Goal: Task Accomplishment & Management: Manage account settings

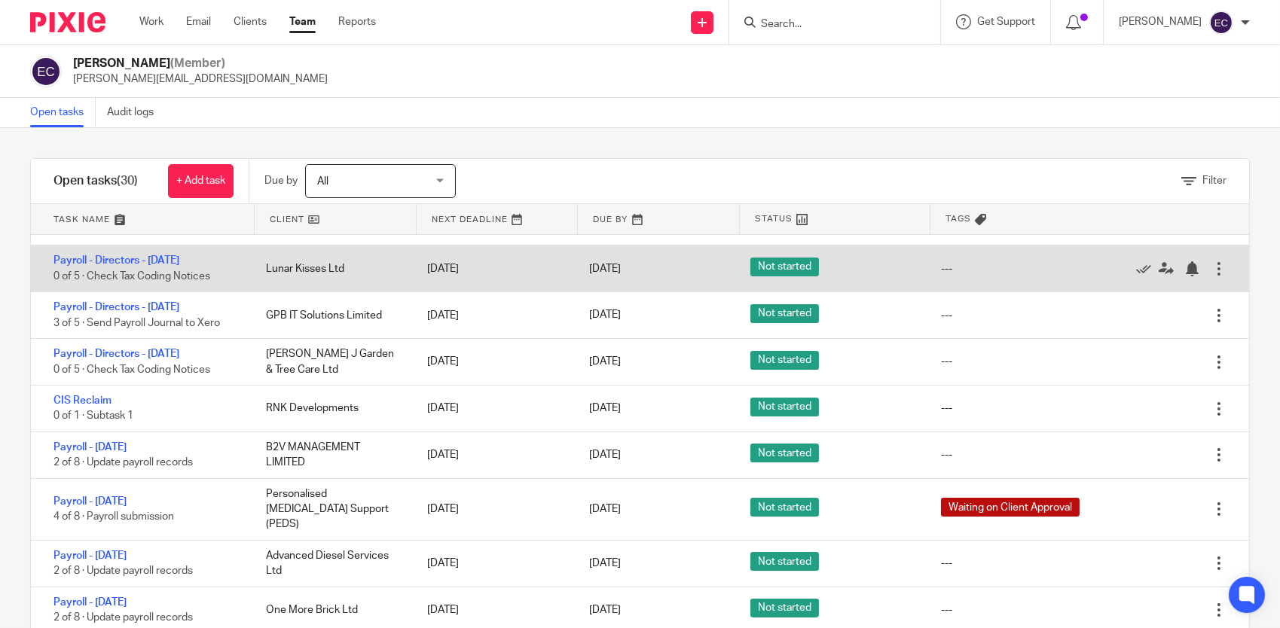
scroll to position [151, 0]
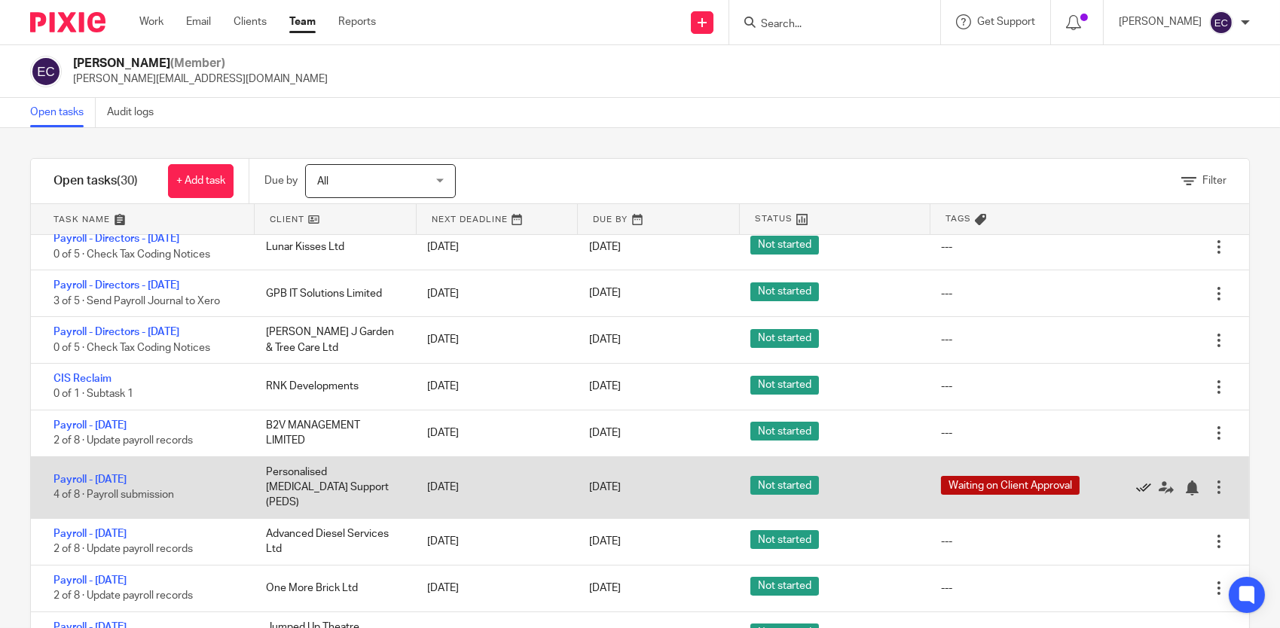
click at [1136, 481] on icon at bounding box center [1143, 488] width 15 height 15
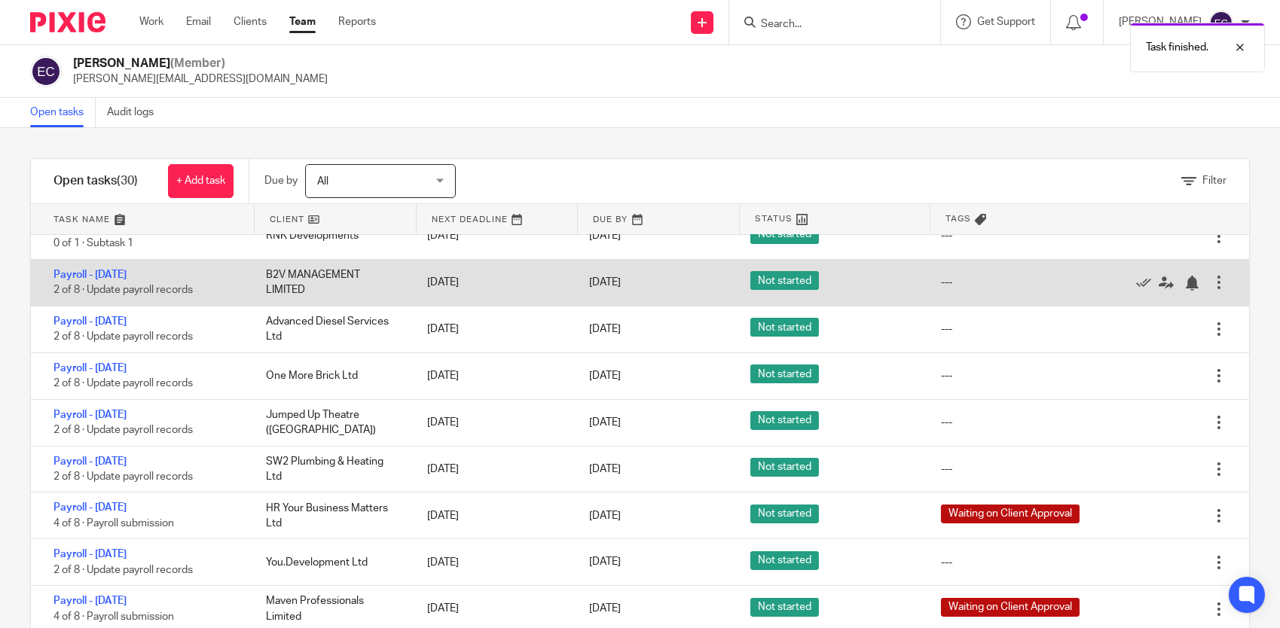
scroll to position [377, 0]
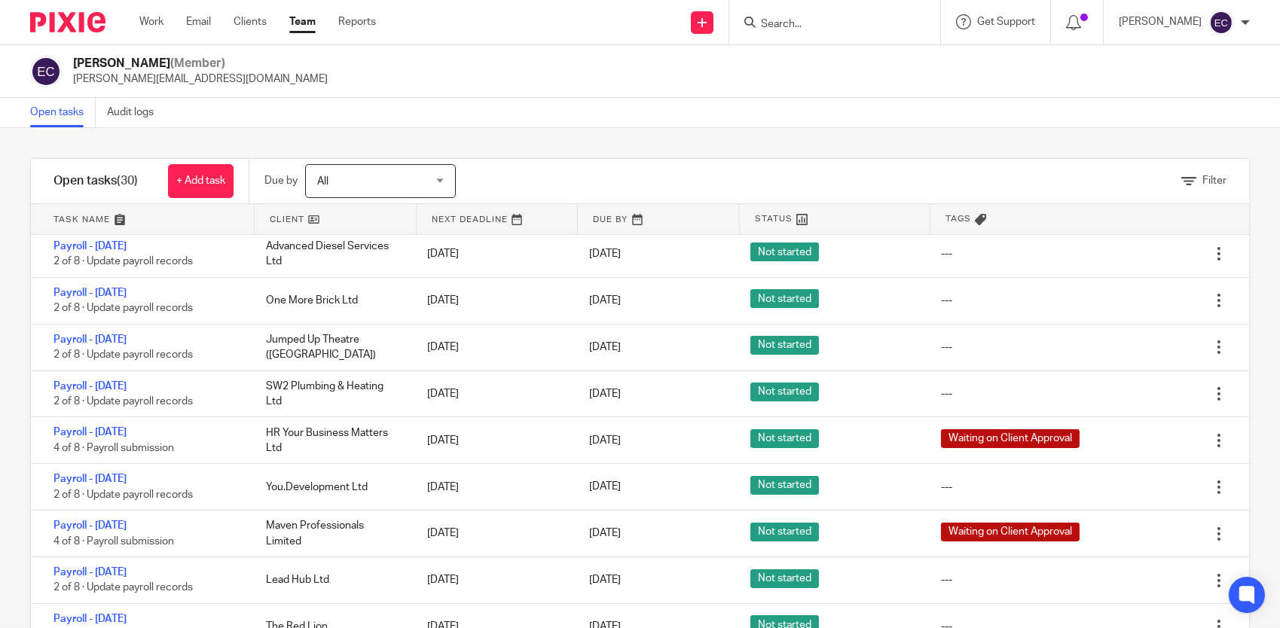
click at [784, 25] on input "Search" at bounding box center [827, 25] width 136 height 14
click at [156, 19] on link "Work" at bounding box center [151, 21] width 24 height 15
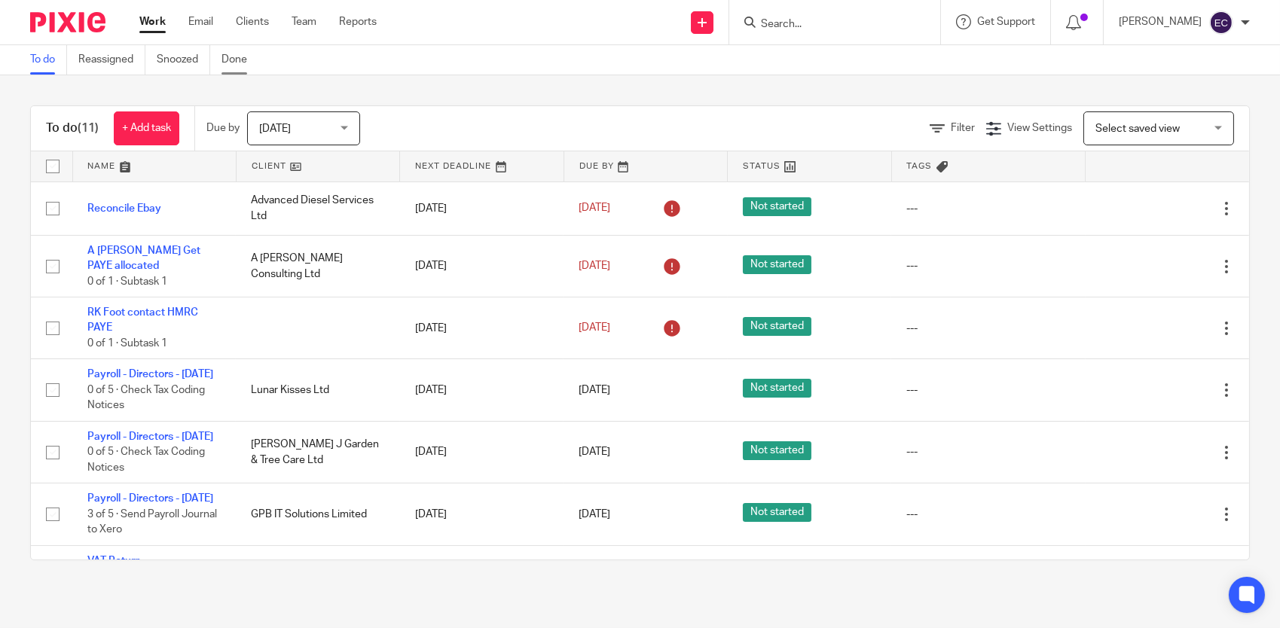
click at [239, 62] on link "Done" at bounding box center [240, 59] width 37 height 29
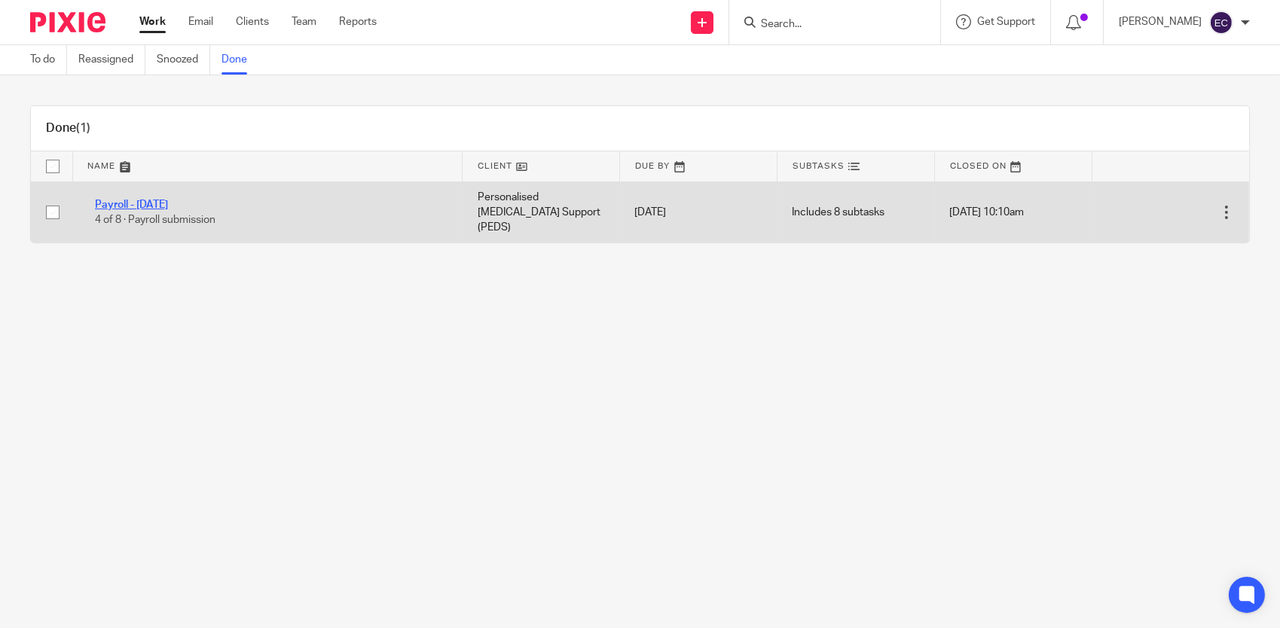
click at [168, 200] on link "Payroll - [DATE]" at bounding box center [131, 205] width 73 height 11
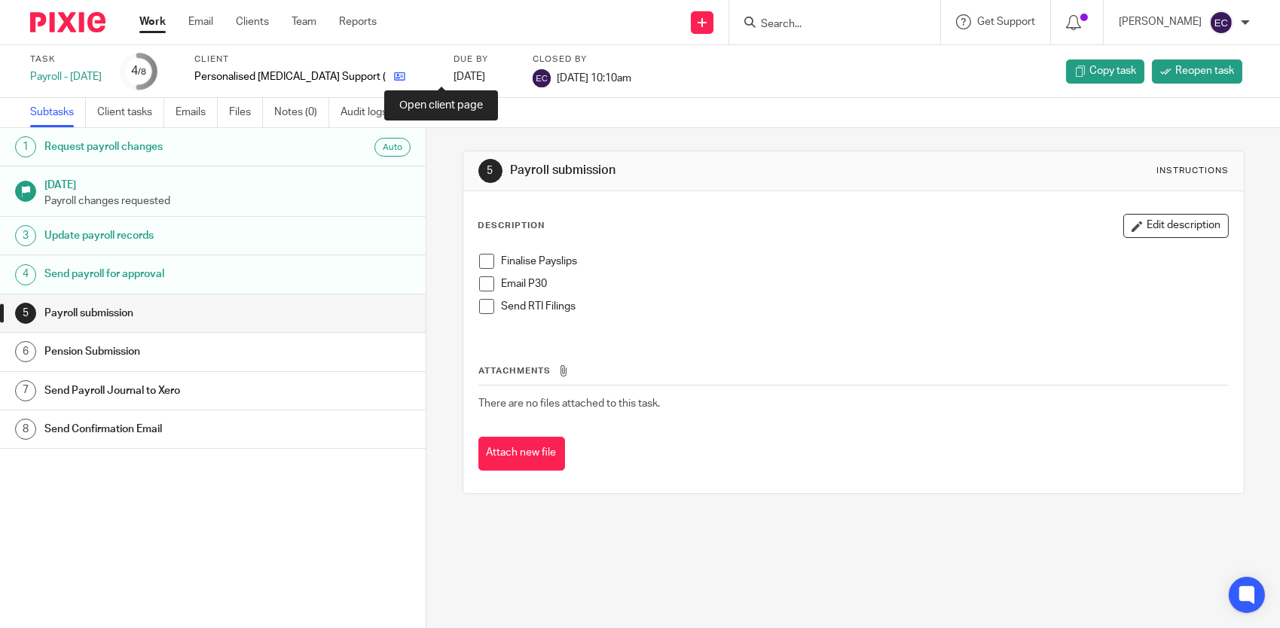
click at [405, 77] on icon at bounding box center [399, 76] width 11 height 11
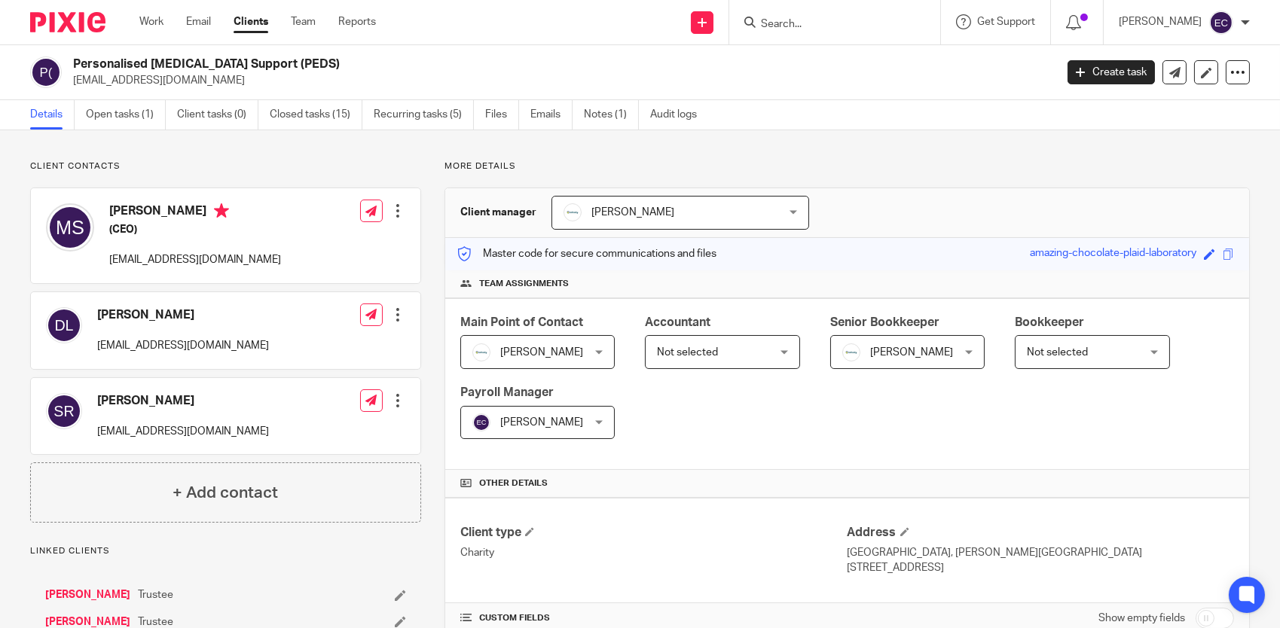
click at [395, 319] on div at bounding box center [397, 314] width 15 height 15
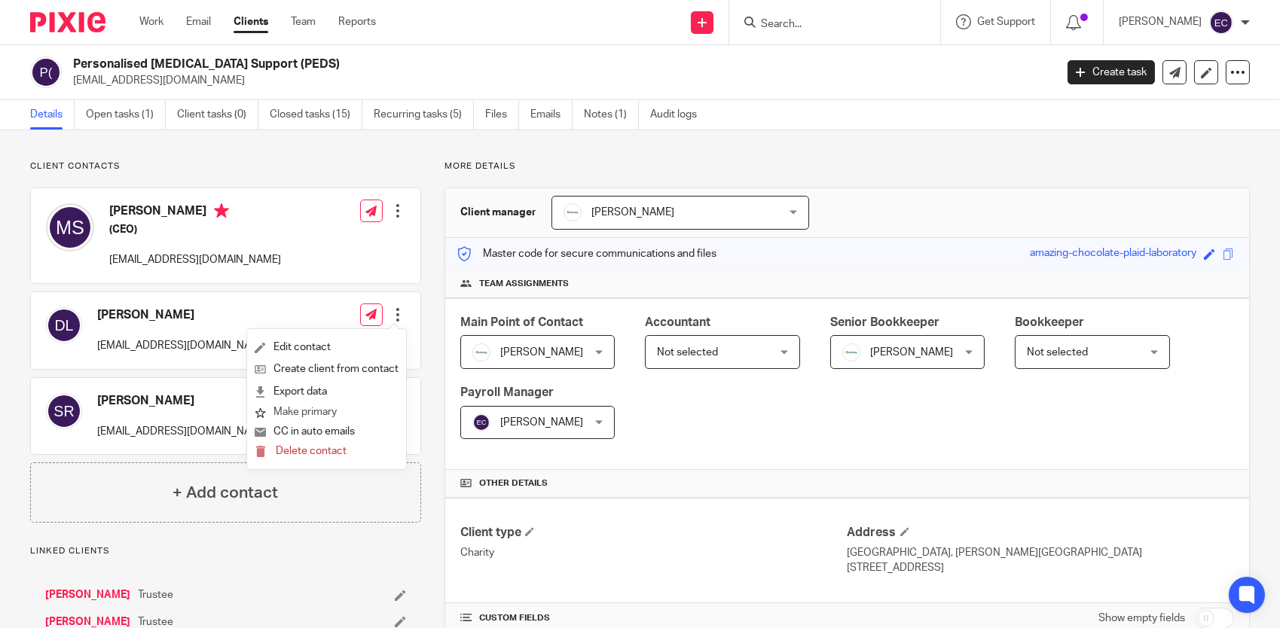
click at [327, 416] on button "Make primary" at bounding box center [296, 413] width 82 height 20
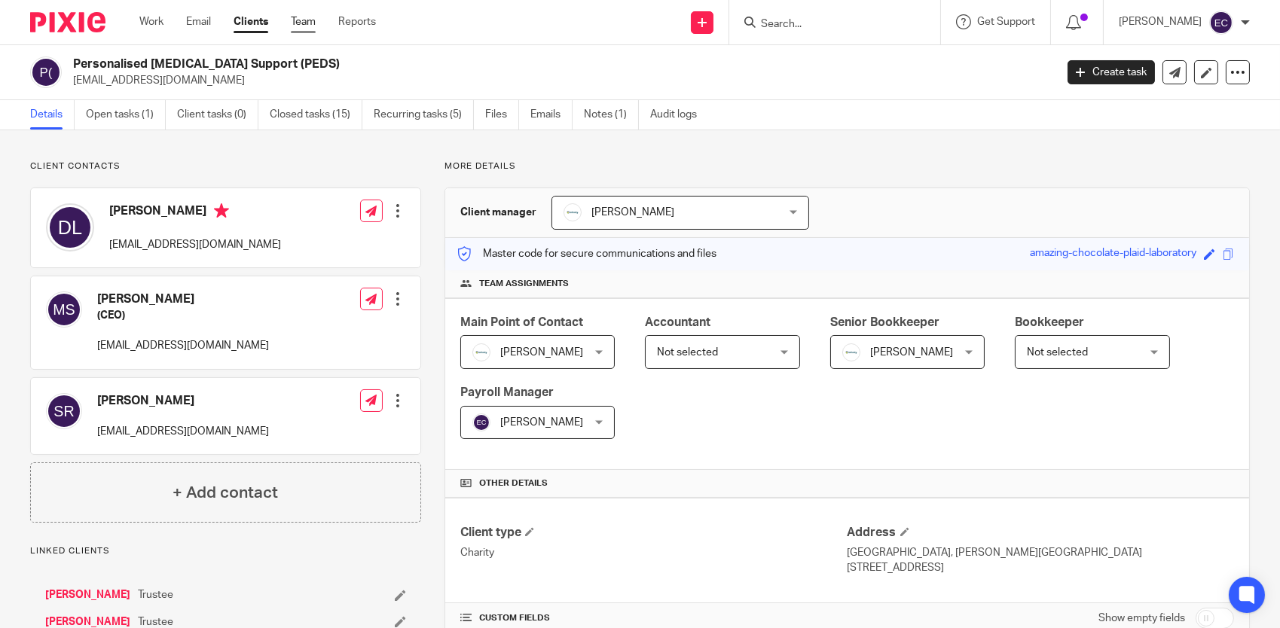
click at [308, 23] on link "Team" at bounding box center [303, 21] width 25 height 15
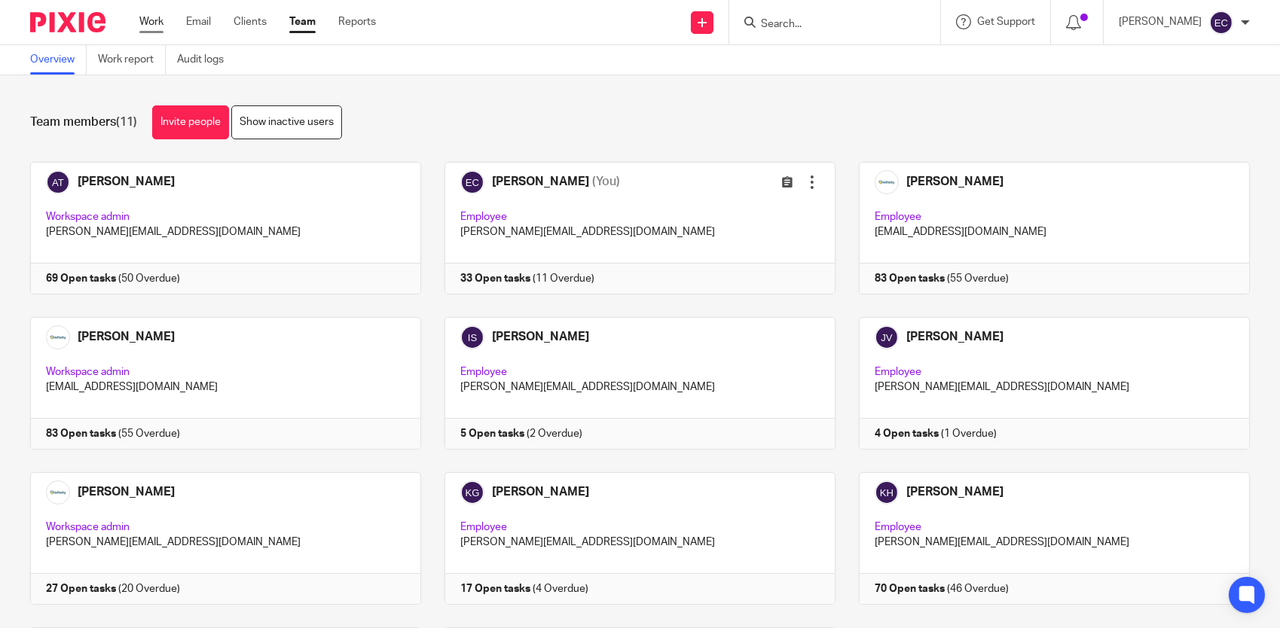
click at [159, 23] on link "Work" at bounding box center [151, 21] width 24 height 15
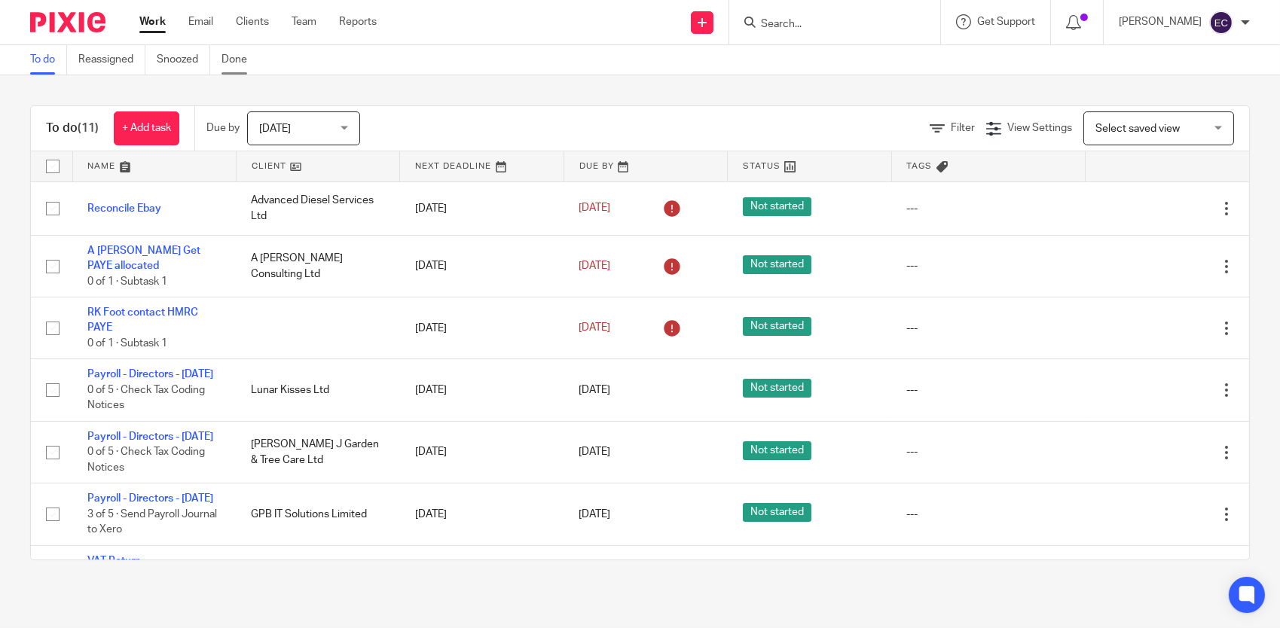
click at [224, 58] on link "Done" at bounding box center [240, 59] width 37 height 29
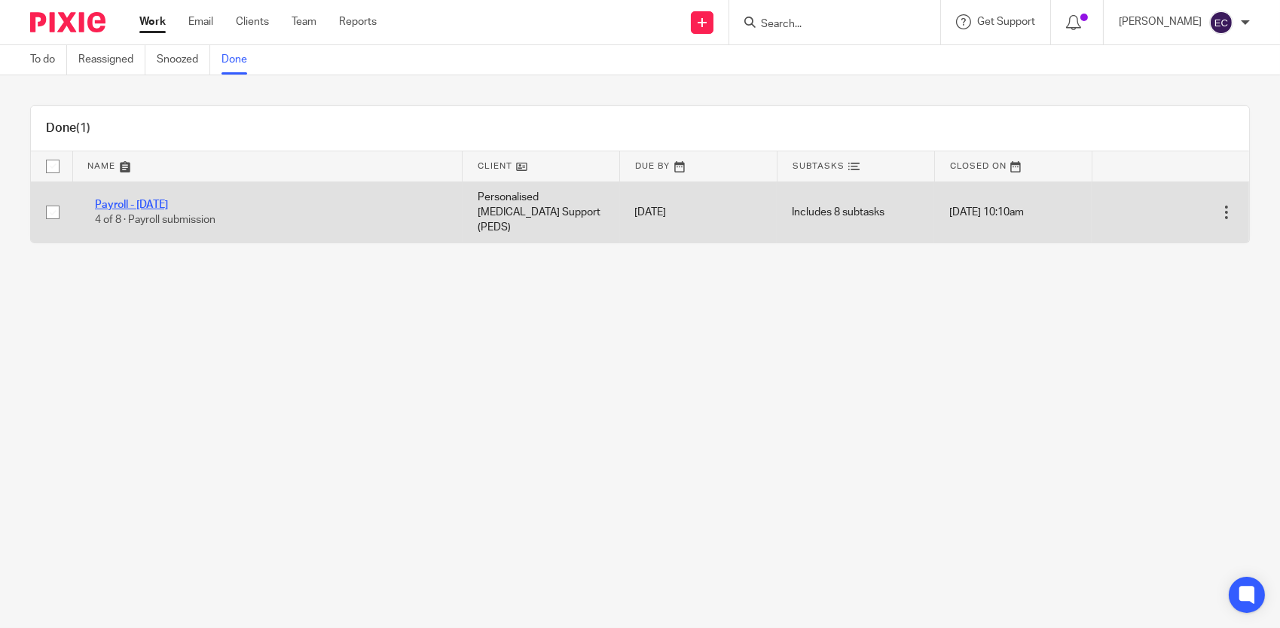
click at [168, 200] on link "Payroll - September 2025" at bounding box center [131, 205] width 73 height 11
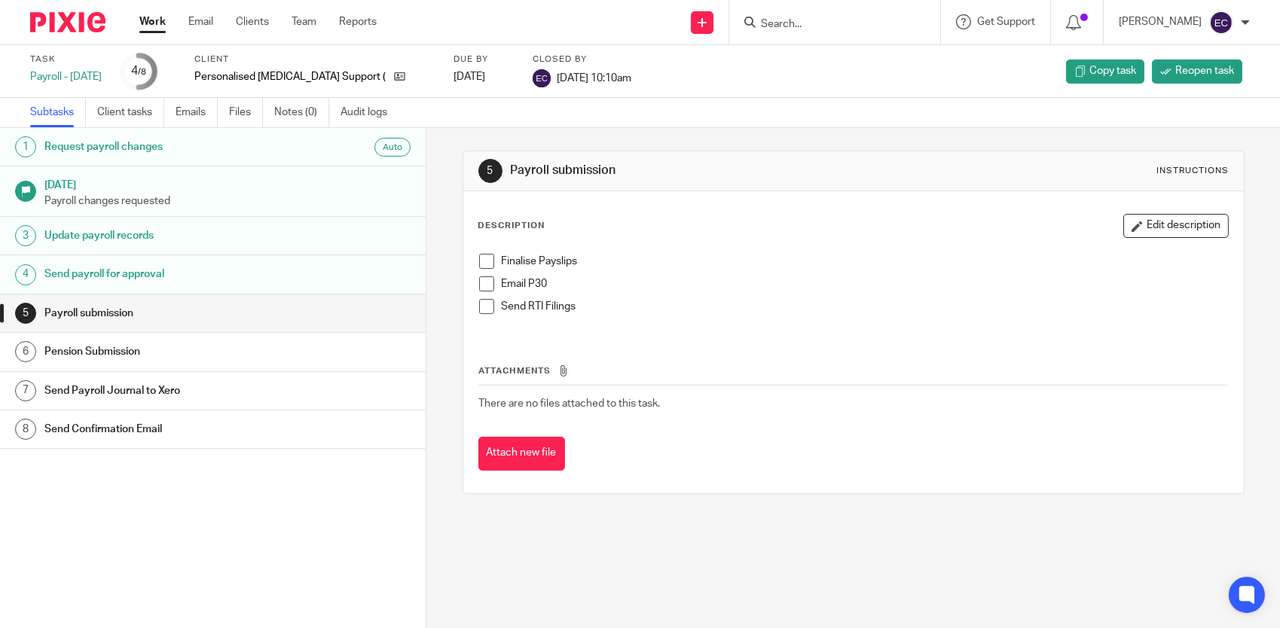
click at [154, 237] on h1 "Update payroll records" at bounding box center [166, 236] width 244 height 23
click at [136, 146] on h1 "Request payroll changes" at bounding box center [166, 147] width 244 height 23
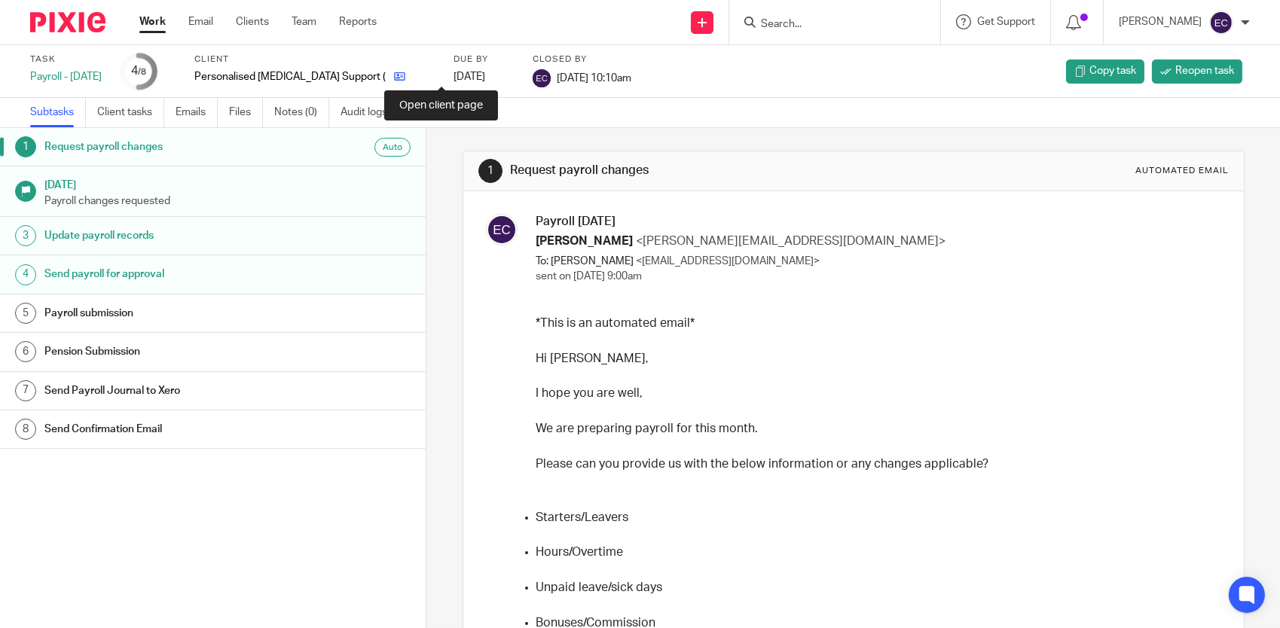
click at [405, 75] on icon at bounding box center [399, 76] width 11 height 11
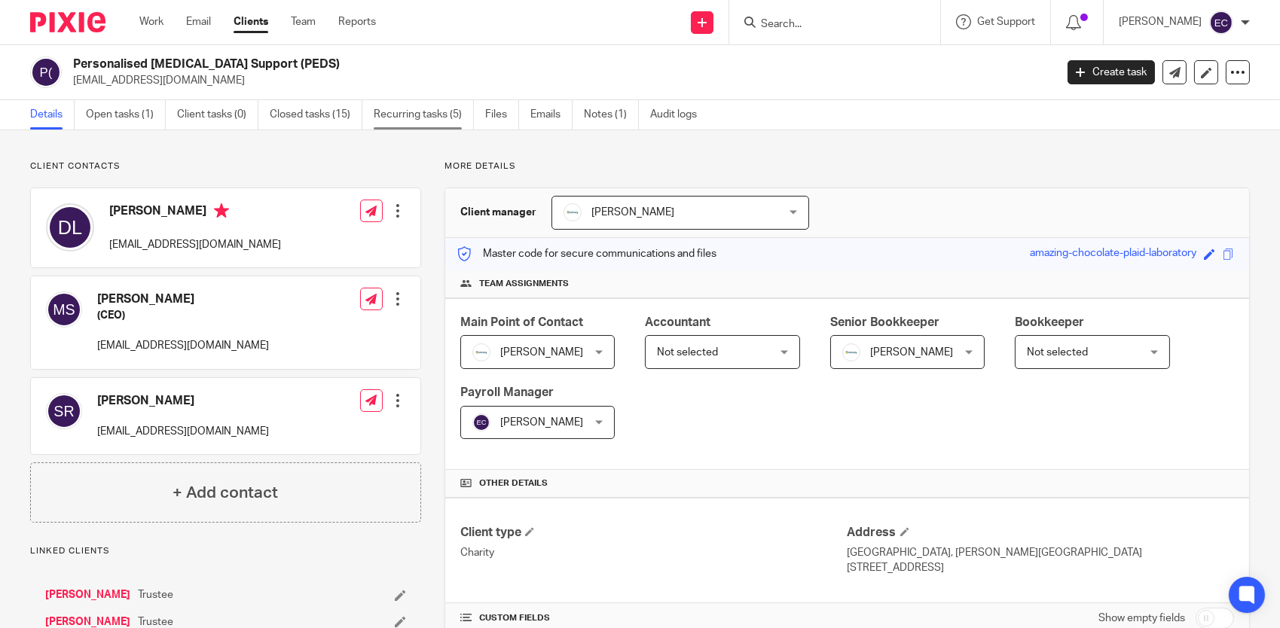
click at [424, 115] on link "Recurring tasks (5)" at bounding box center [424, 114] width 100 height 29
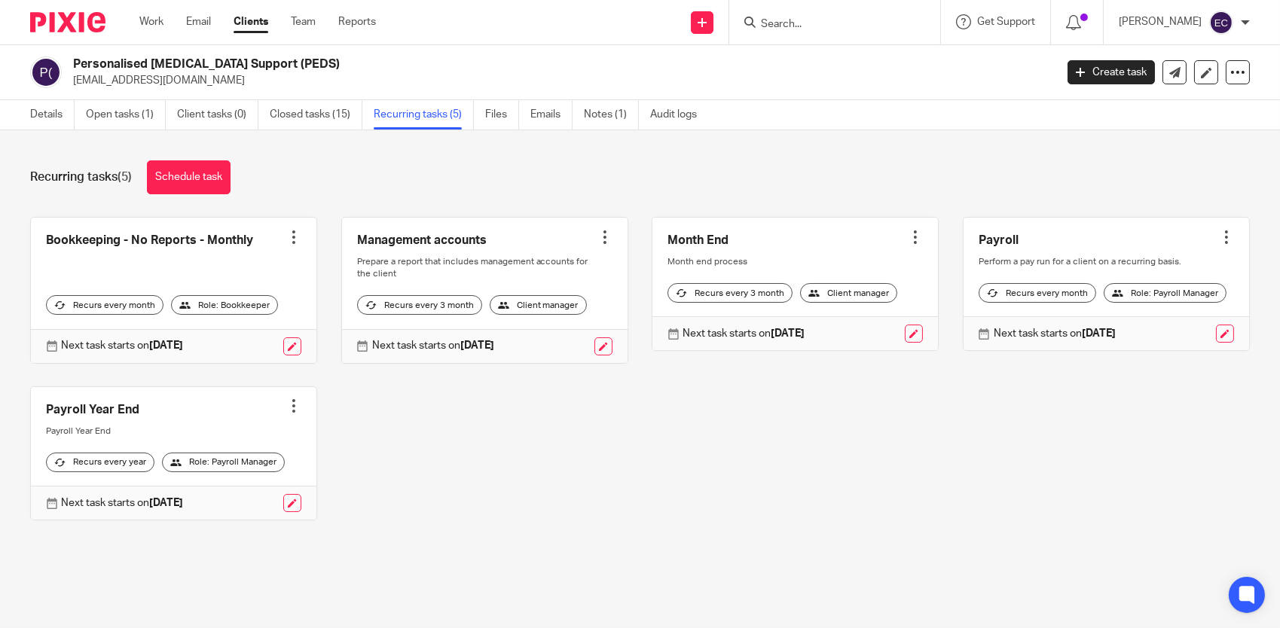
click at [1070, 242] on link at bounding box center [1107, 284] width 286 height 133
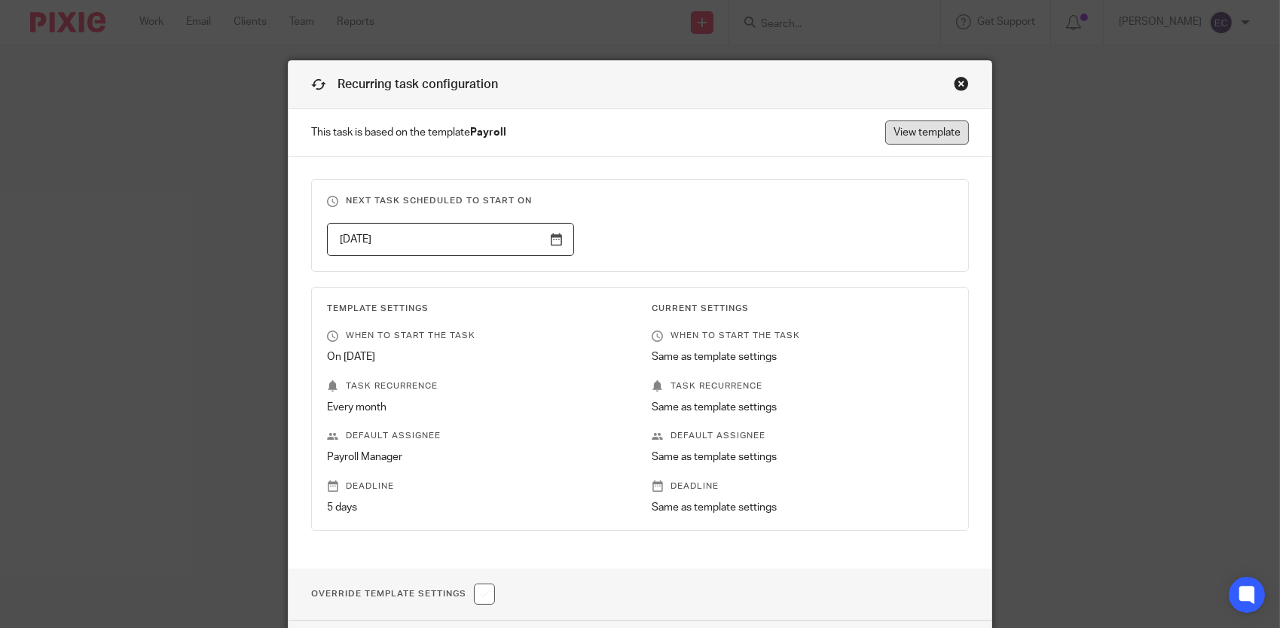
click at [894, 133] on link "View template" at bounding box center [927, 133] width 84 height 24
click at [960, 81] on div "Close this dialog window" at bounding box center [961, 83] width 15 height 15
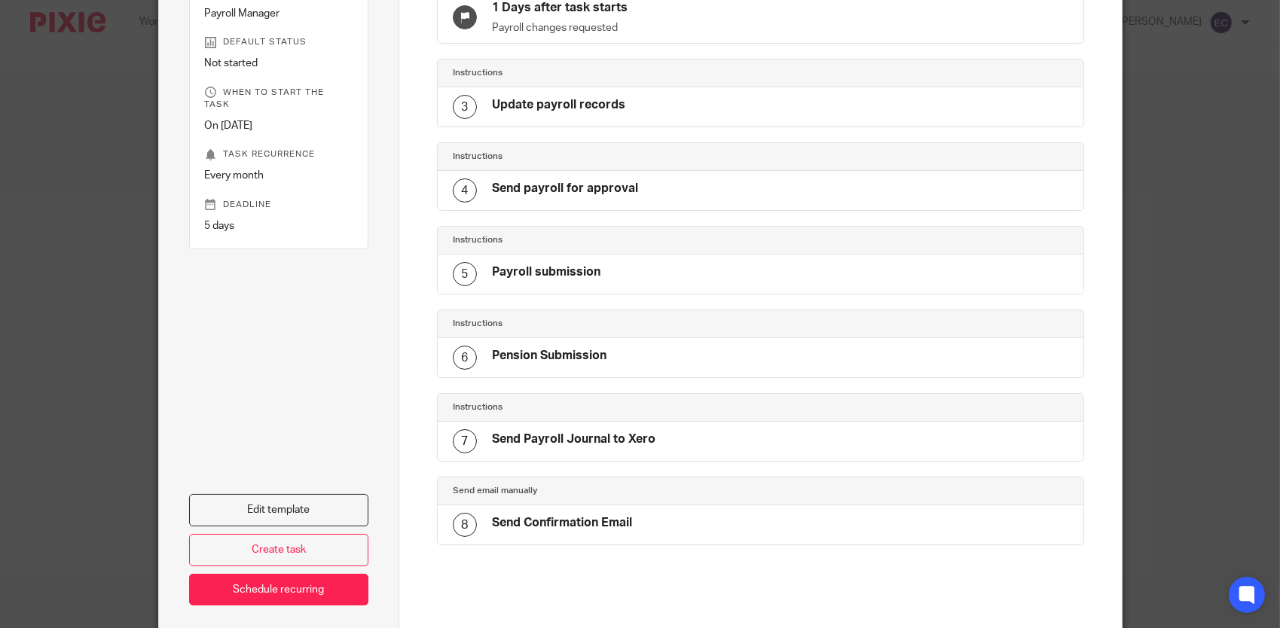
scroll to position [70, 0]
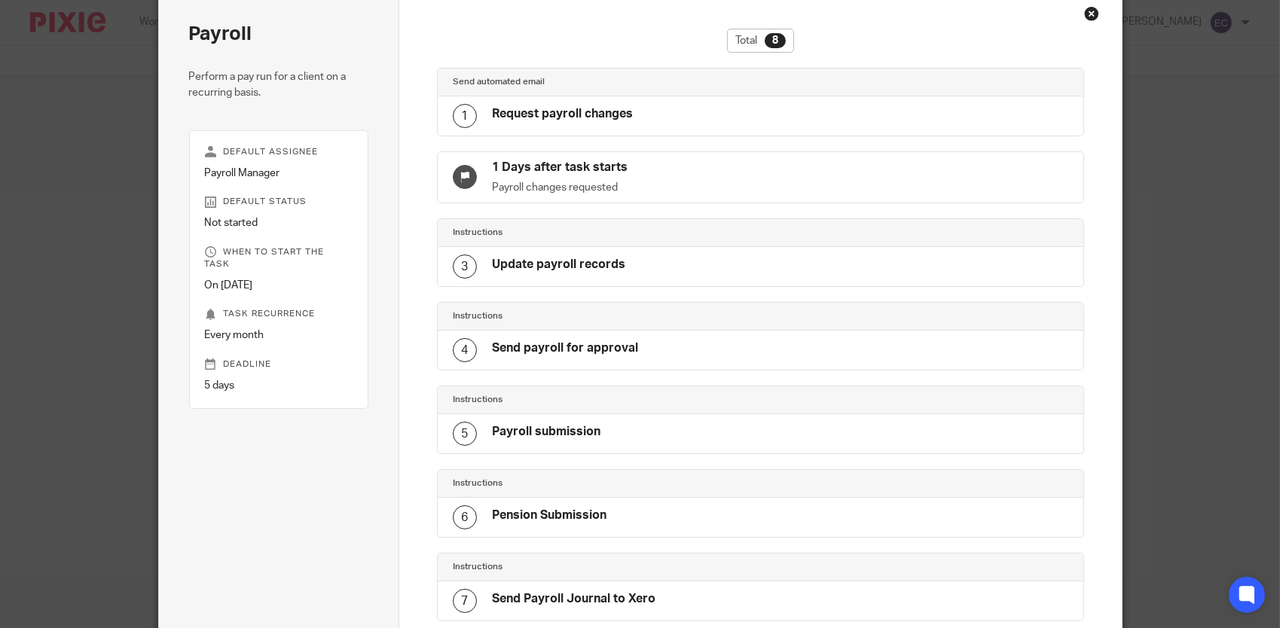
click at [453, 116] on div "1" at bounding box center [465, 116] width 24 height 24
click at [750, 114] on div "1 Request payroll changes" at bounding box center [761, 115] width 646 height 39
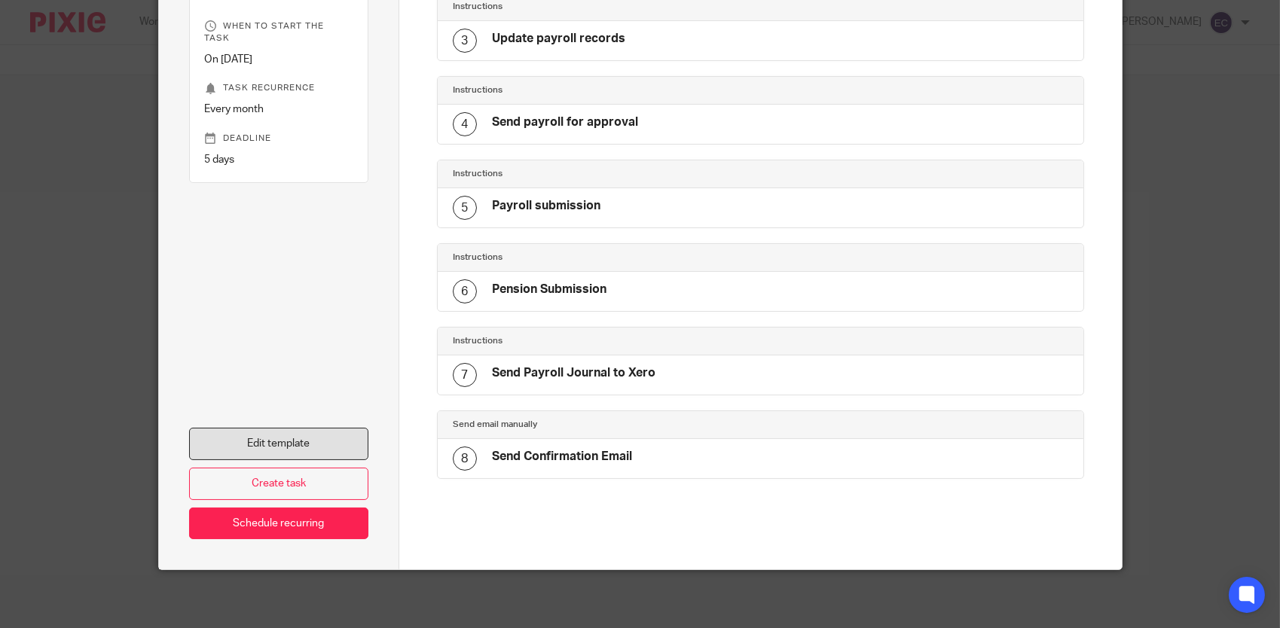
click at [323, 432] on link "Edit template" at bounding box center [279, 444] width 180 height 32
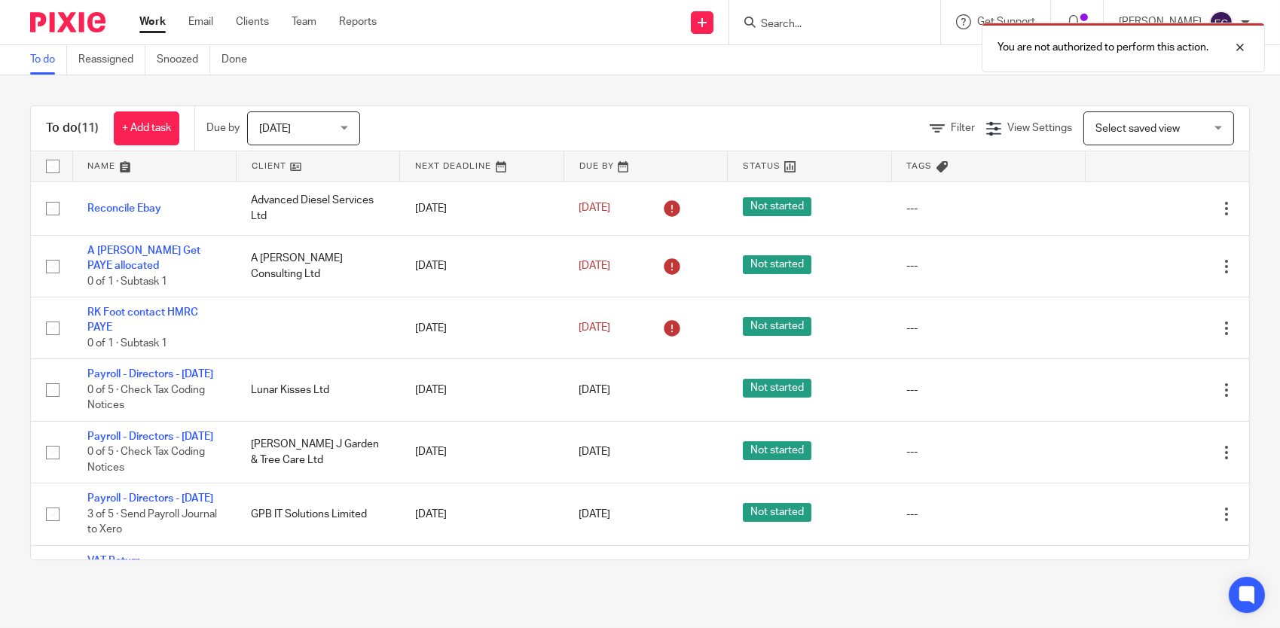
click at [785, 23] on div "You are not authorized to perform this action." at bounding box center [952, 43] width 625 height 57
click at [1245, 45] on div at bounding box center [1229, 47] width 41 height 18
click at [854, 26] on input "Search" at bounding box center [827, 25] width 136 height 14
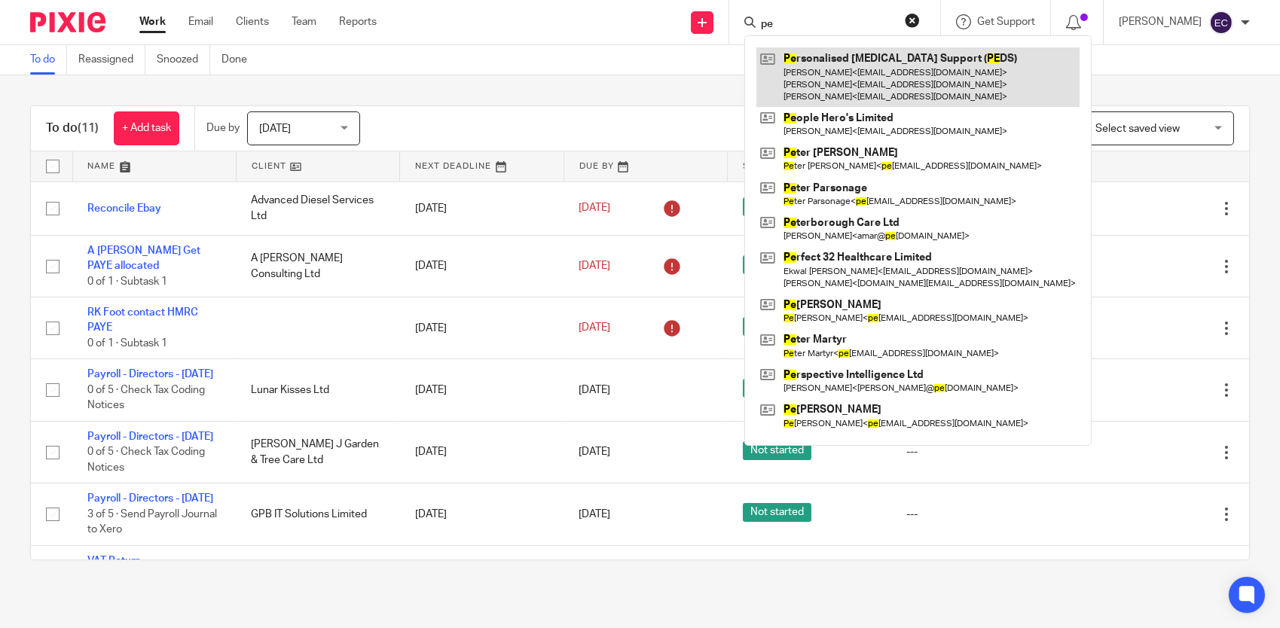
type input "pe"
click at [847, 64] on link at bounding box center [917, 77] width 323 height 60
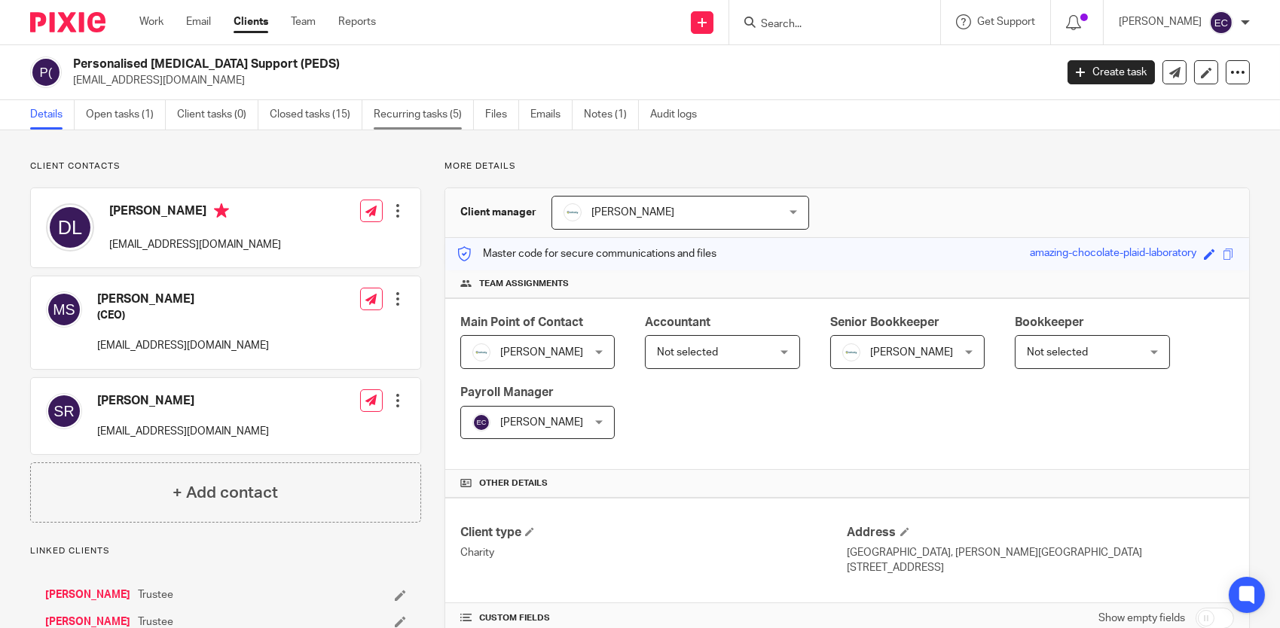
click at [434, 113] on link "Recurring tasks (5)" at bounding box center [424, 114] width 100 height 29
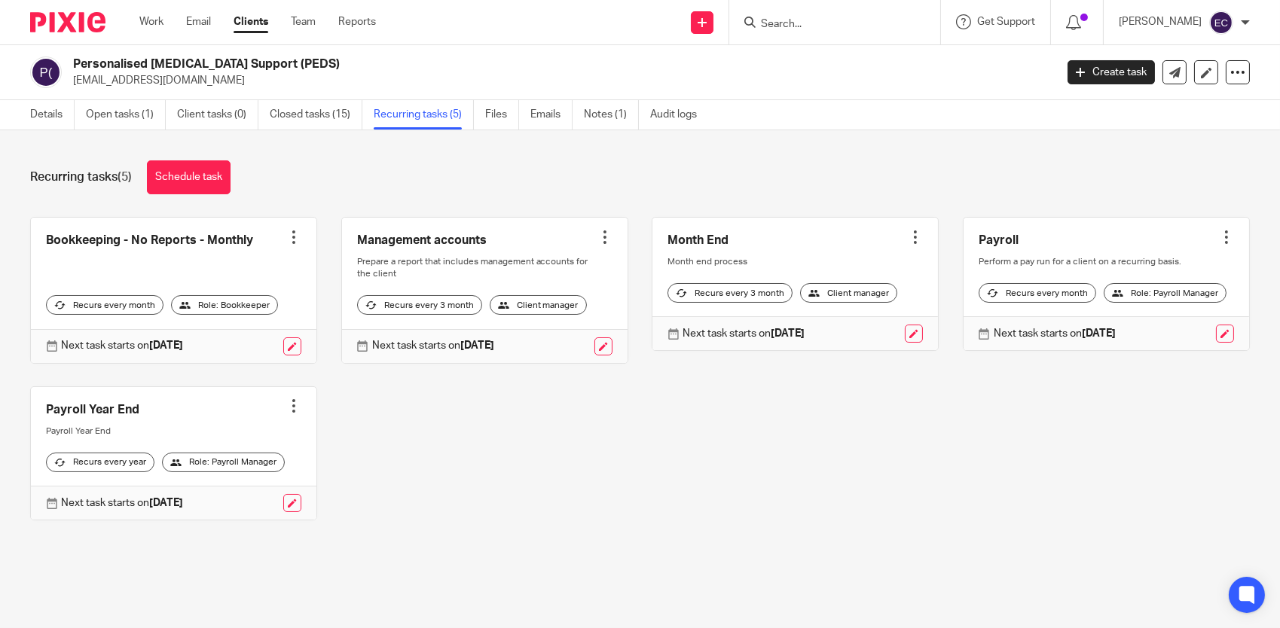
click at [1010, 237] on link at bounding box center [1107, 284] width 286 height 133
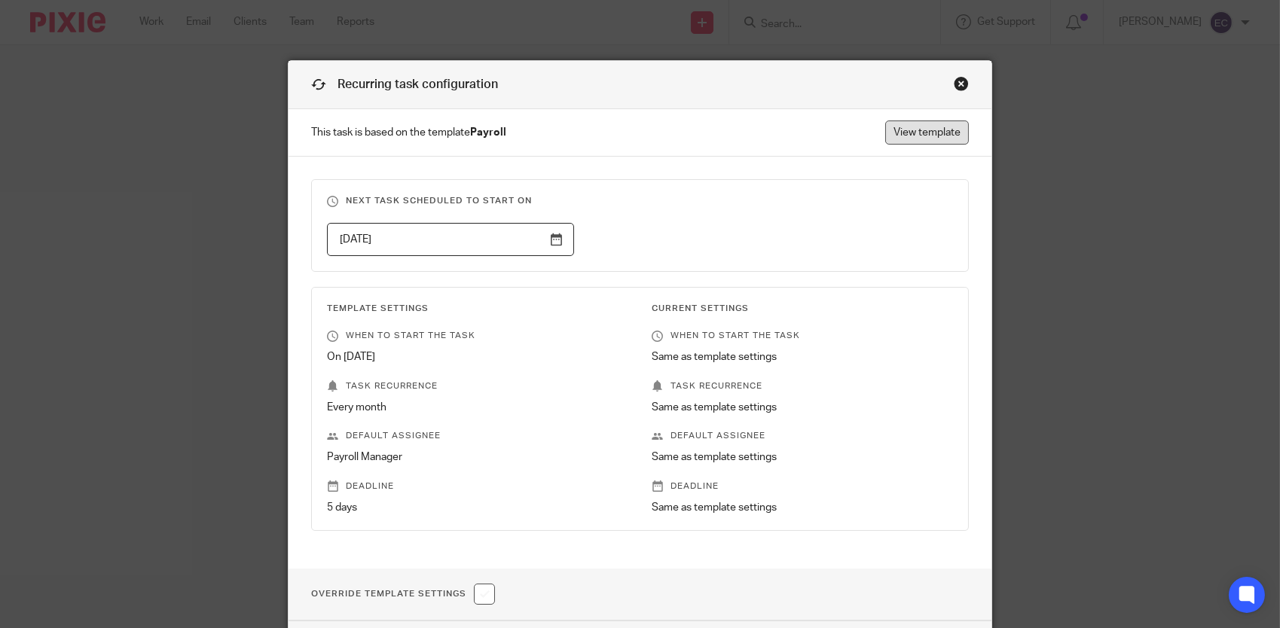
click at [932, 123] on link "View template" at bounding box center [927, 133] width 84 height 24
click at [956, 82] on div "Close this dialog window" at bounding box center [961, 83] width 15 height 15
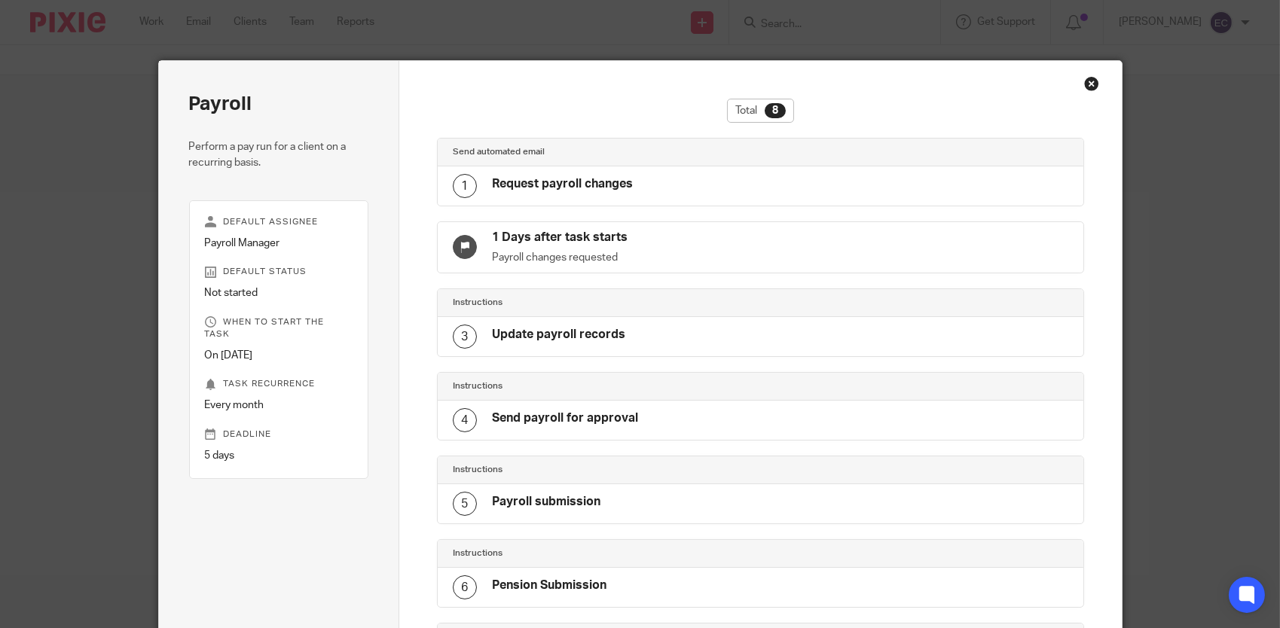
click at [530, 189] on h4 "Request payroll changes" at bounding box center [562, 184] width 141 height 16
click at [581, 182] on h4 "Request payroll changes" at bounding box center [562, 184] width 141 height 16
click at [1086, 81] on div "Close this dialog window" at bounding box center [1091, 83] width 15 height 15
click at [1085, 83] on div "Close this dialog window" at bounding box center [1091, 83] width 15 height 15
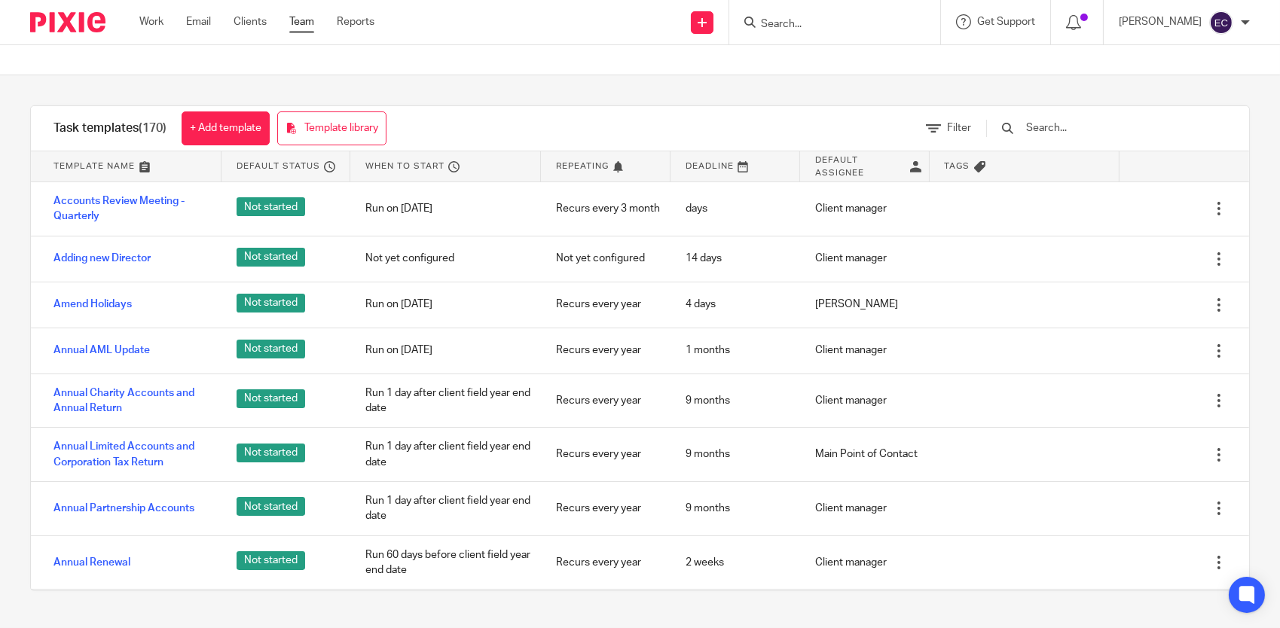
click at [310, 17] on link "Team" at bounding box center [301, 21] width 25 height 15
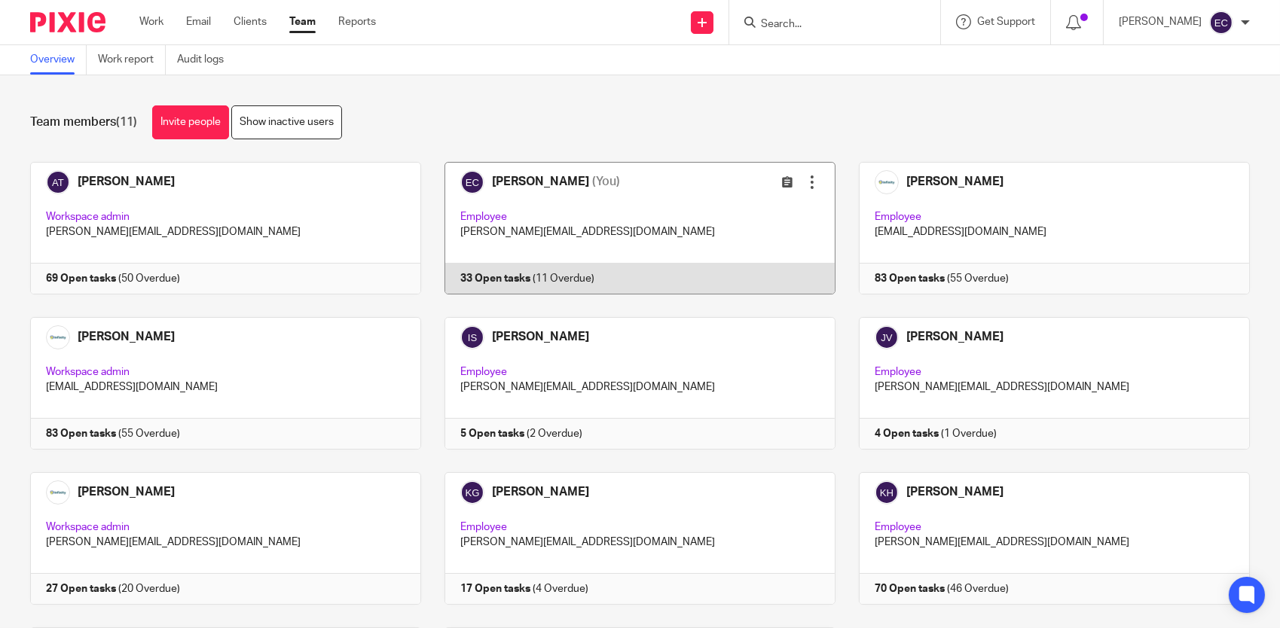
click at [625, 177] on link at bounding box center [628, 228] width 414 height 133
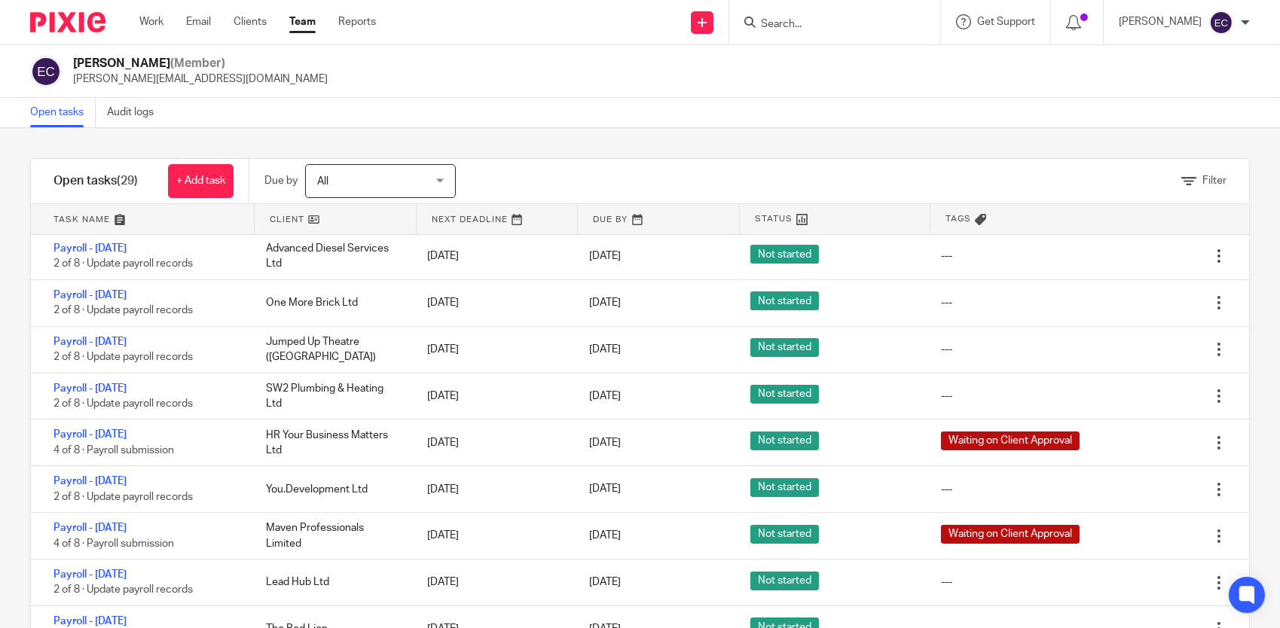
scroll to position [377, 0]
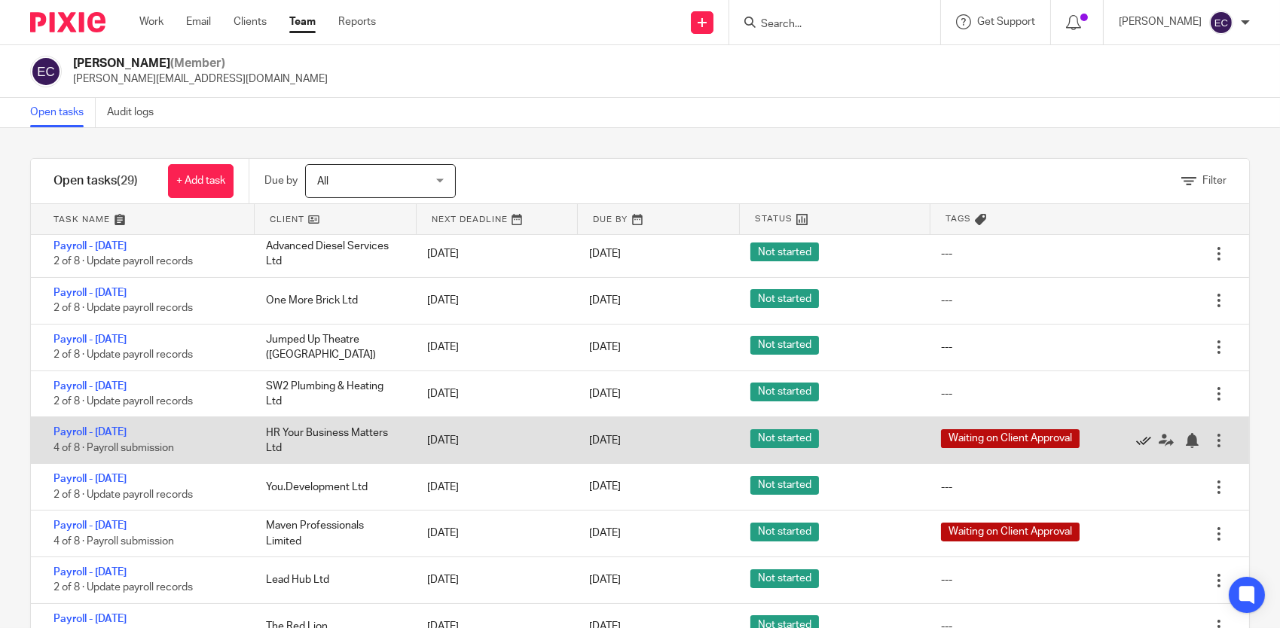
click at [1136, 438] on icon at bounding box center [1143, 440] width 15 height 15
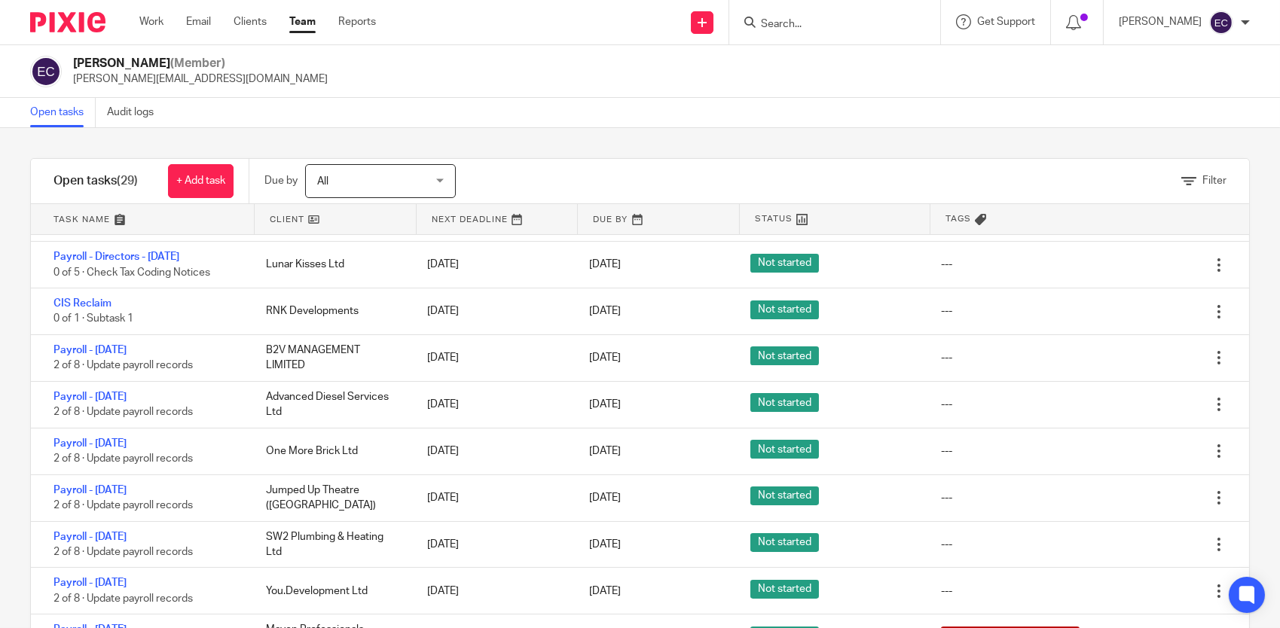
scroll to position [194, 0]
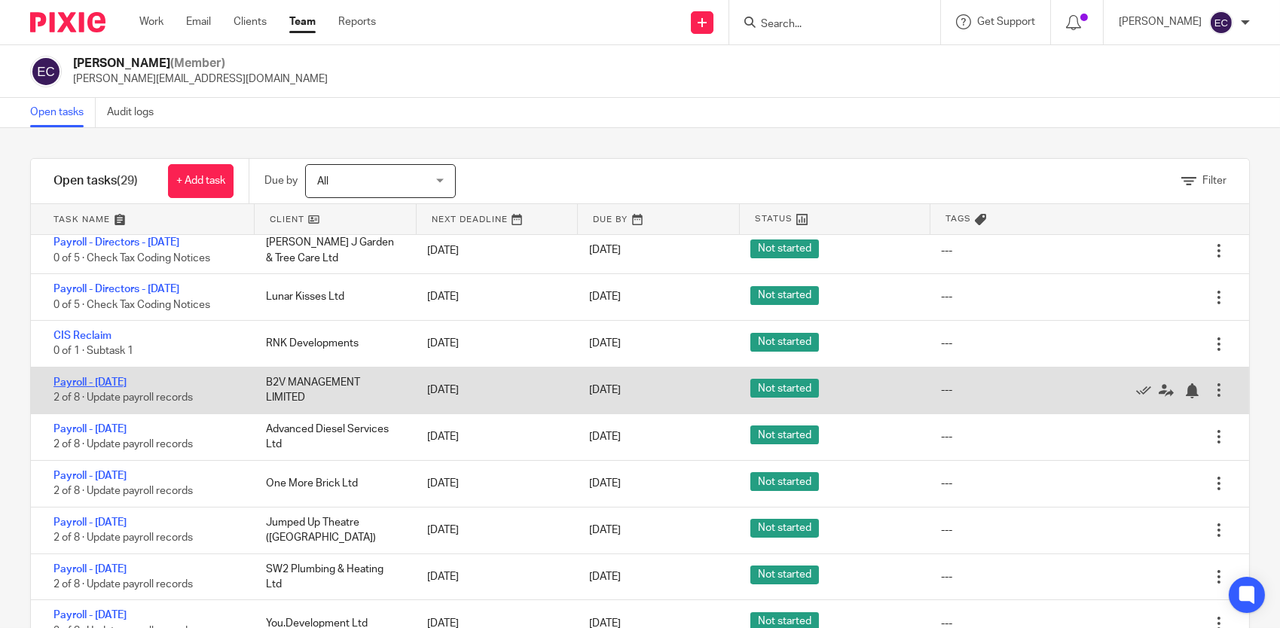
click at [127, 382] on link "Payroll - [DATE]" at bounding box center [89, 382] width 73 height 11
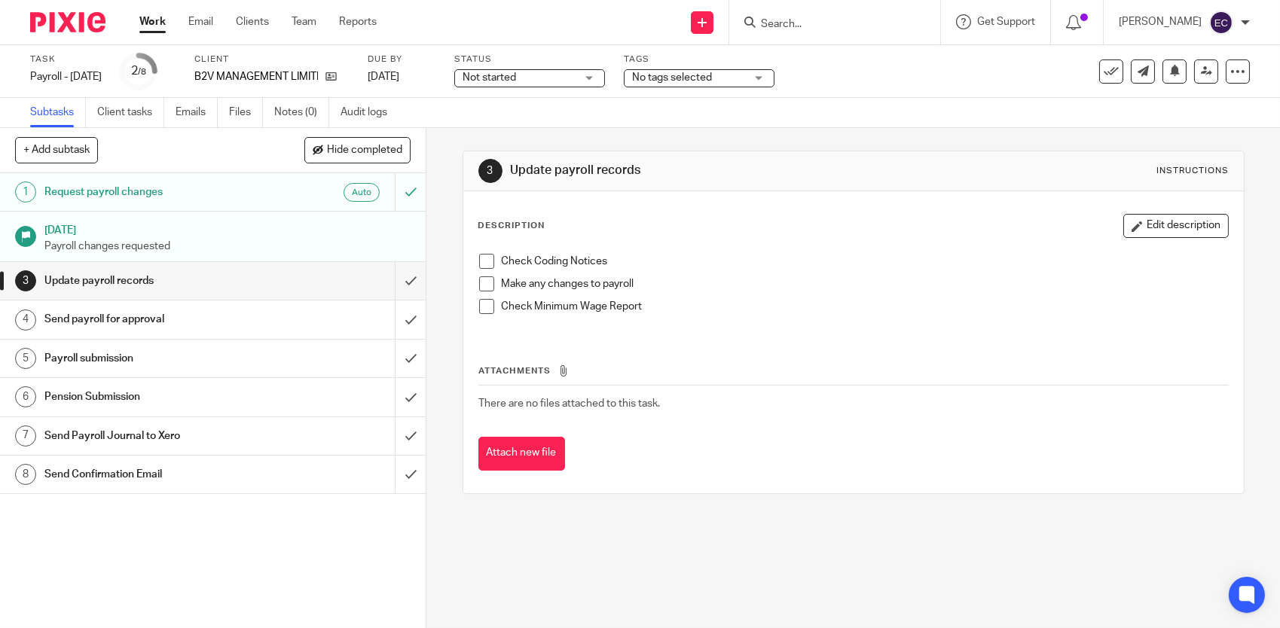
click at [124, 321] on h1 "Send payroll for approval" at bounding box center [156, 319] width 224 height 23
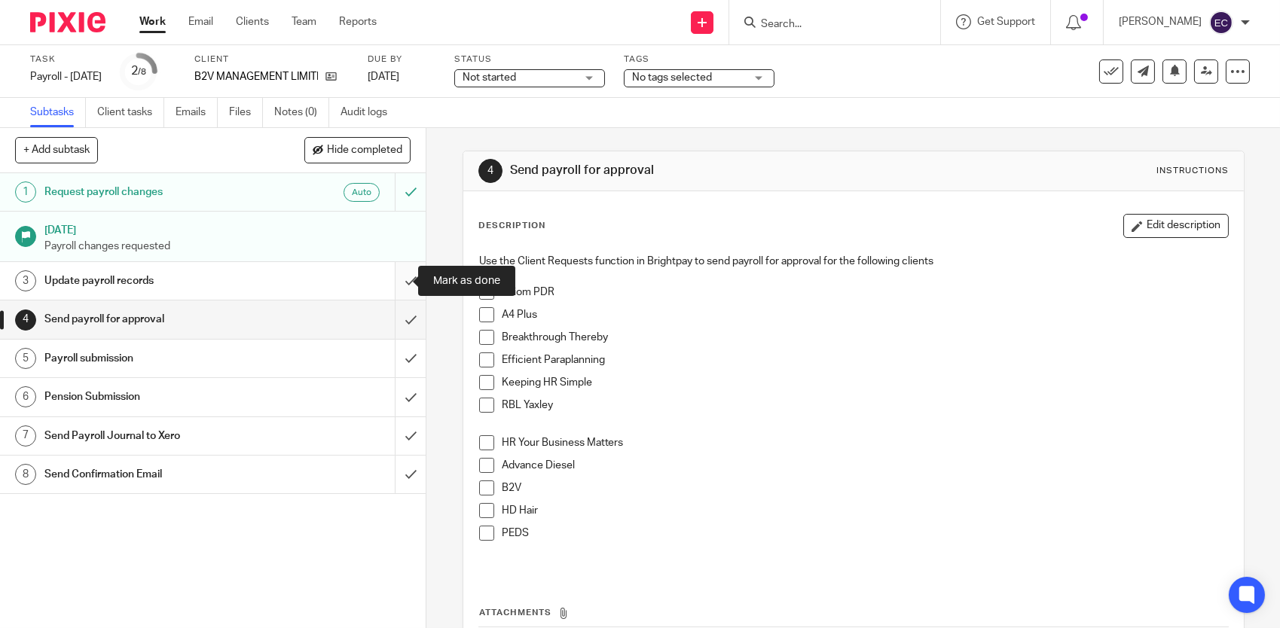
click at [386, 280] on input "submit" at bounding box center [213, 281] width 426 height 38
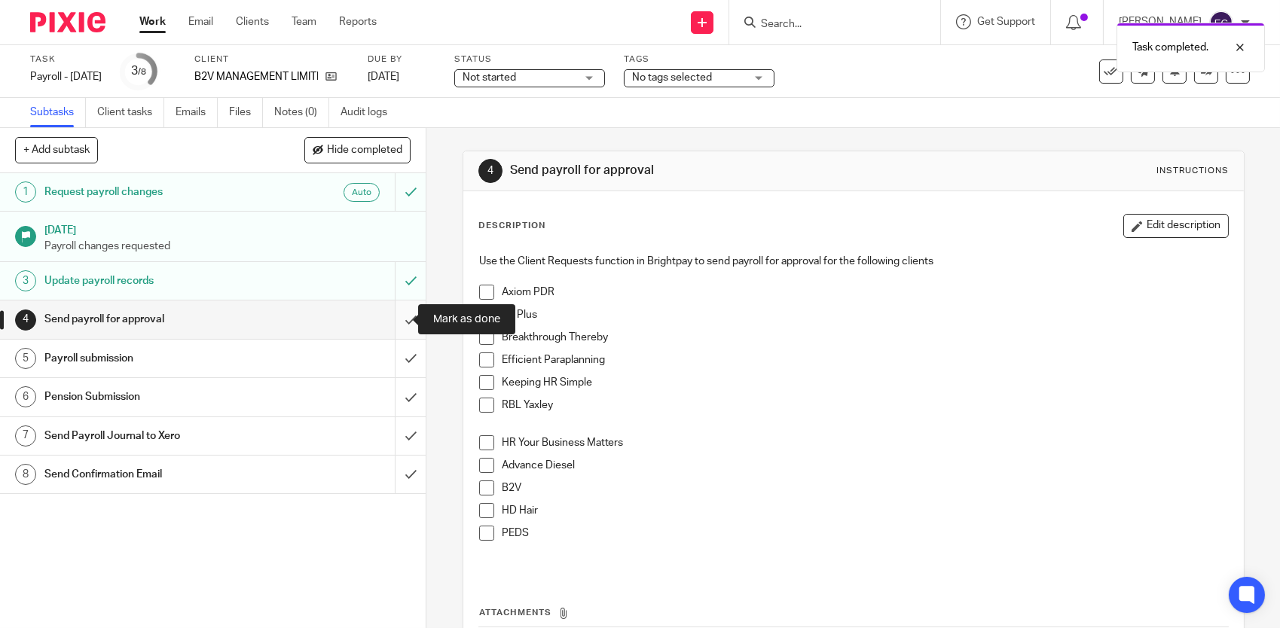
click at [393, 316] on input "submit" at bounding box center [213, 320] width 426 height 38
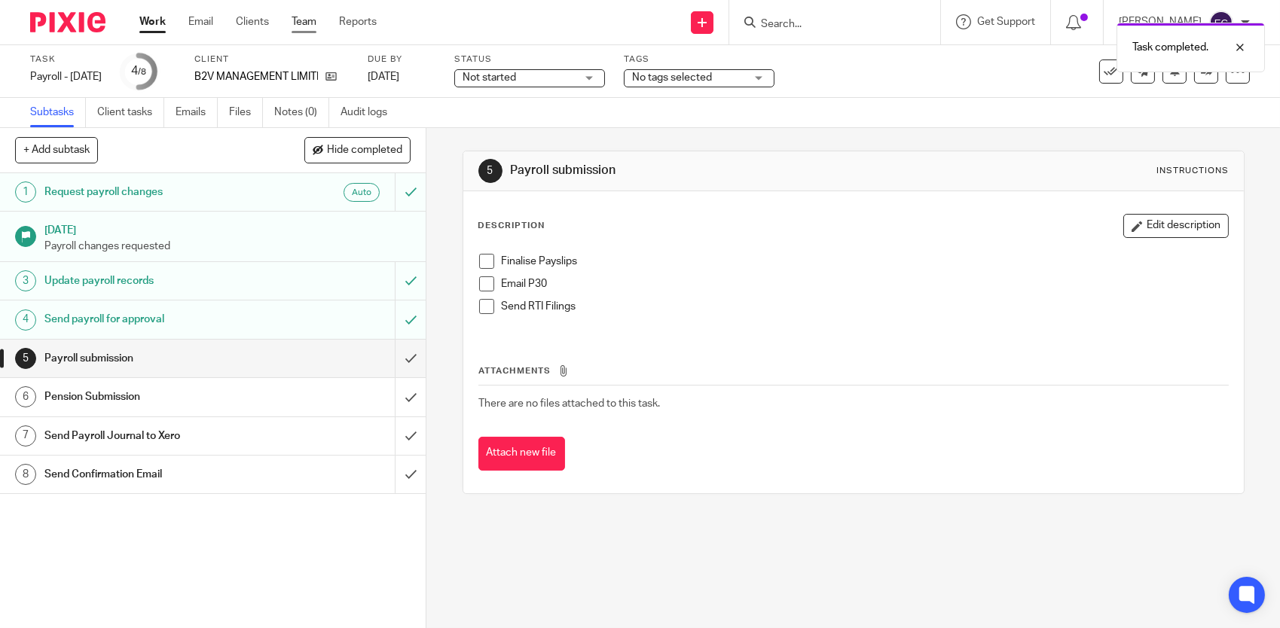
click at [304, 17] on link "Team" at bounding box center [304, 21] width 25 height 15
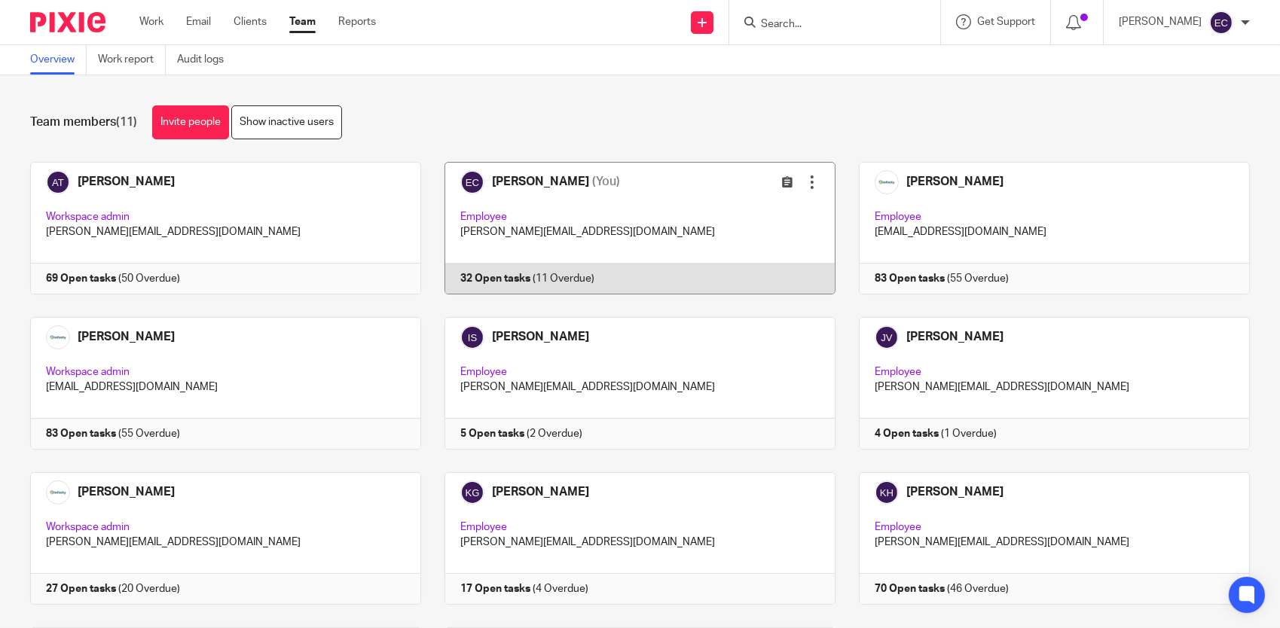
click at [602, 222] on link at bounding box center [628, 228] width 414 height 133
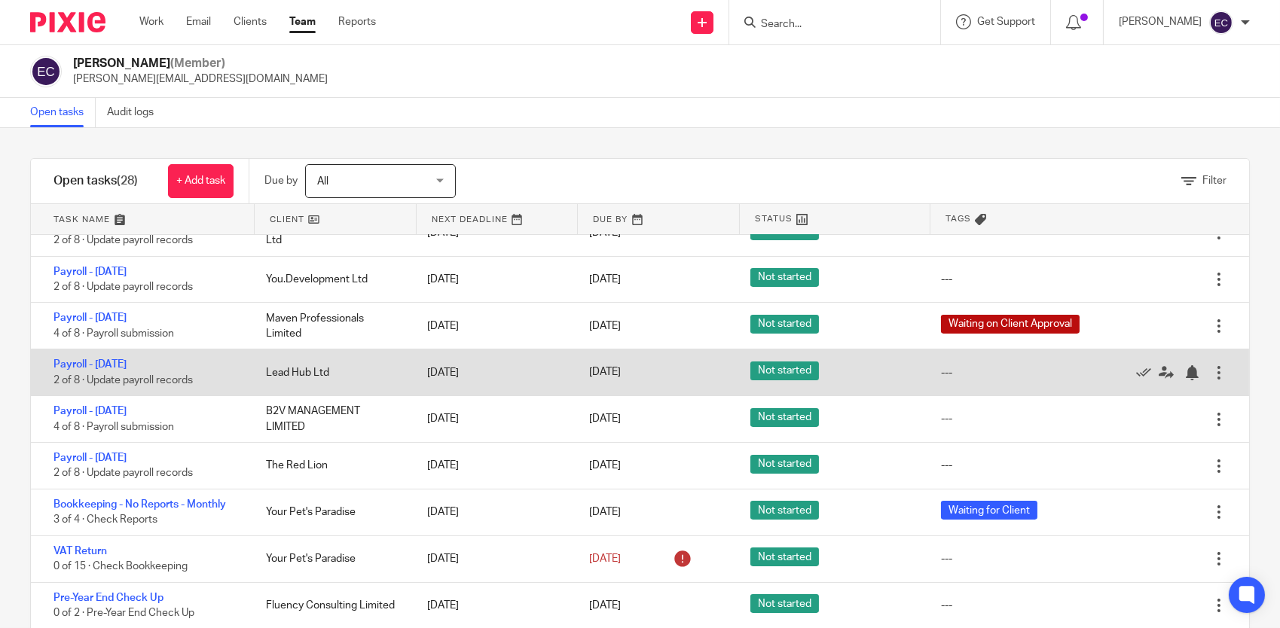
scroll to position [452, 0]
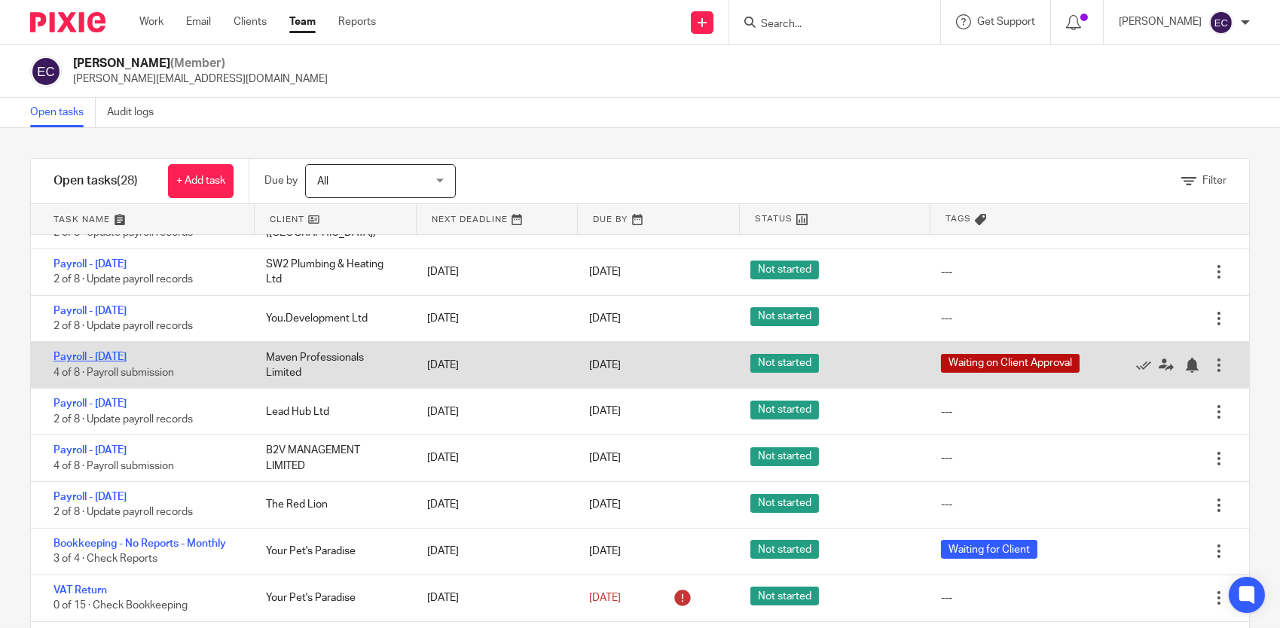
click at [127, 360] on link "Payroll - [DATE]" at bounding box center [89, 357] width 73 height 11
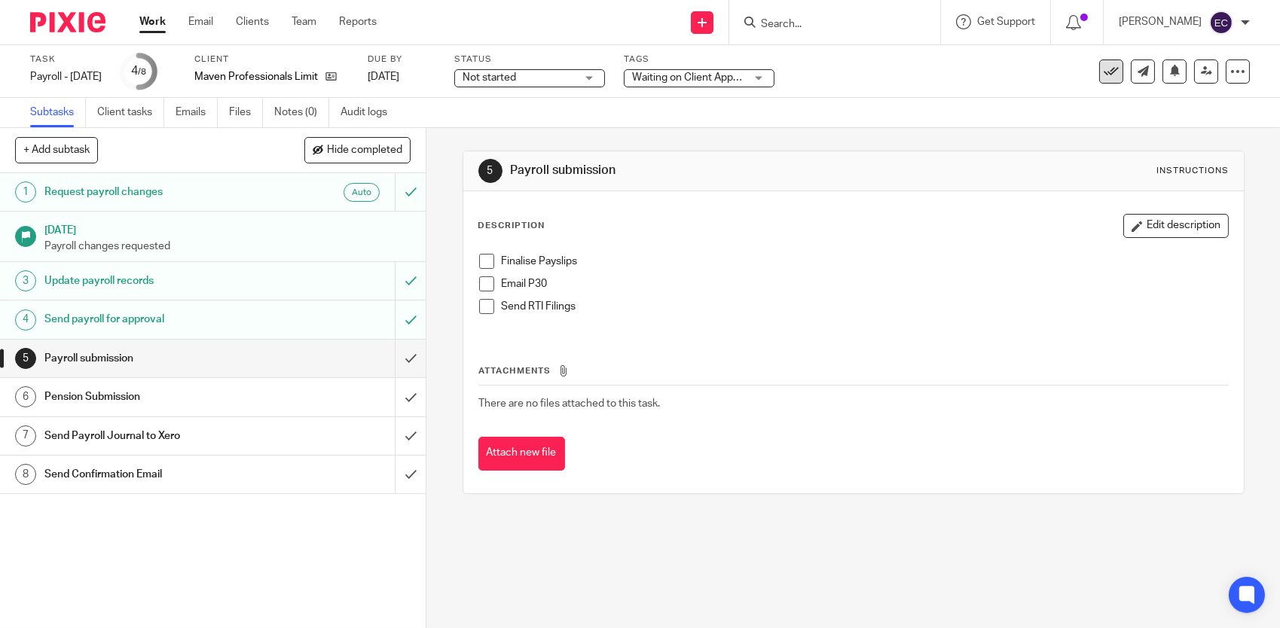
click at [1104, 72] on icon at bounding box center [1111, 71] width 15 height 15
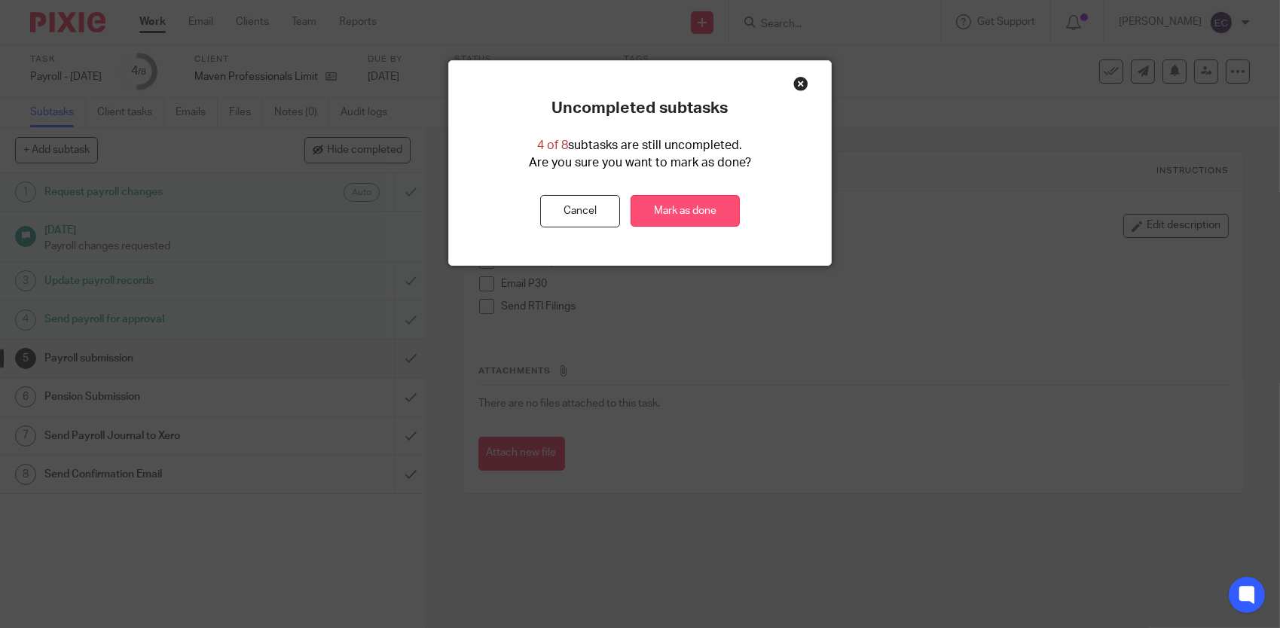
click at [695, 209] on link "Mark as done" at bounding box center [685, 211] width 109 height 32
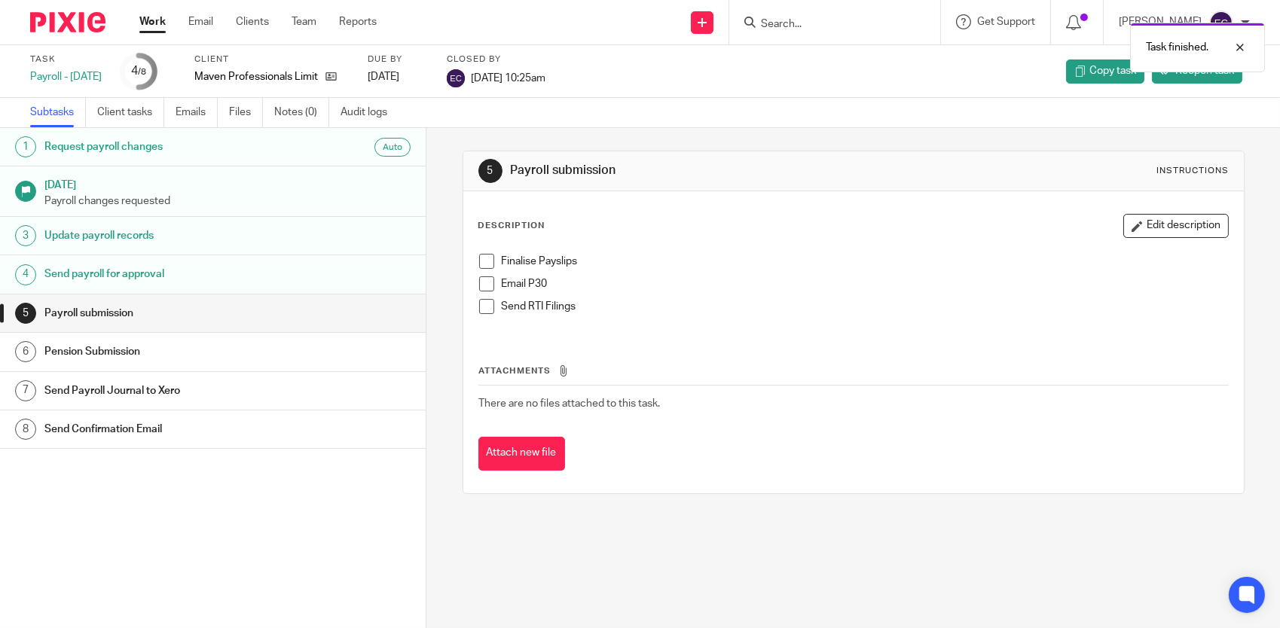
click at [307, 19] on link "Team" at bounding box center [304, 21] width 25 height 15
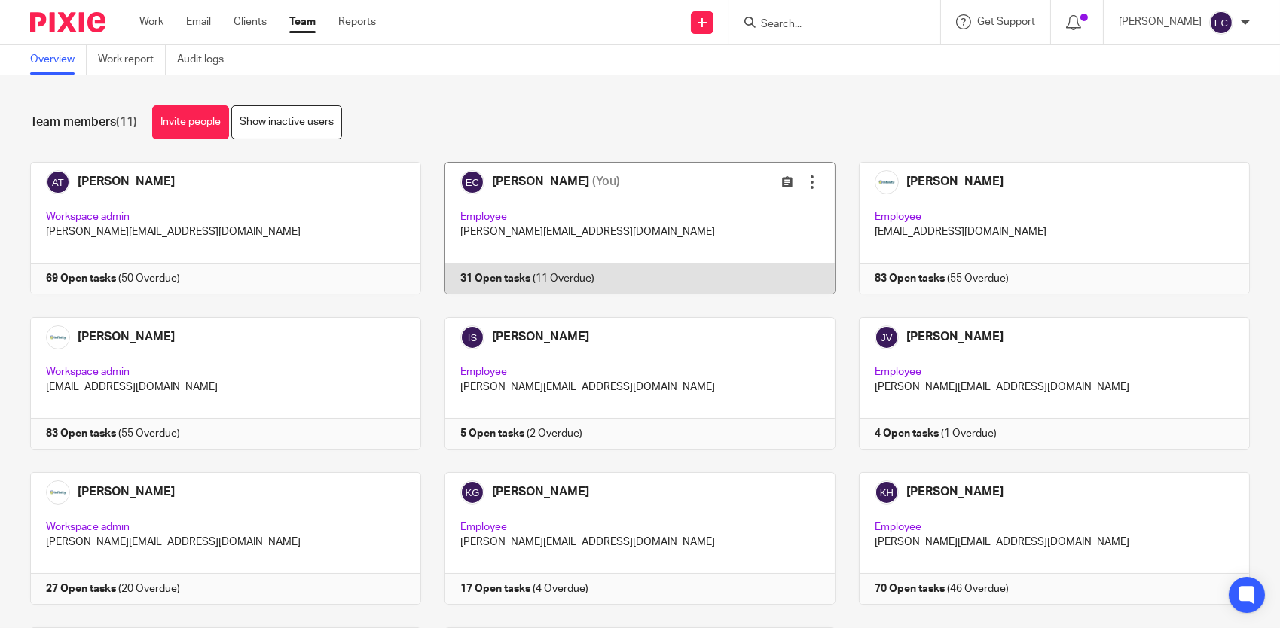
click at [612, 212] on link at bounding box center [628, 228] width 414 height 133
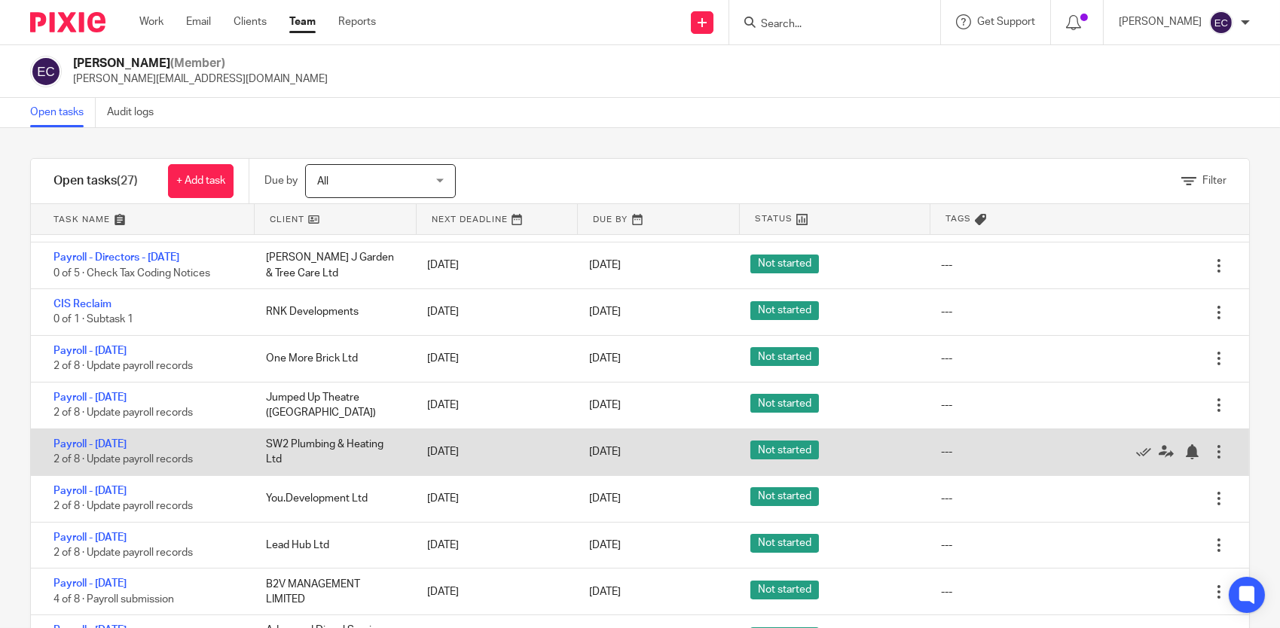
scroll to position [222, 0]
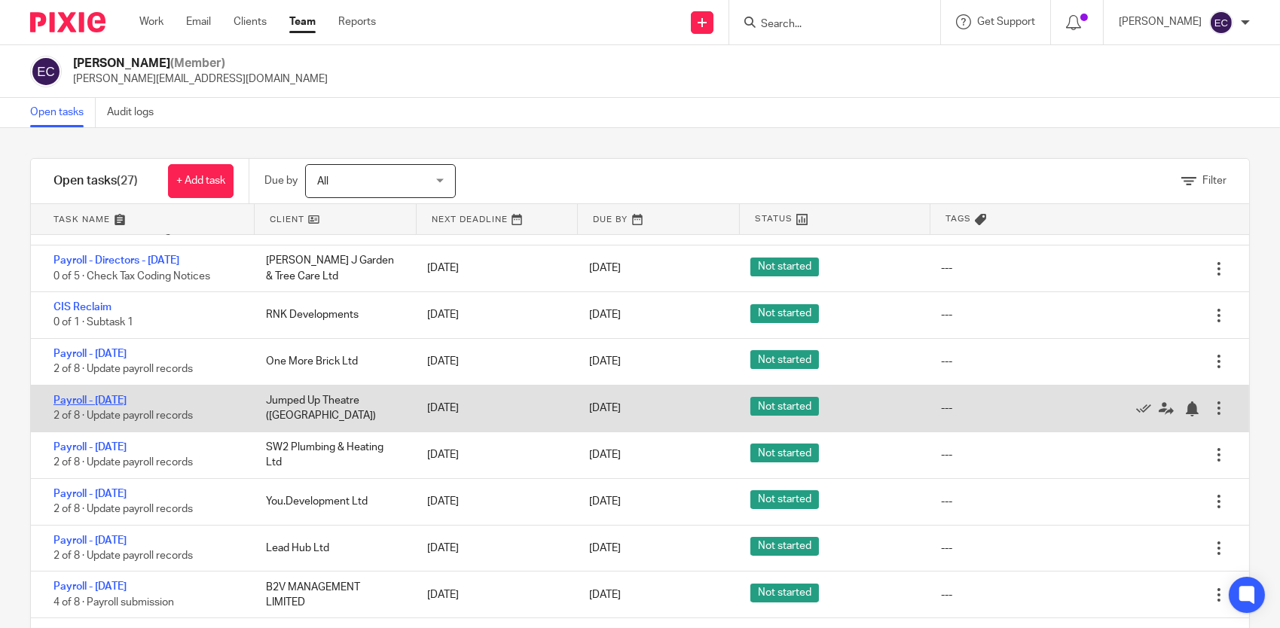
click at [127, 400] on link "Payroll - [DATE]" at bounding box center [89, 401] width 73 height 11
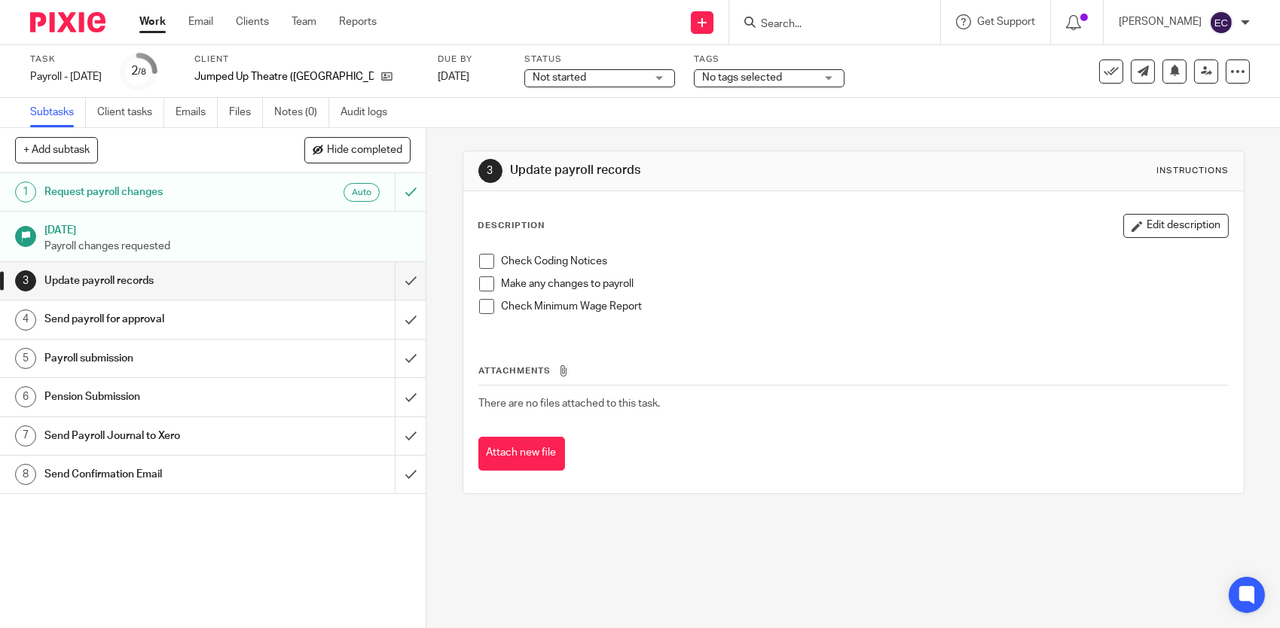
click at [122, 191] on h1 "Request payroll changes" at bounding box center [156, 192] width 224 height 23
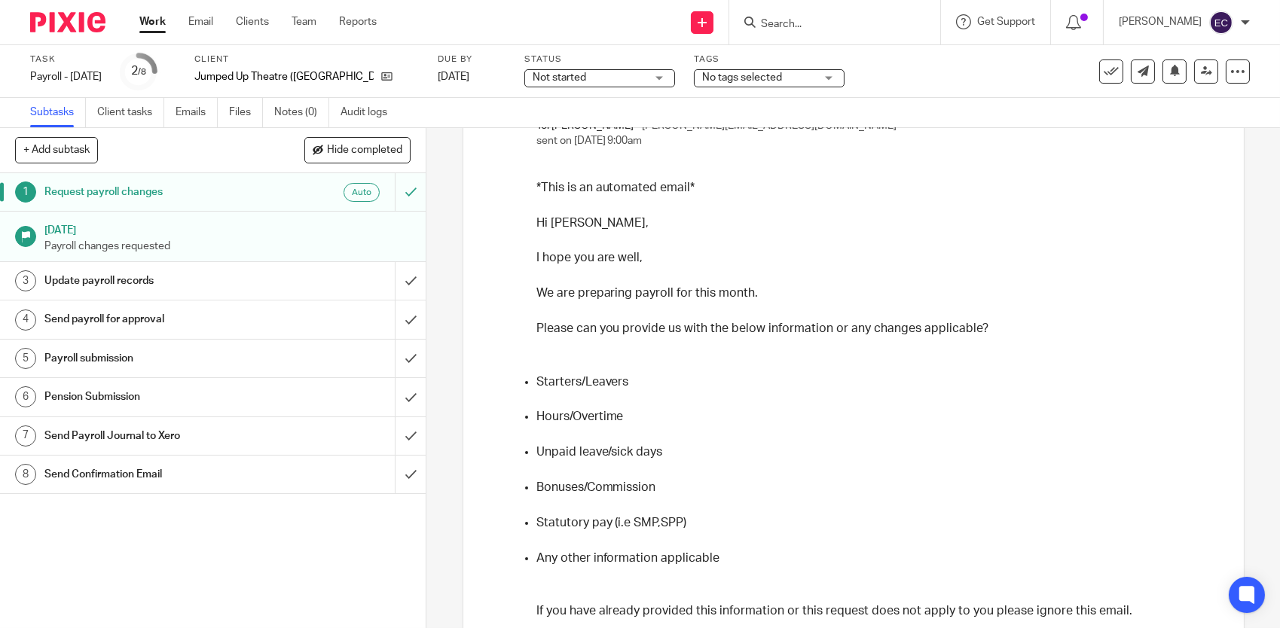
scroll to position [71, 0]
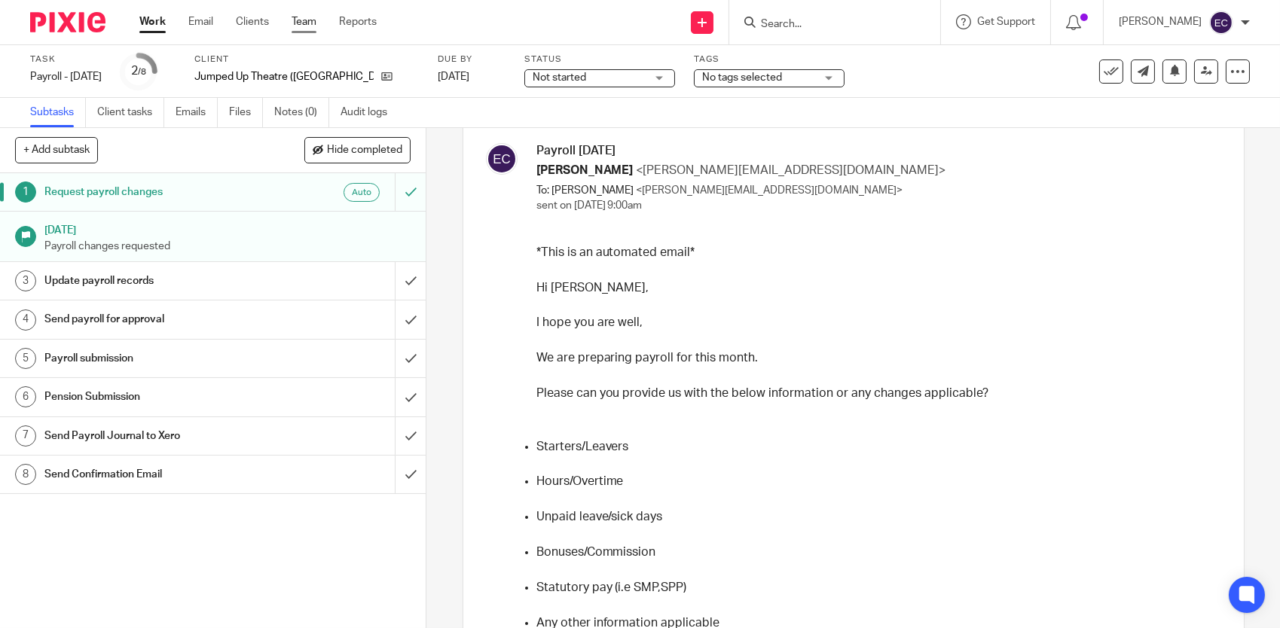
click at [313, 25] on link "Team" at bounding box center [304, 21] width 25 height 15
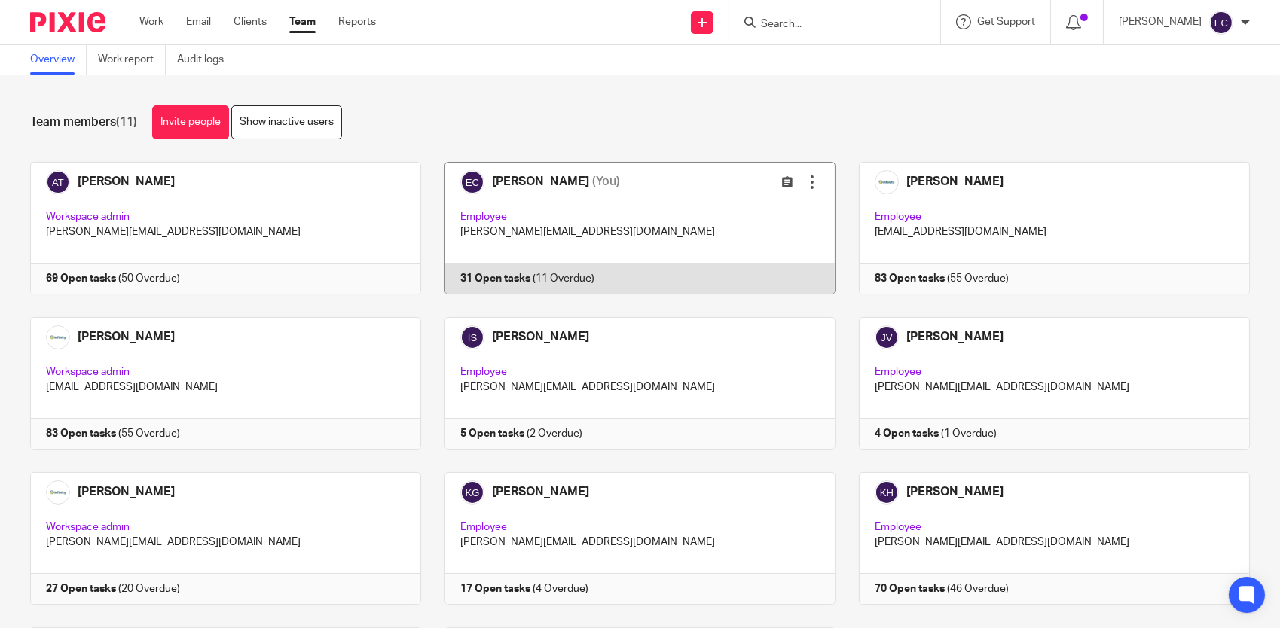
click at [567, 219] on link at bounding box center [628, 228] width 414 height 133
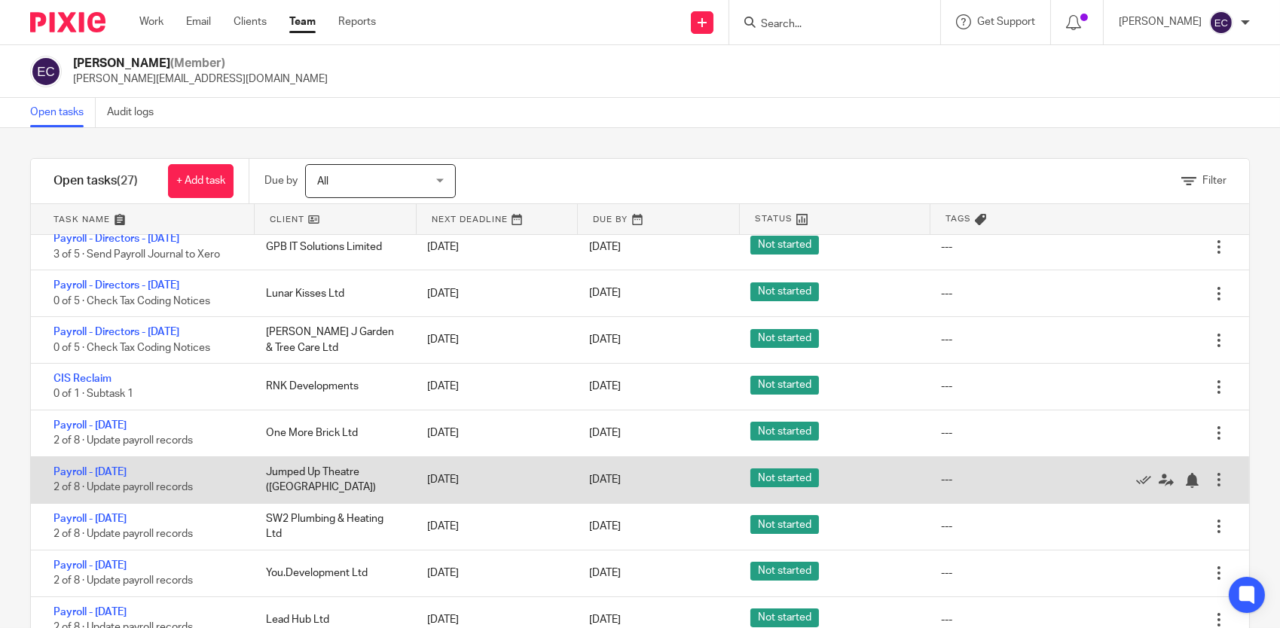
scroll to position [75, 0]
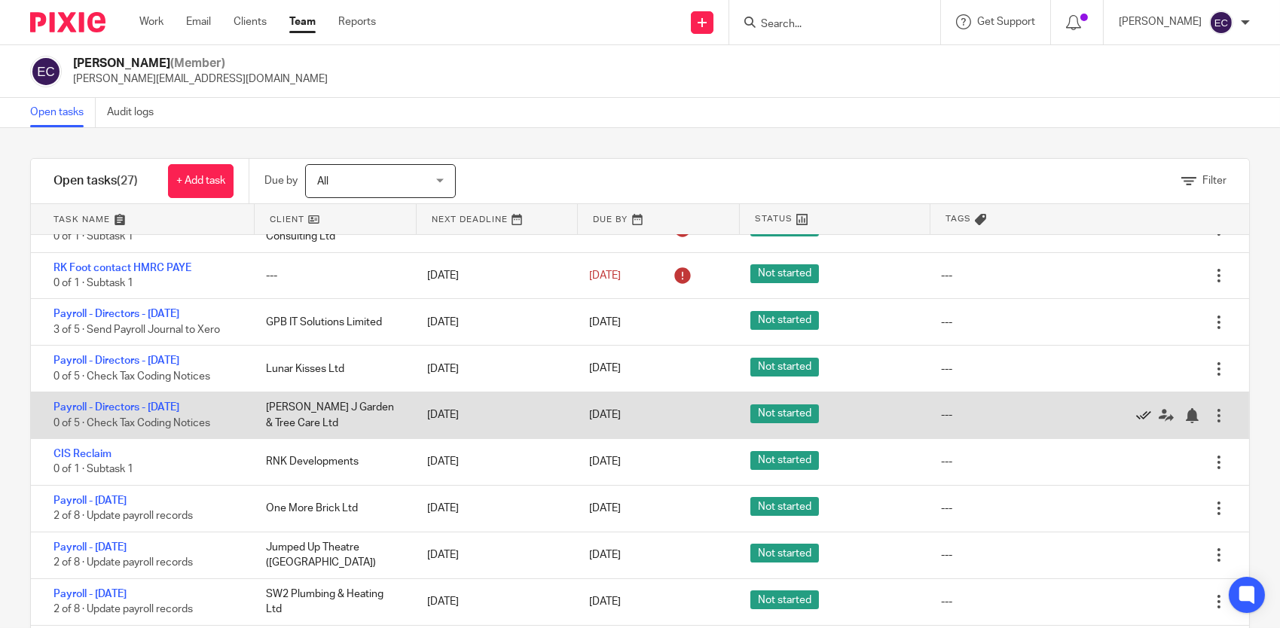
click at [1136, 415] on icon at bounding box center [1143, 415] width 15 height 15
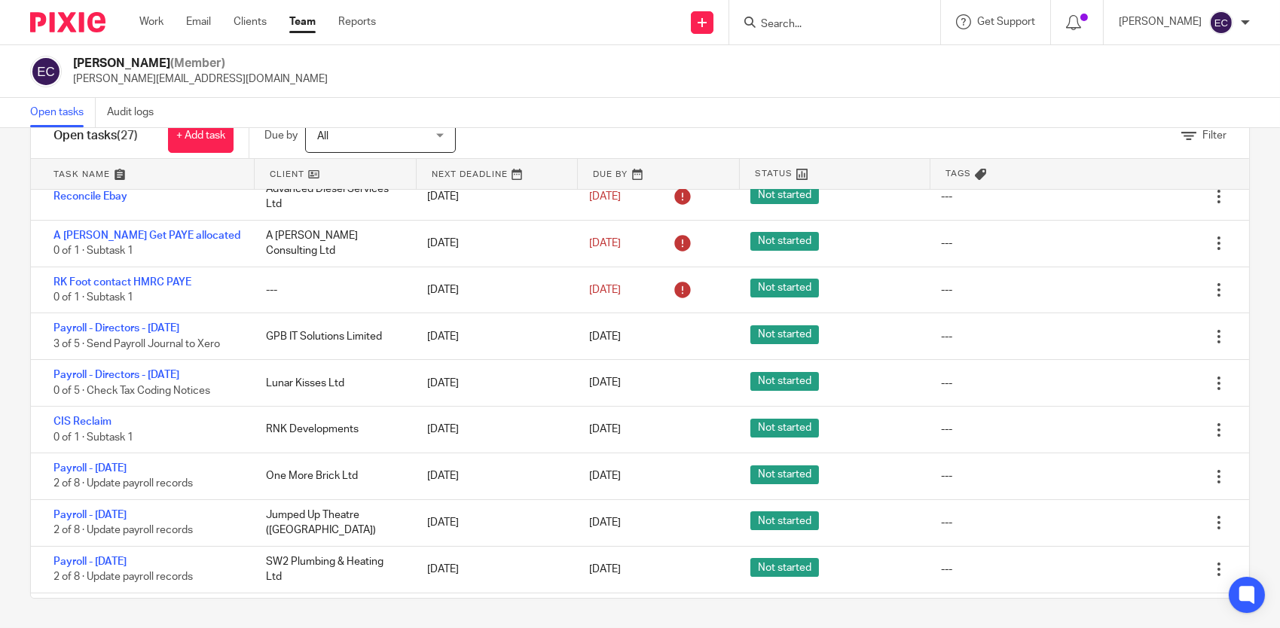
scroll to position [0, 0]
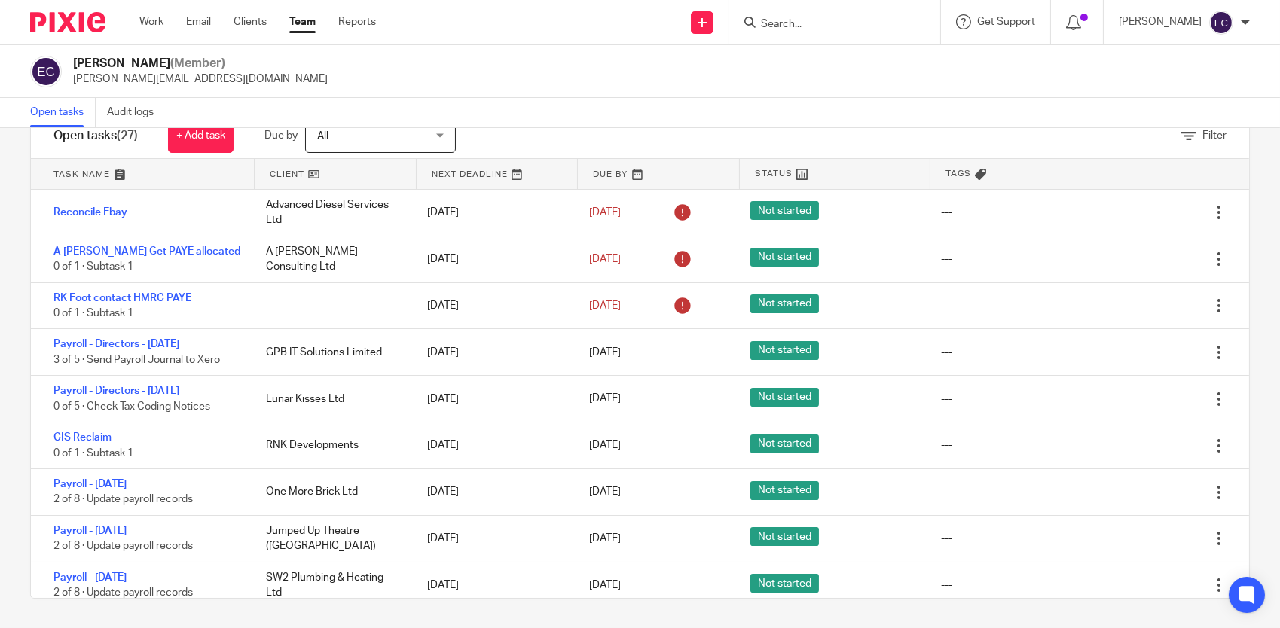
click at [795, 23] on input "Search" at bounding box center [827, 25] width 136 height 14
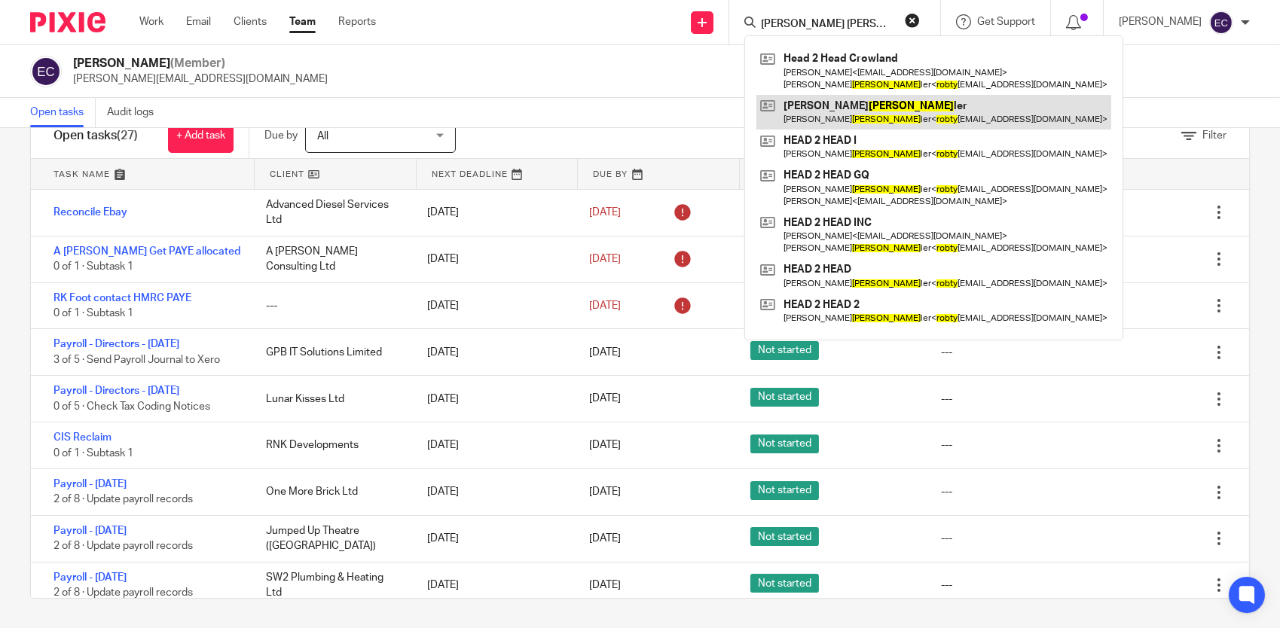
type input "rob ty"
click at [854, 113] on link at bounding box center [933, 112] width 355 height 35
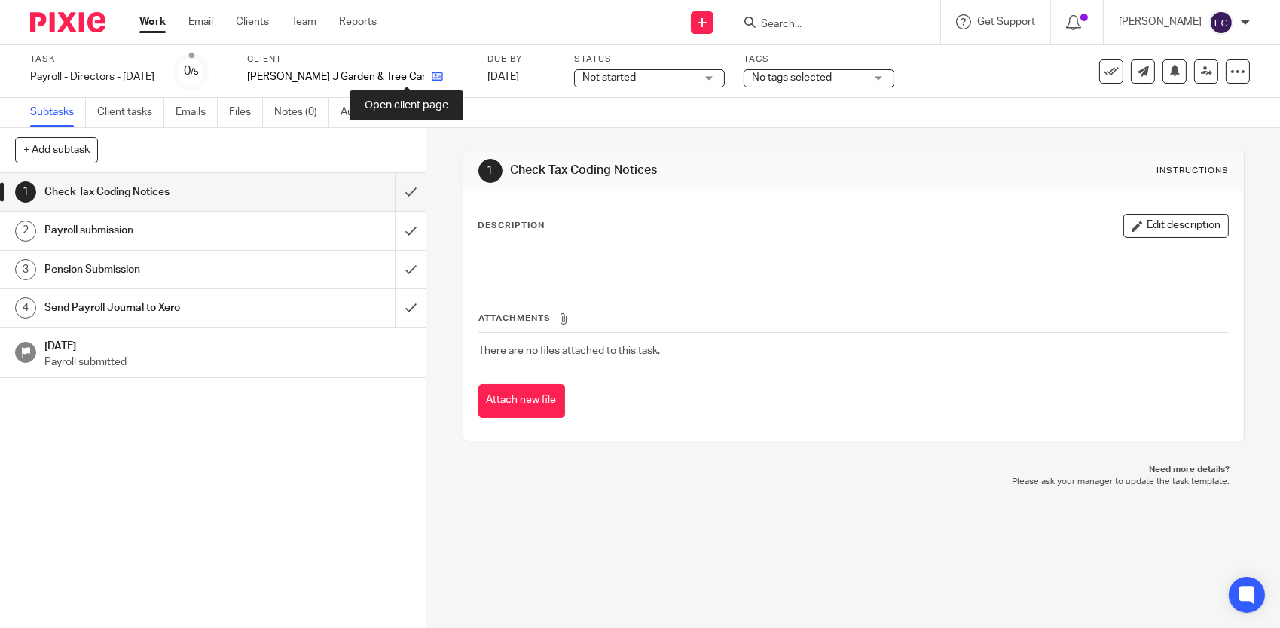
click at [432, 74] on icon at bounding box center [437, 76] width 11 height 11
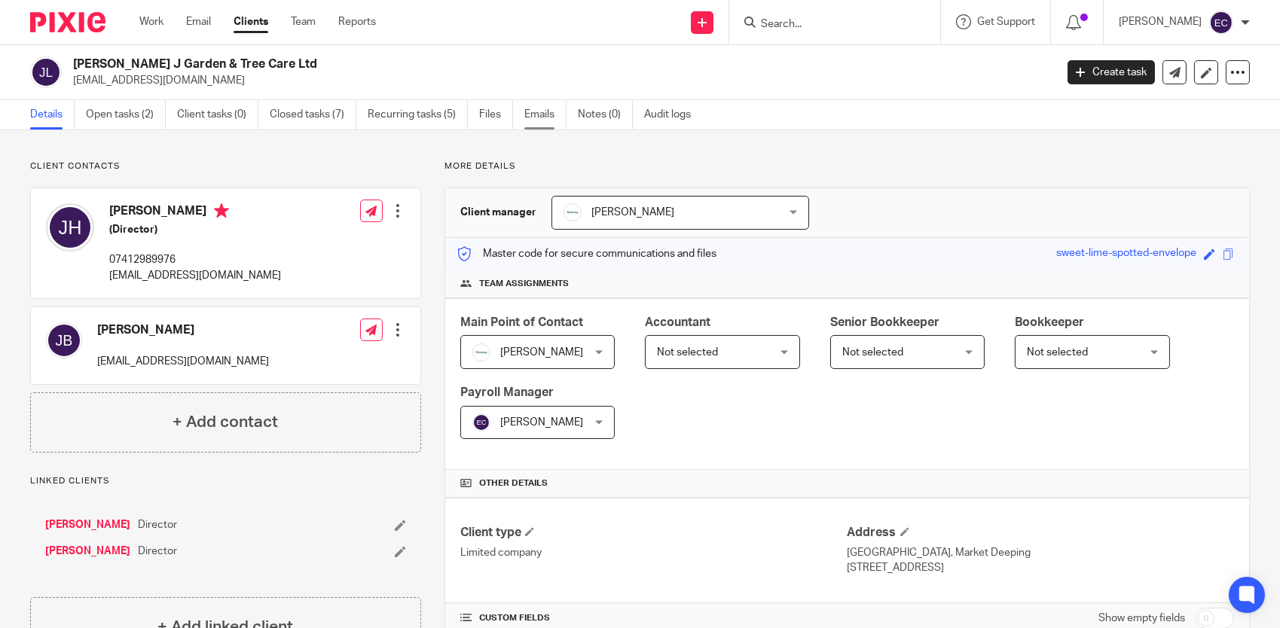
click at [542, 121] on link "Emails" at bounding box center [545, 114] width 42 height 29
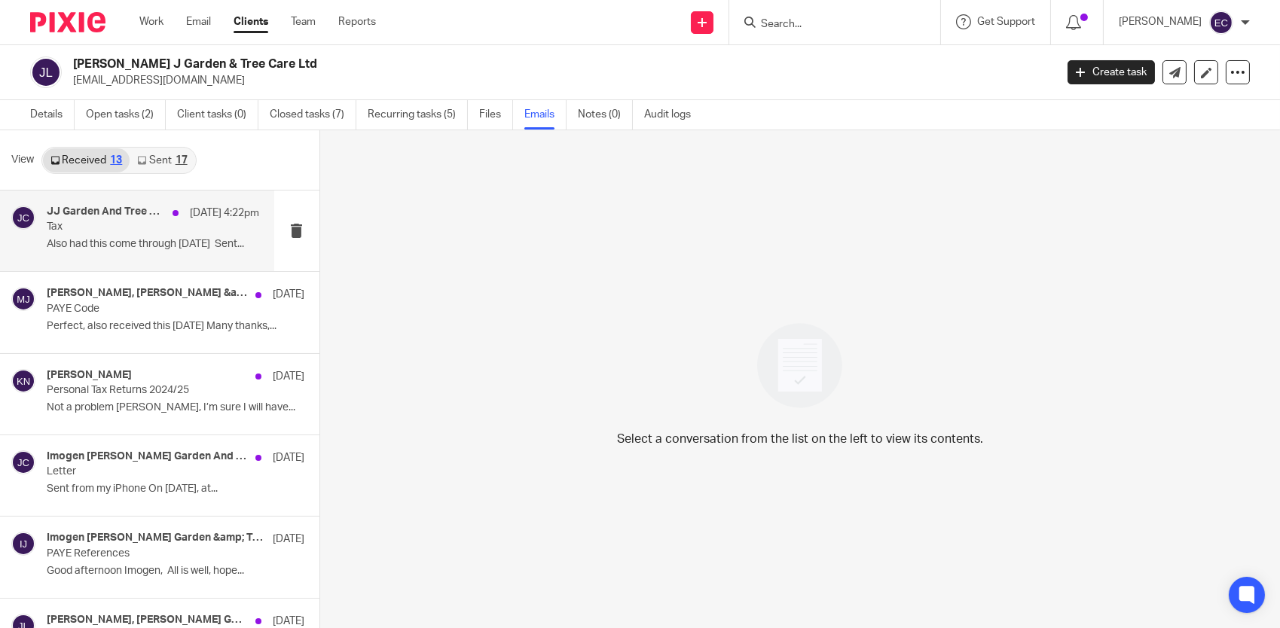
click at [158, 243] on p "Also had this come through today Sent..." at bounding box center [153, 244] width 212 height 13
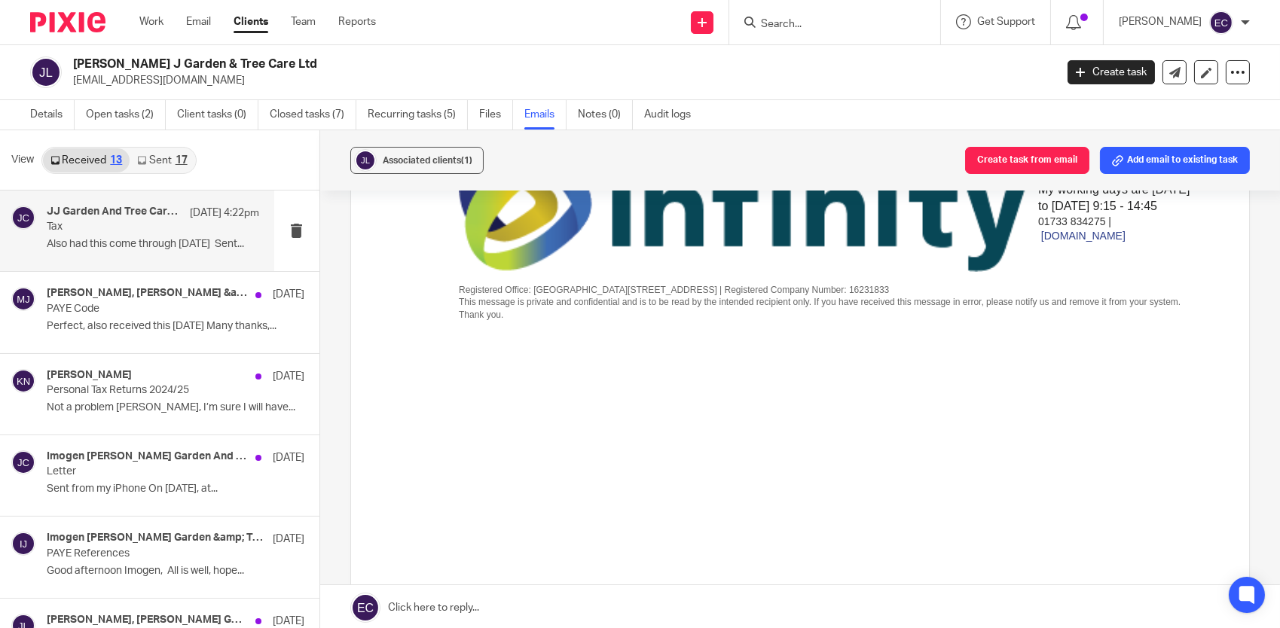
scroll to position [753, 0]
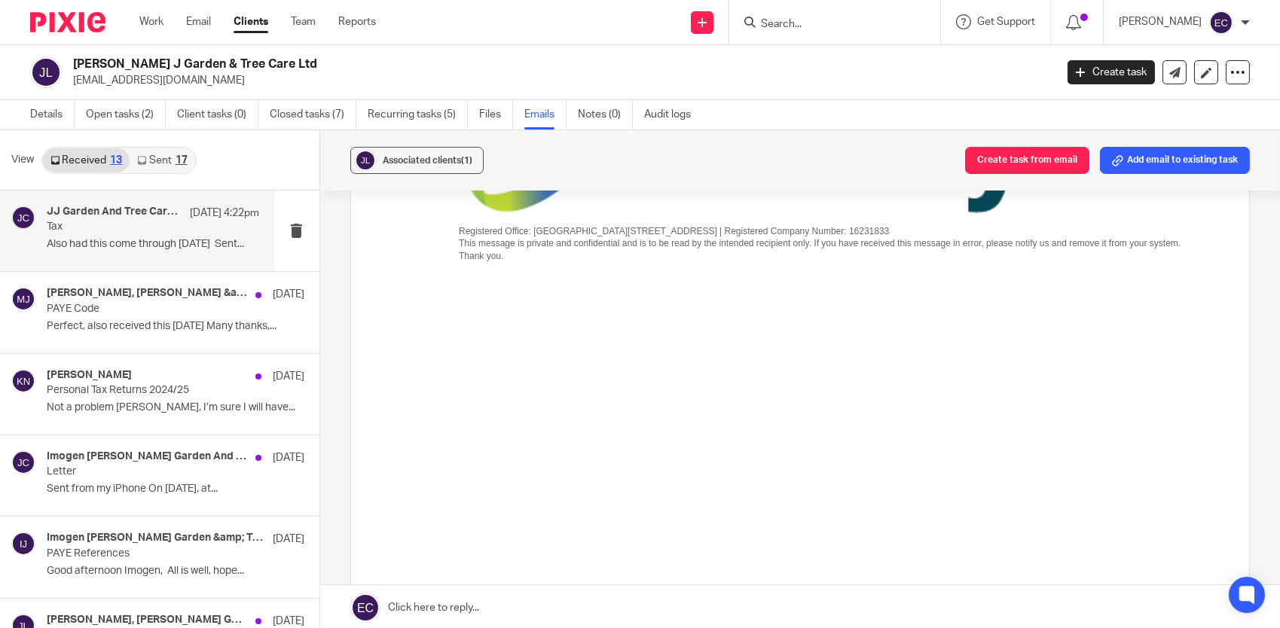
click at [226, 238] on p "Also had this come through today Sent..." at bounding box center [153, 244] width 212 height 13
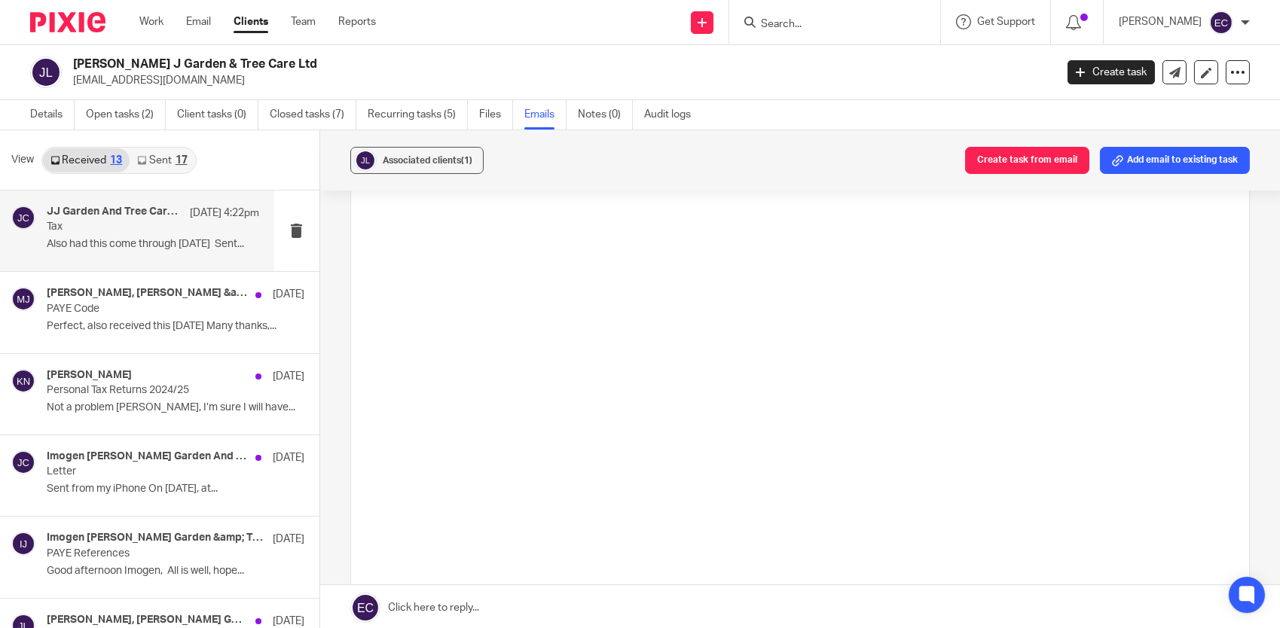
scroll to position [913, 0]
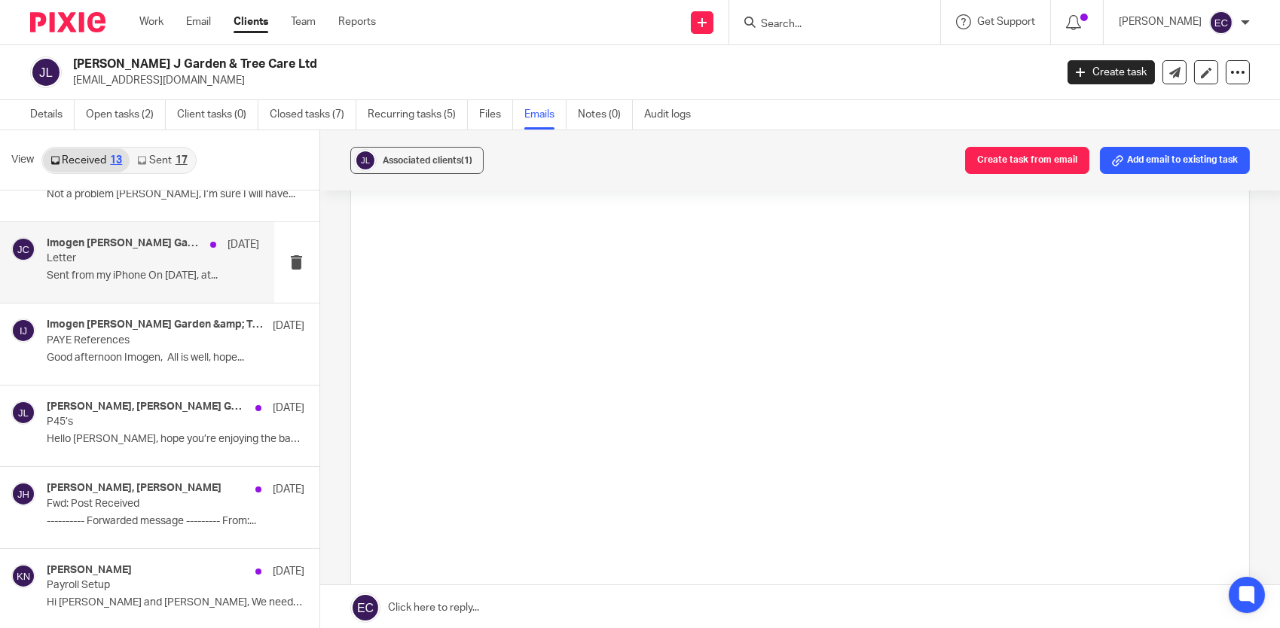
scroll to position [226, 0]
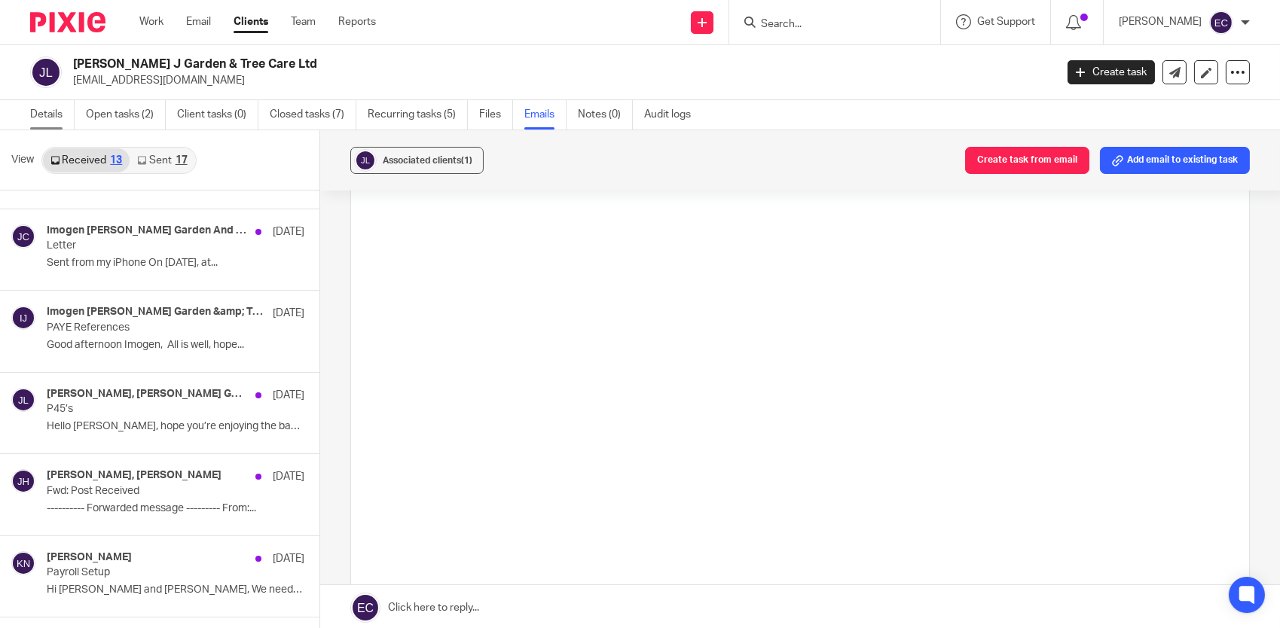
click at [60, 111] on link "Details" at bounding box center [52, 114] width 44 height 29
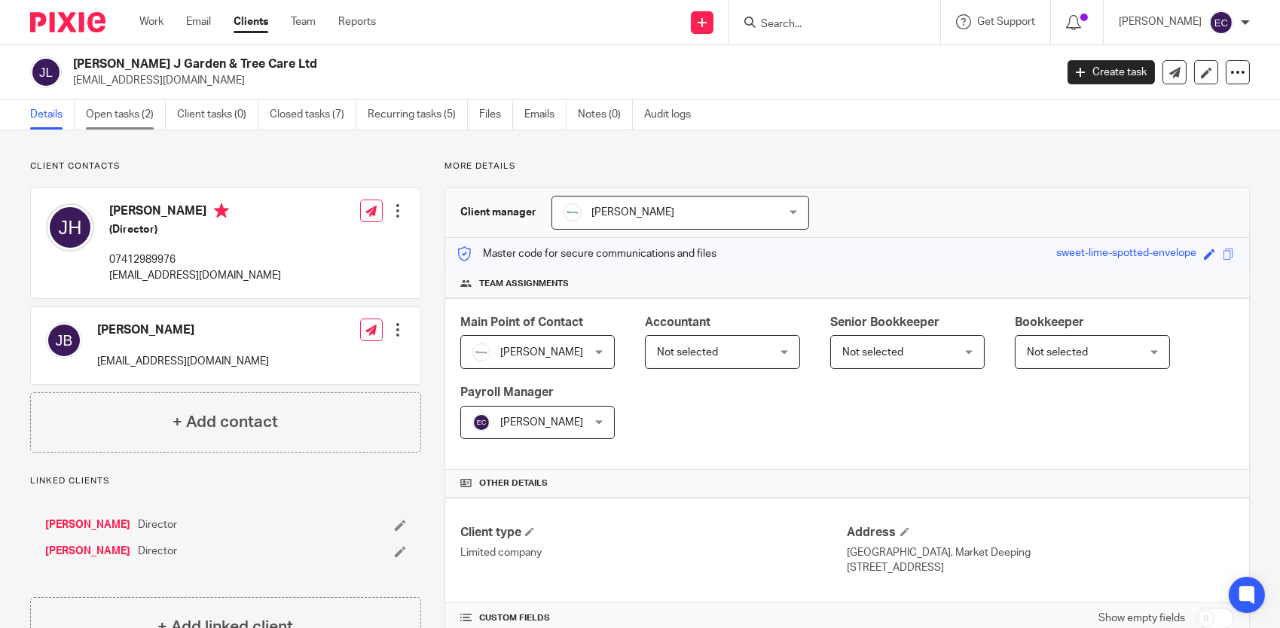
click at [131, 116] on link "Open tasks (2)" at bounding box center [126, 114] width 80 height 29
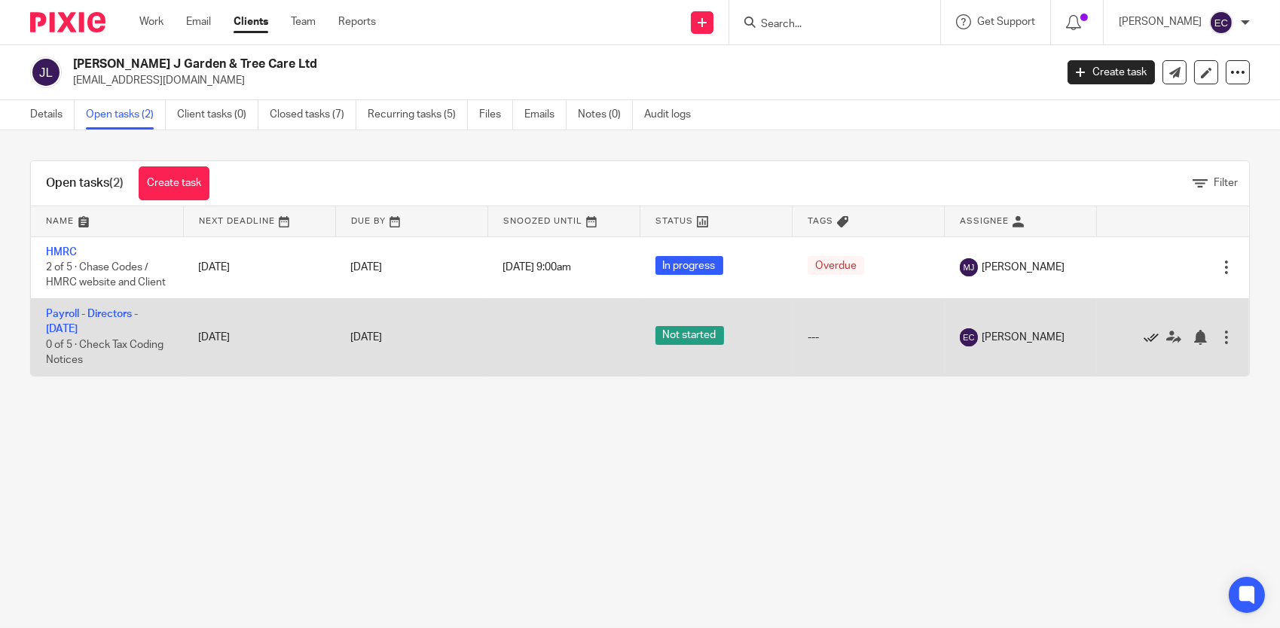
click at [1144, 345] on icon at bounding box center [1151, 337] width 15 height 15
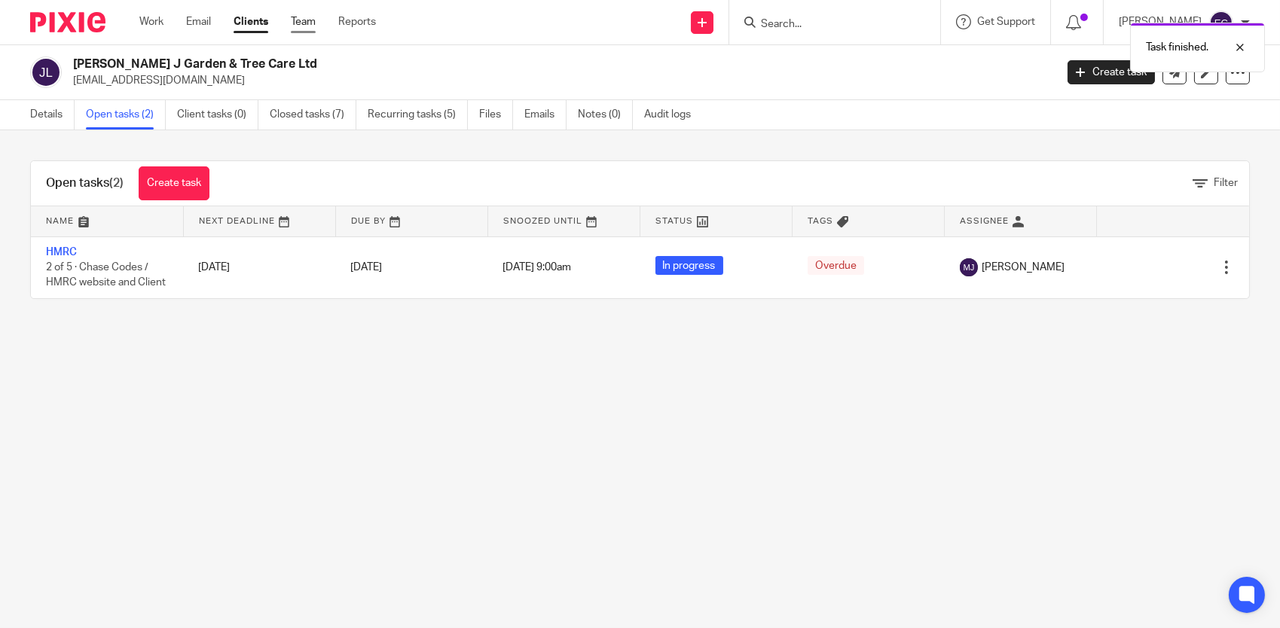
click at [314, 21] on link "Team" at bounding box center [303, 21] width 25 height 15
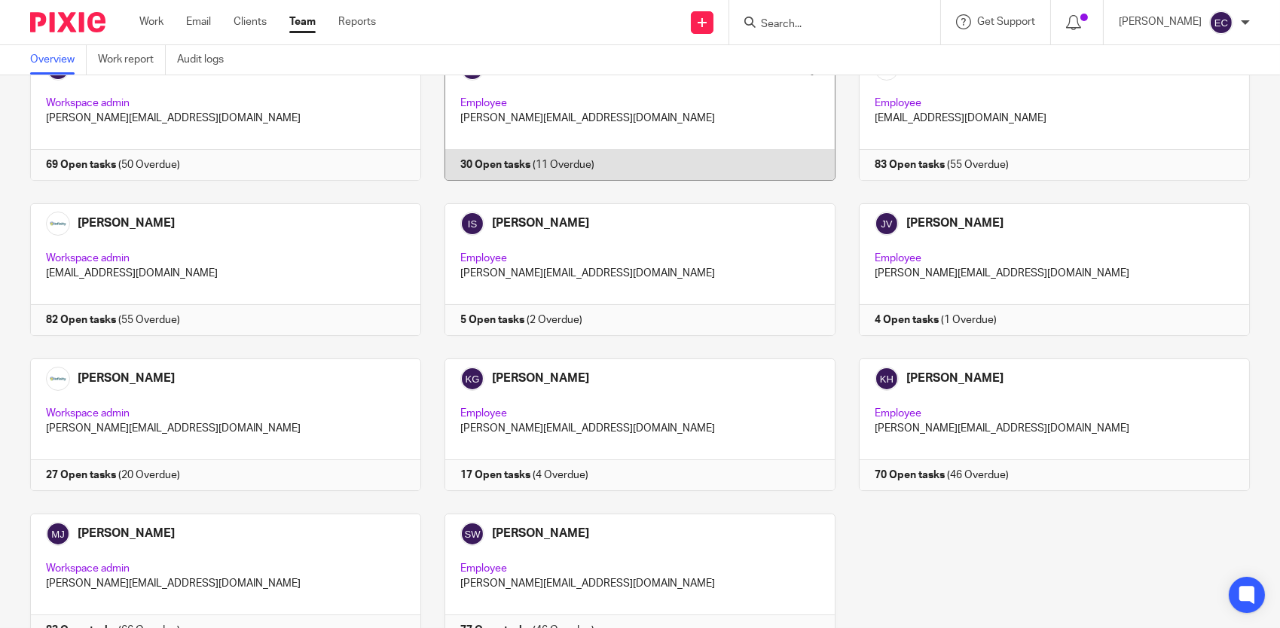
scroll to position [151, 0]
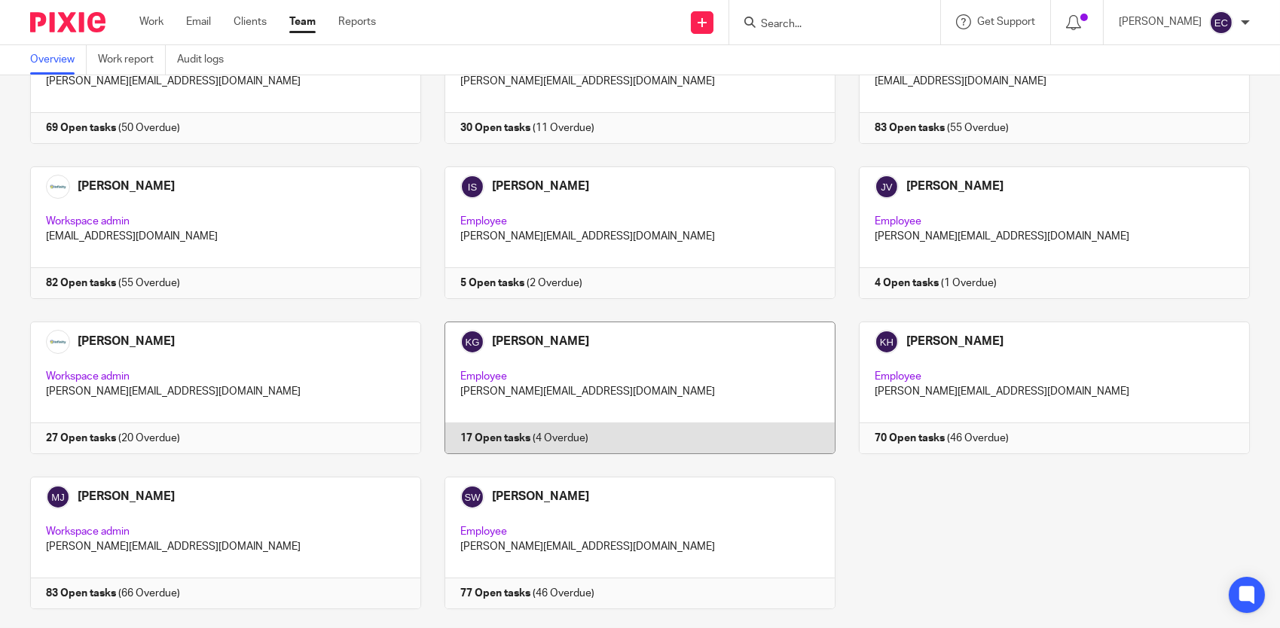
click at [753, 343] on link at bounding box center [628, 388] width 414 height 133
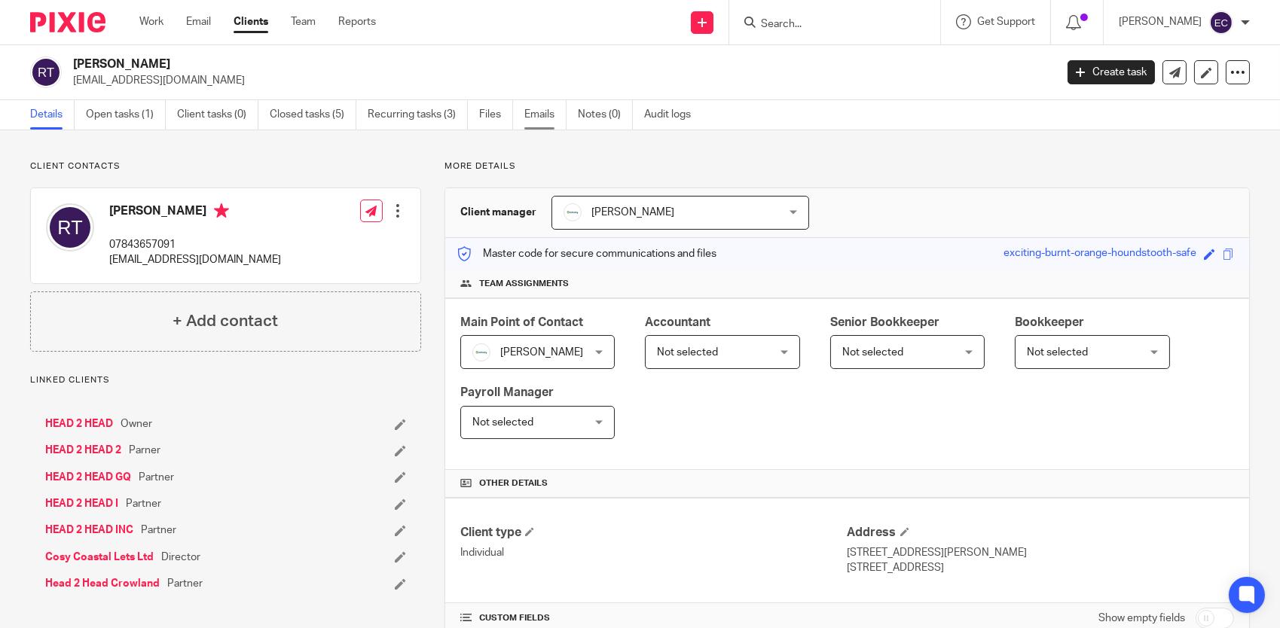
click at [541, 111] on link "Emails" at bounding box center [545, 114] width 42 height 29
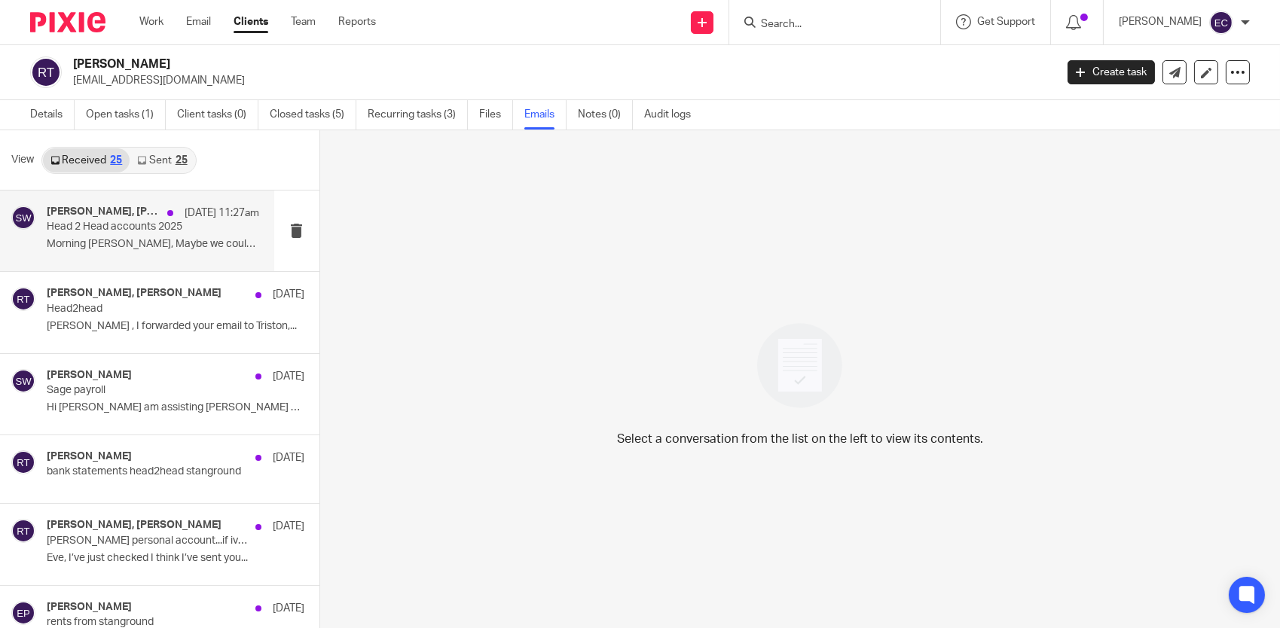
click at [182, 237] on div "[PERSON_NAME], [PERSON_NAME] [DATE] 11:27am Head 2 Head accounts 2025 Morning […" at bounding box center [153, 231] width 212 height 50
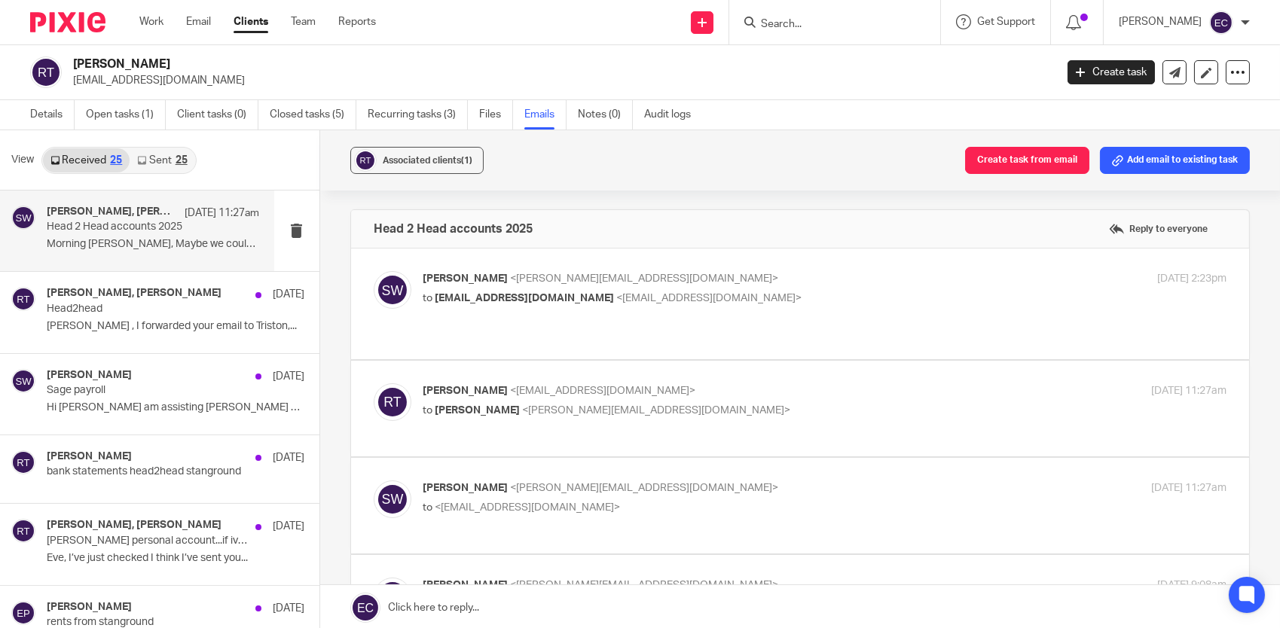
click at [549, 285] on p "[PERSON_NAME] <[PERSON_NAME][EMAIL_ADDRESS][DOMAIN_NAME]>" at bounding box center [691, 279] width 536 height 16
checkbox input "true"
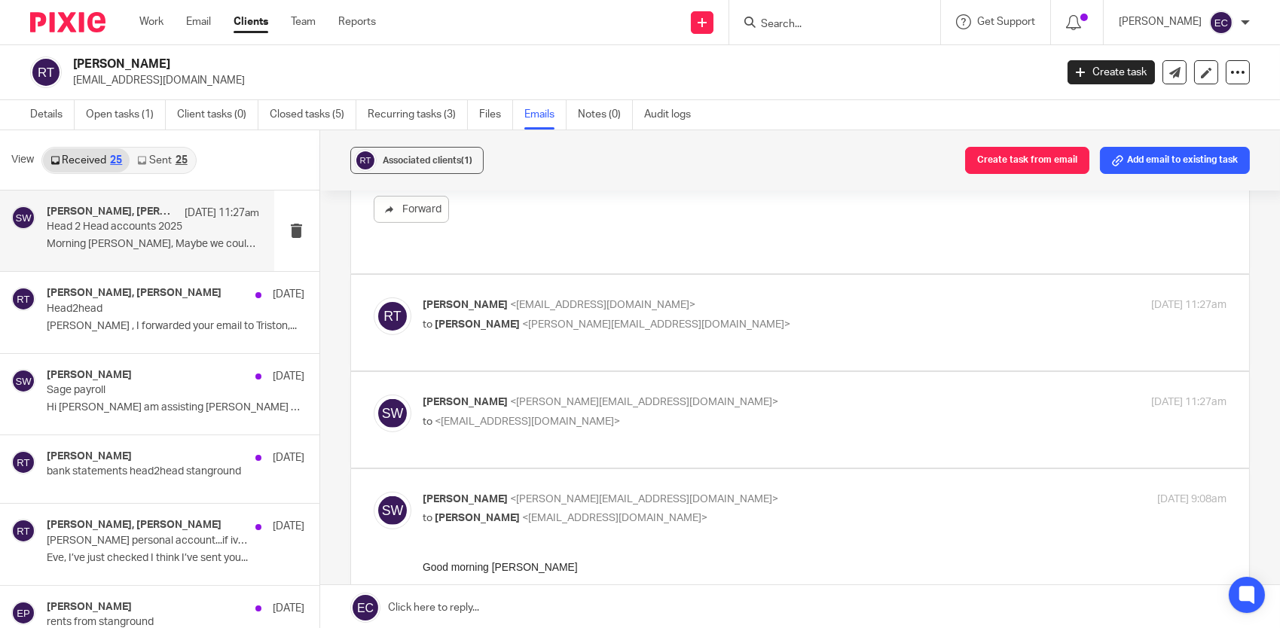
scroll to position [1206, 0]
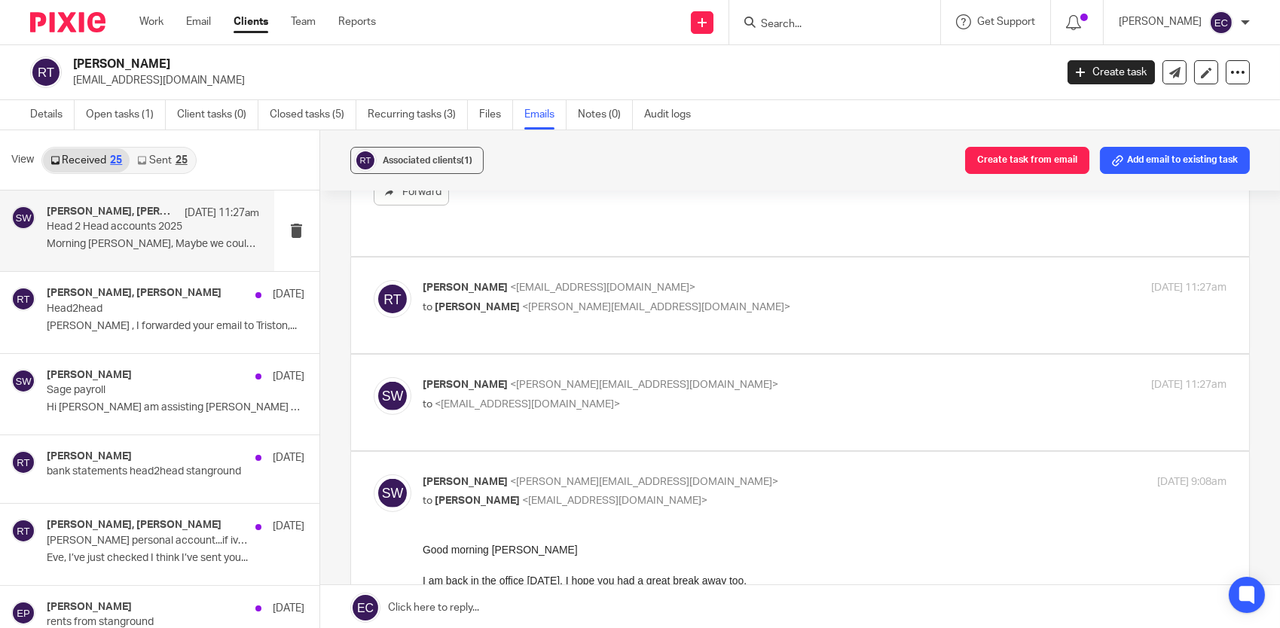
click at [586, 283] on div "Rob Tyler <robtyler69@hotmail.co.uk> to Sarah Wills <sarah@infinity-accounting.…" at bounding box center [691, 297] width 536 height 35
checkbox input "true"
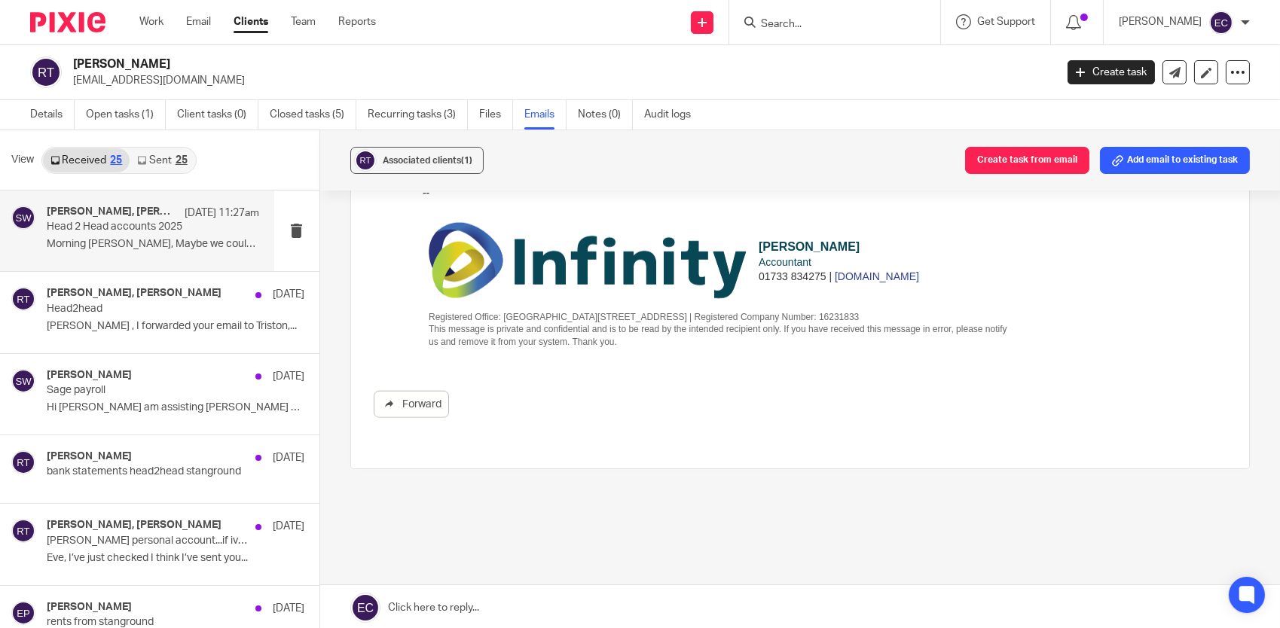
scroll to position [2997, 0]
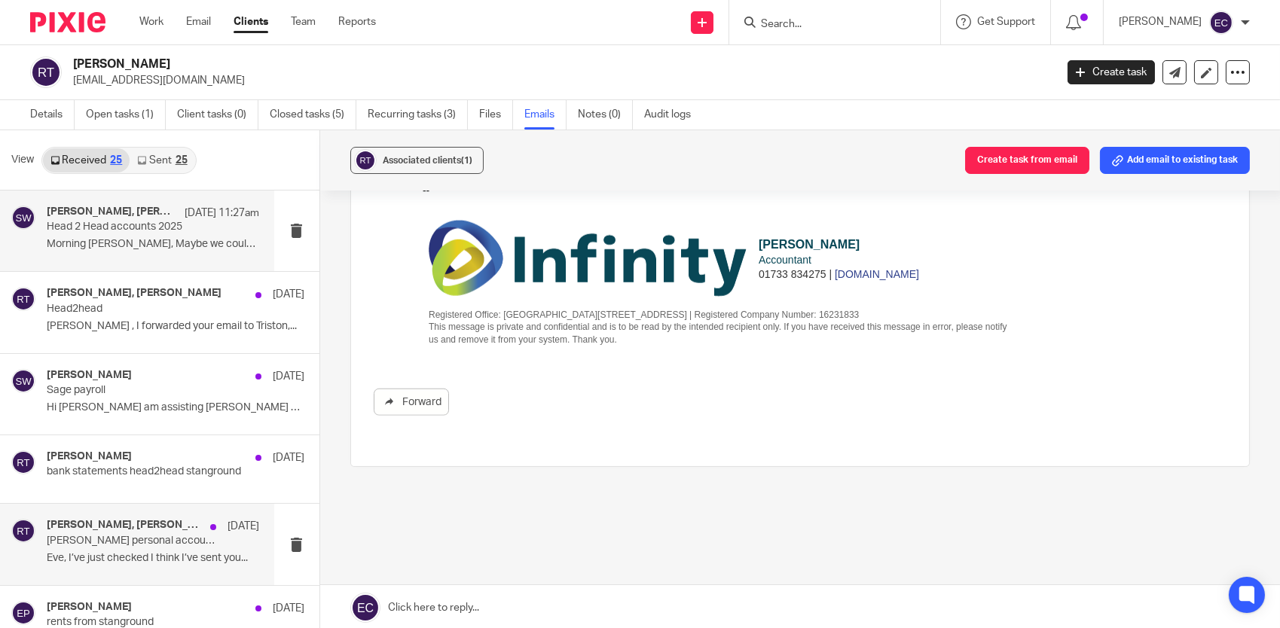
click at [121, 545] on p "Rob Tyler personal account...if ive missed any let me know im going to do head2…" at bounding box center [132, 541] width 170 height 13
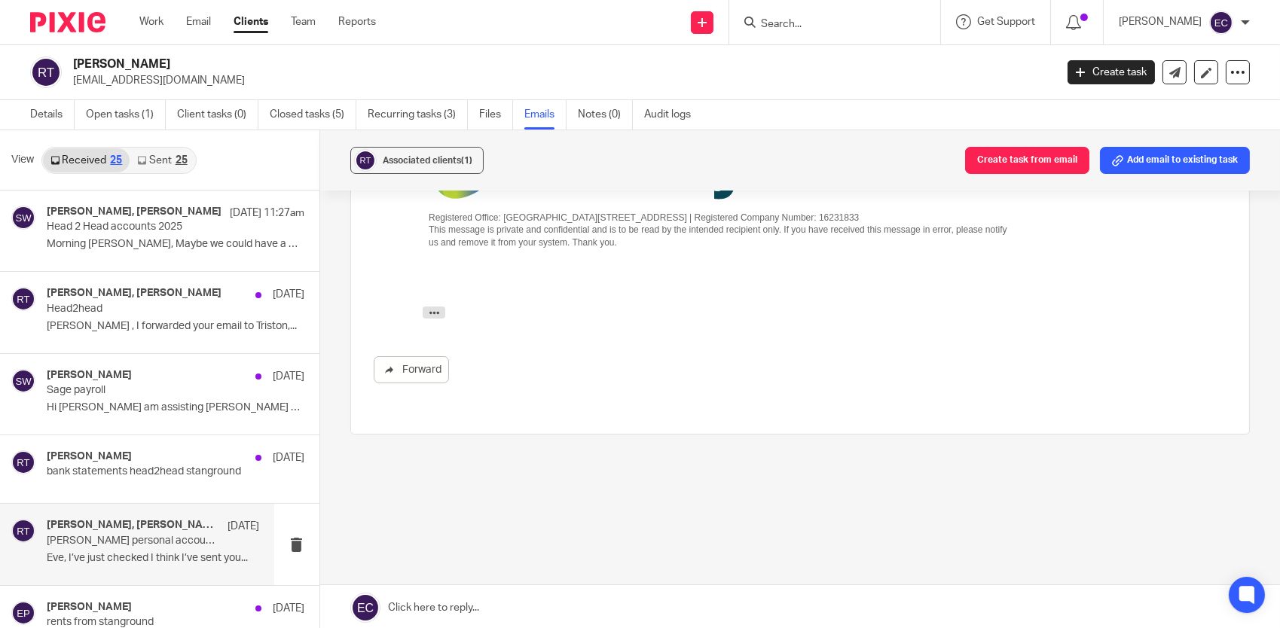
scroll to position [0, 0]
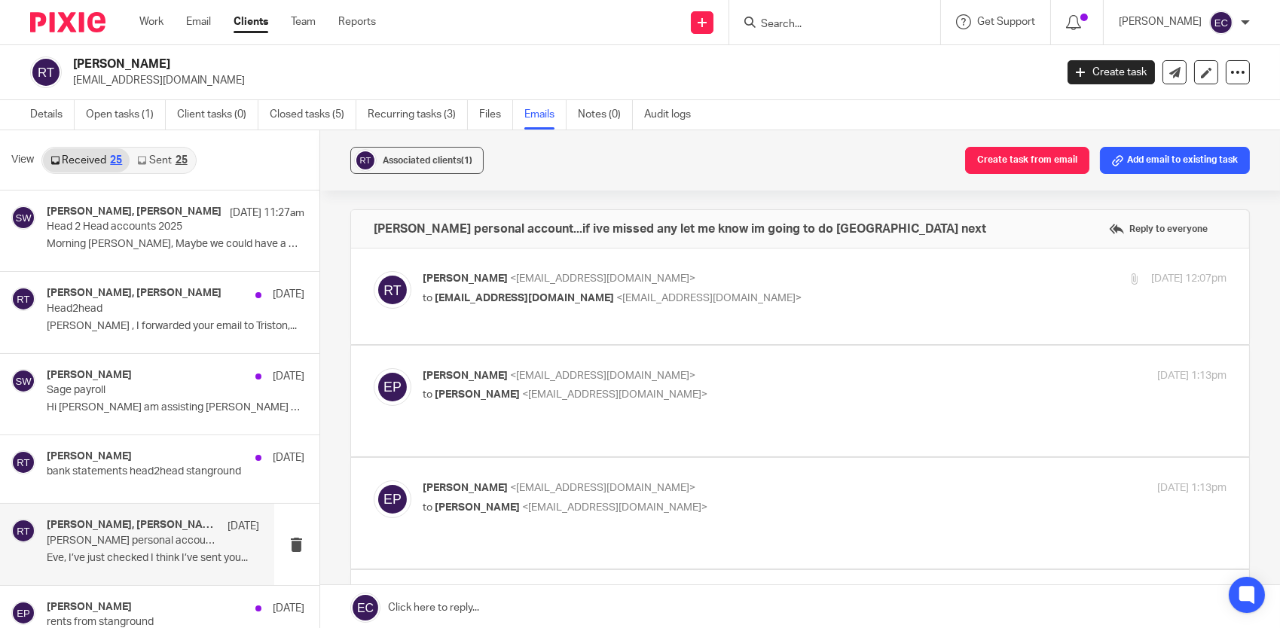
click at [507, 298] on span "eve@infinity-accounting.co.uk" at bounding box center [524, 298] width 179 height 11
checkbox input "true"
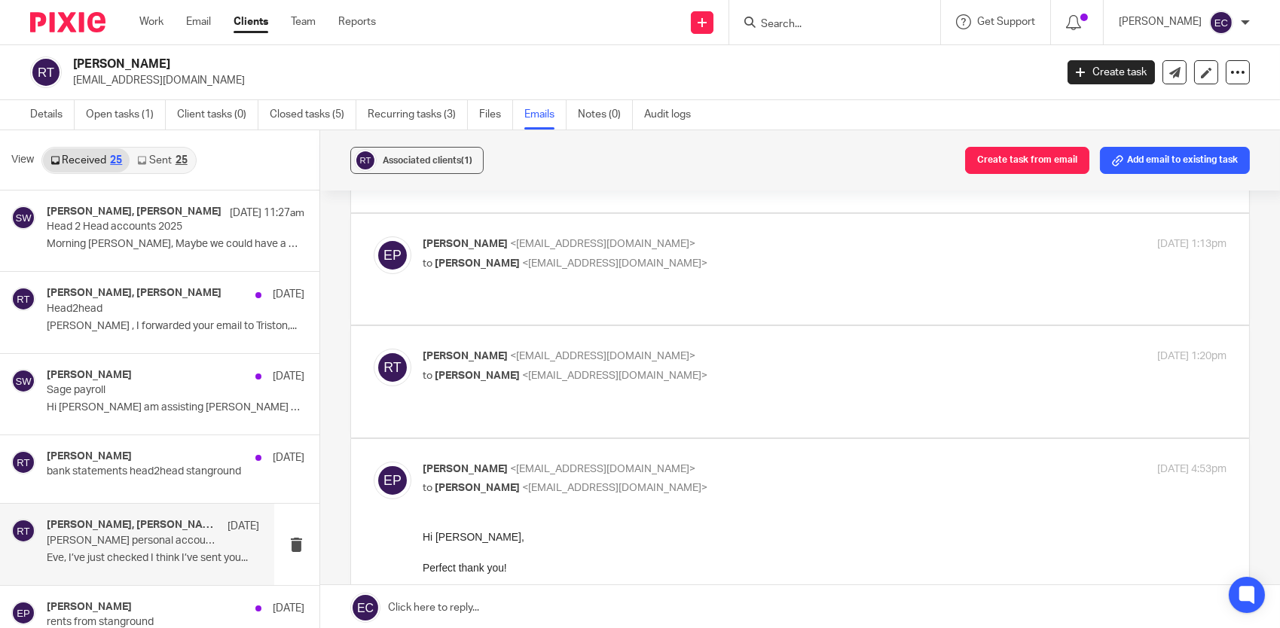
scroll to position [377, 0]
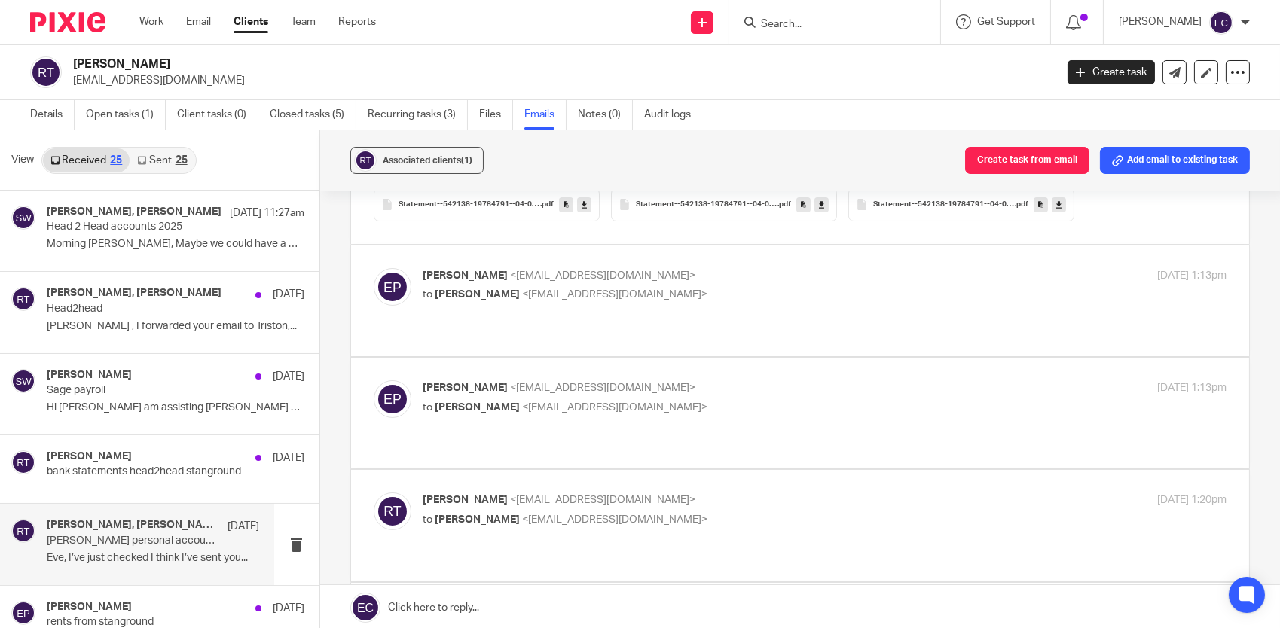
click at [524, 294] on span "<robtyler69@hotmail.co.uk>" at bounding box center [614, 294] width 185 height 11
checkbox input "true"
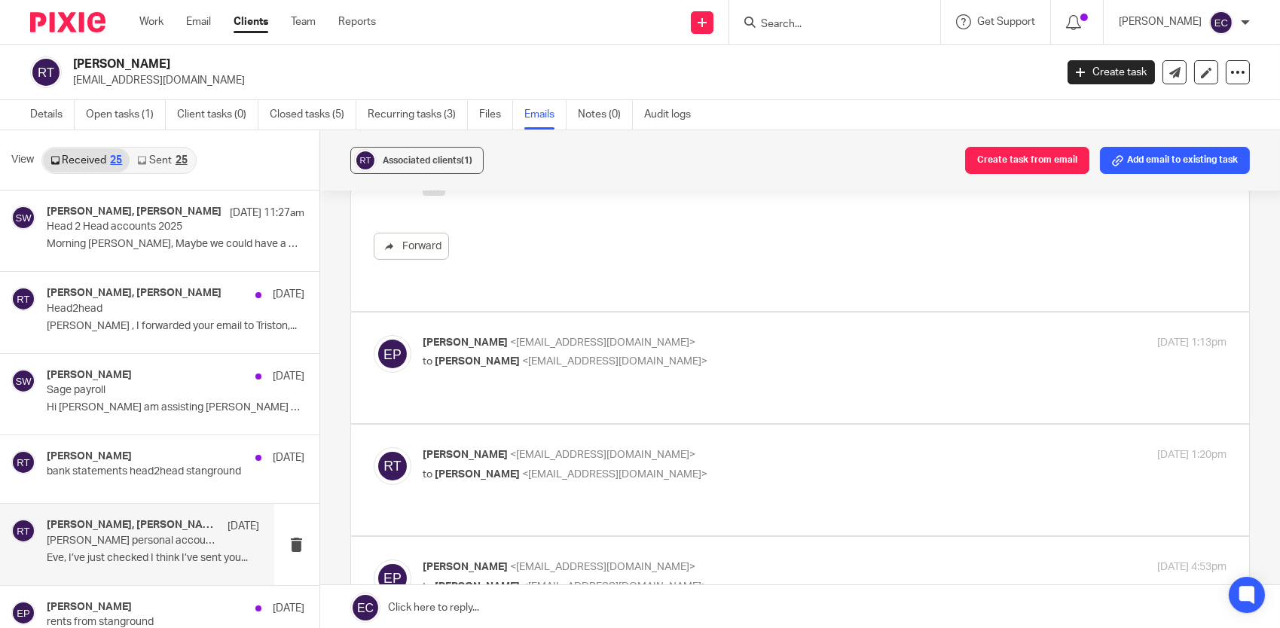
scroll to position [829, 0]
click at [565, 333] on div "Eve Parker <eve@infinity-accounting.co.uk> to Rob Tyler <robtyler69@hotmail.co.…" at bounding box center [691, 350] width 536 height 35
checkbox input "true"
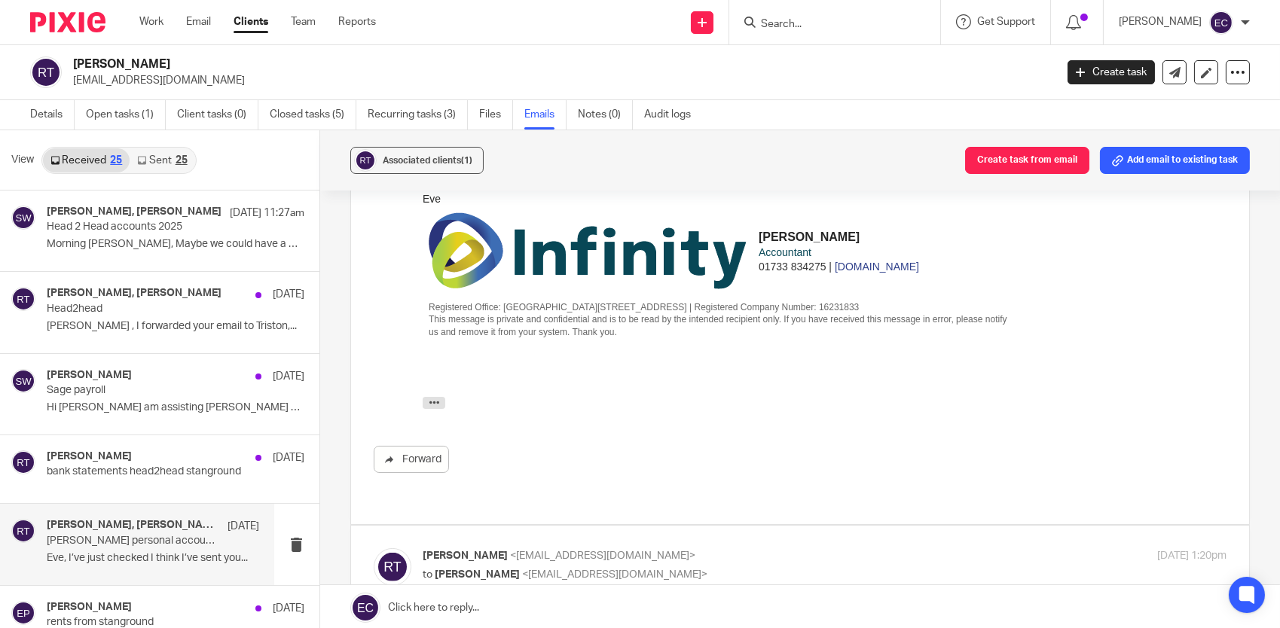
scroll to position [1356, 0]
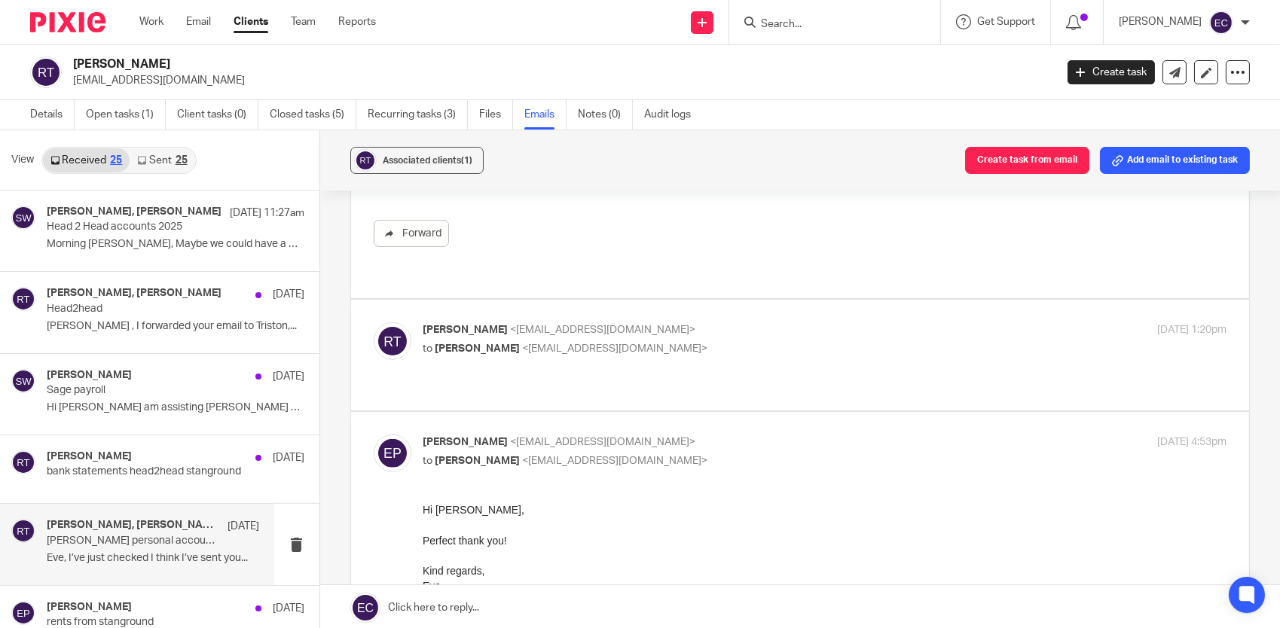
click at [567, 341] on p "to Eve Parker <eve@infinity-accounting.co.uk>" at bounding box center [691, 349] width 536 height 16
checkbox input "true"
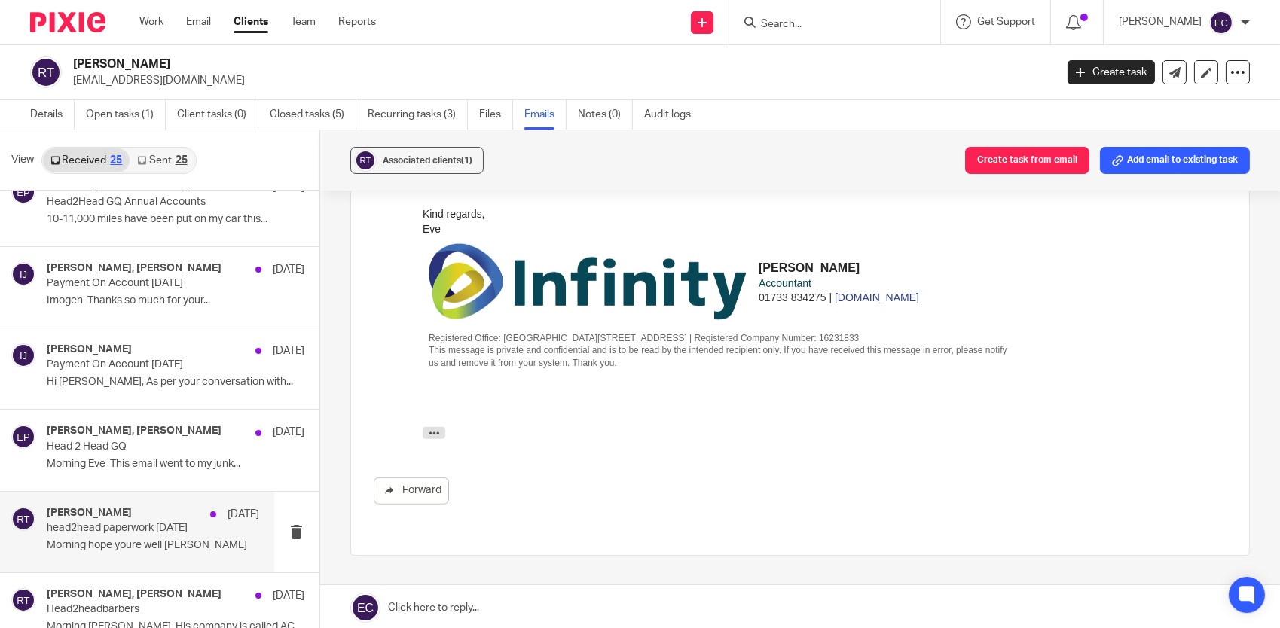
scroll to position [904, 0]
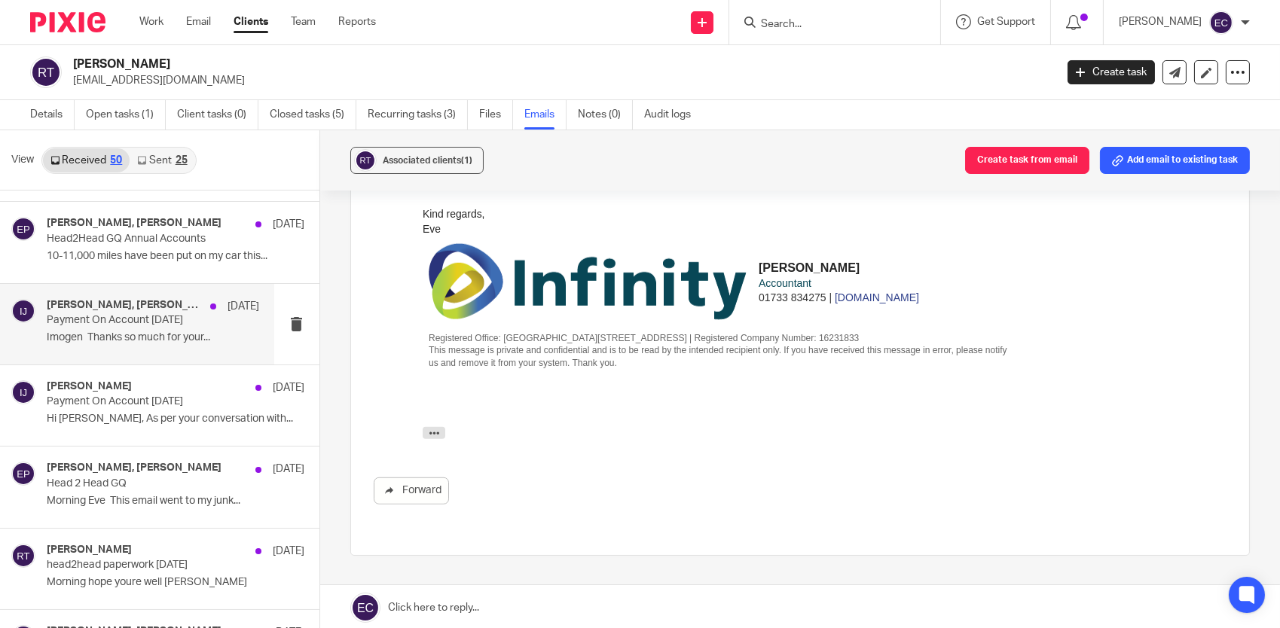
click at [135, 332] on p "Imogen Thanks so much for your..." at bounding box center [153, 338] width 212 height 13
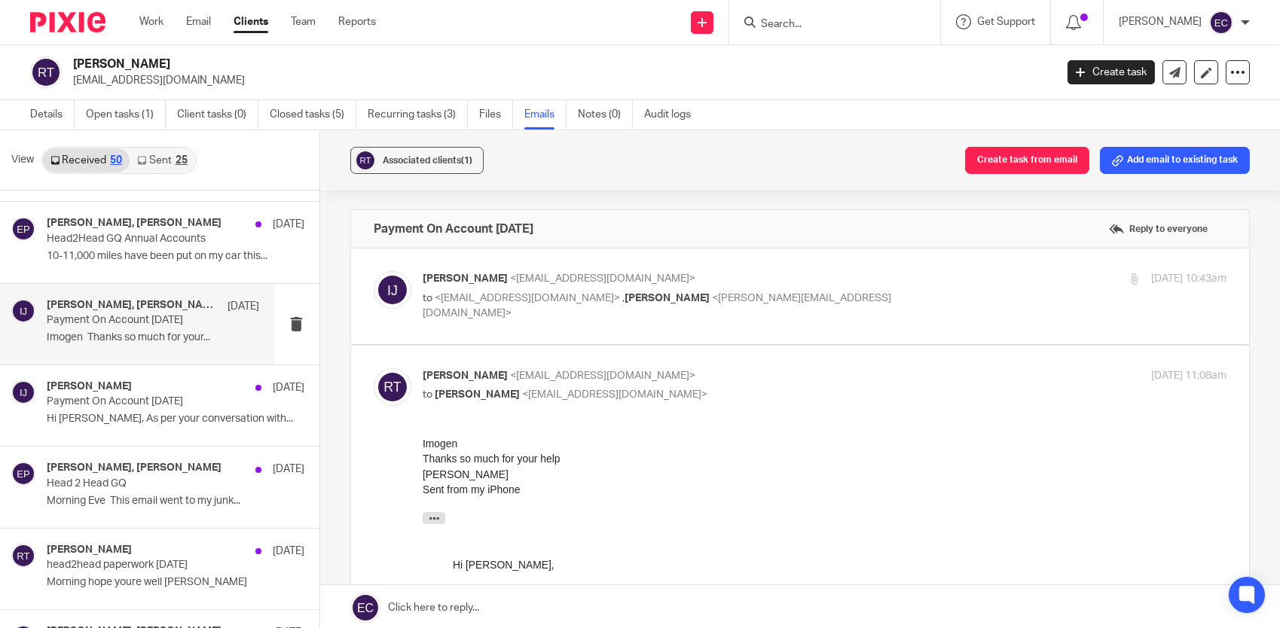
scroll to position [0, 0]
click at [124, 480] on p "Head 2 Head GQ" at bounding box center [132, 484] width 170 height 13
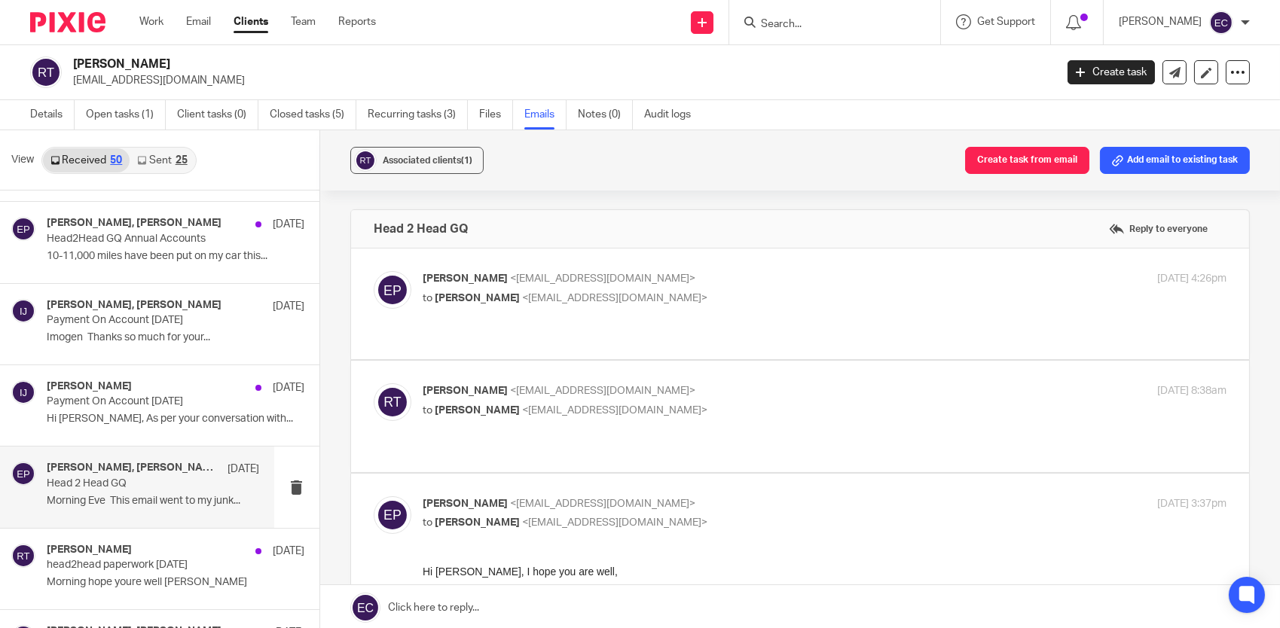
click at [778, 26] on input "Search" at bounding box center [827, 25] width 136 height 14
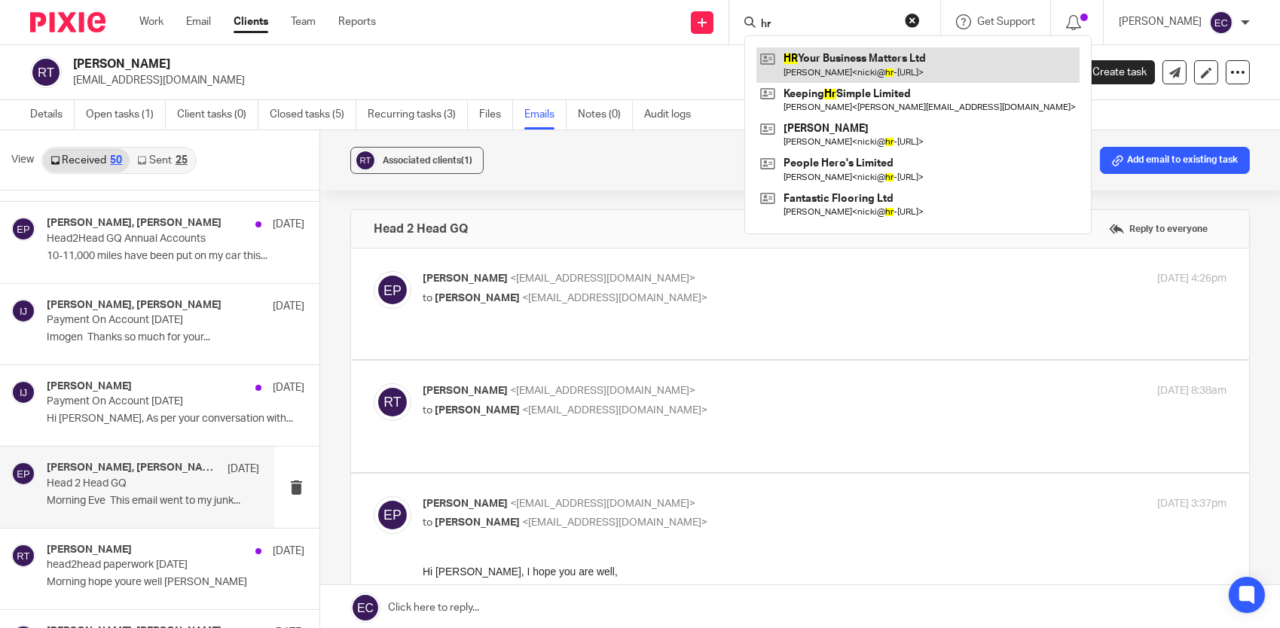
type input "hr"
click at [845, 53] on link at bounding box center [917, 64] width 323 height 35
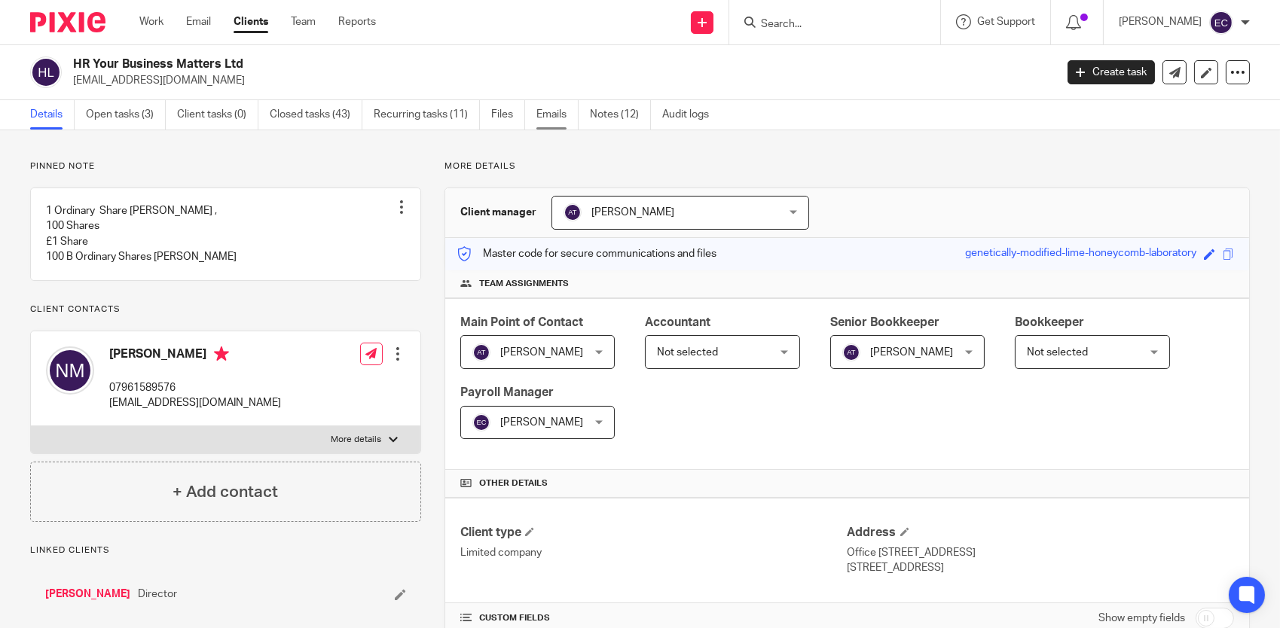
click at [546, 108] on link "Emails" at bounding box center [557, 114] width 42 height 29
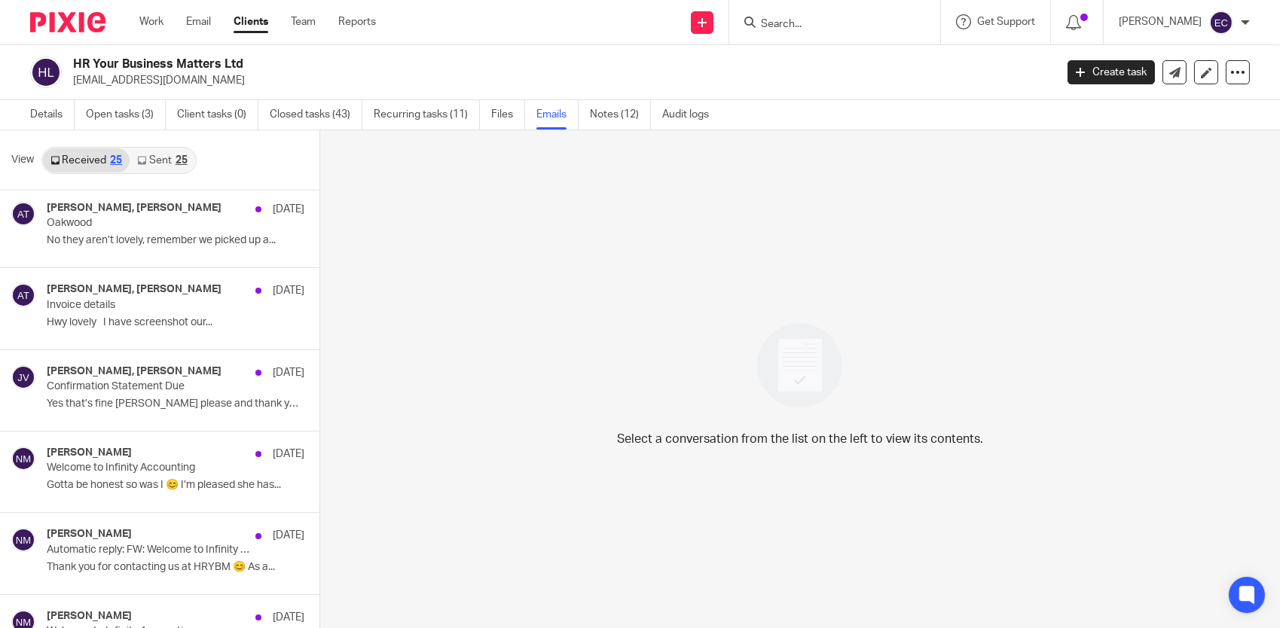
scroll to position [904, 0]
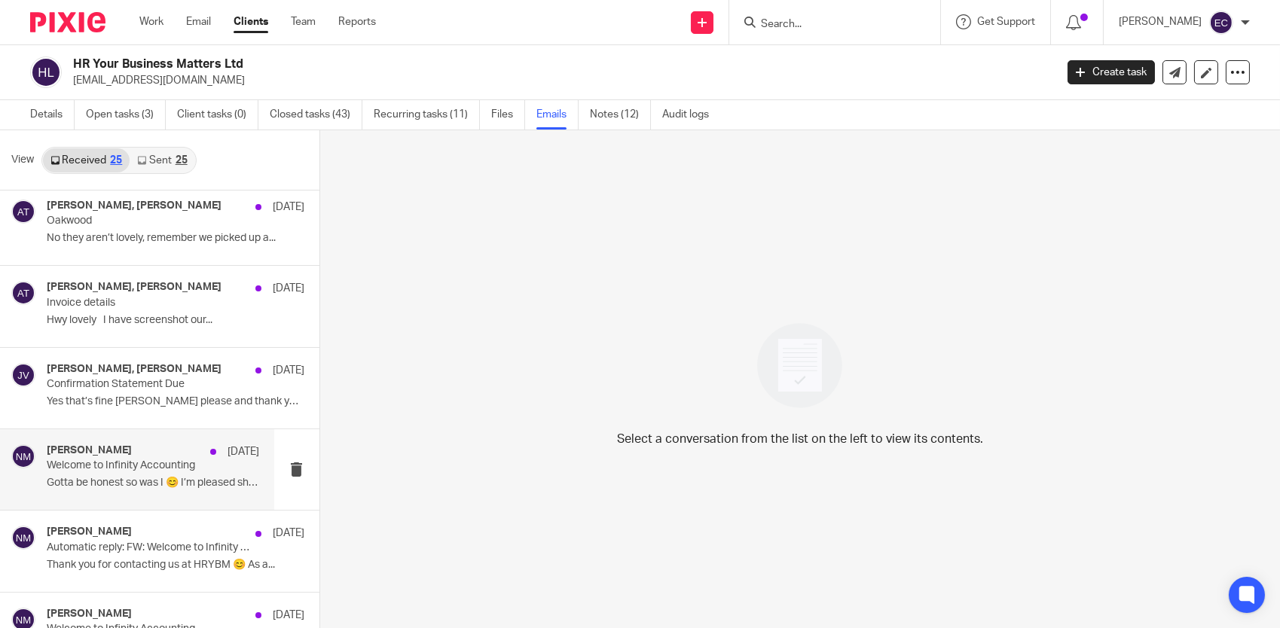
click at [140, 464] on p "Welcome to Infinity Accounting" at bounding box center [132, 466] width 170 height 13
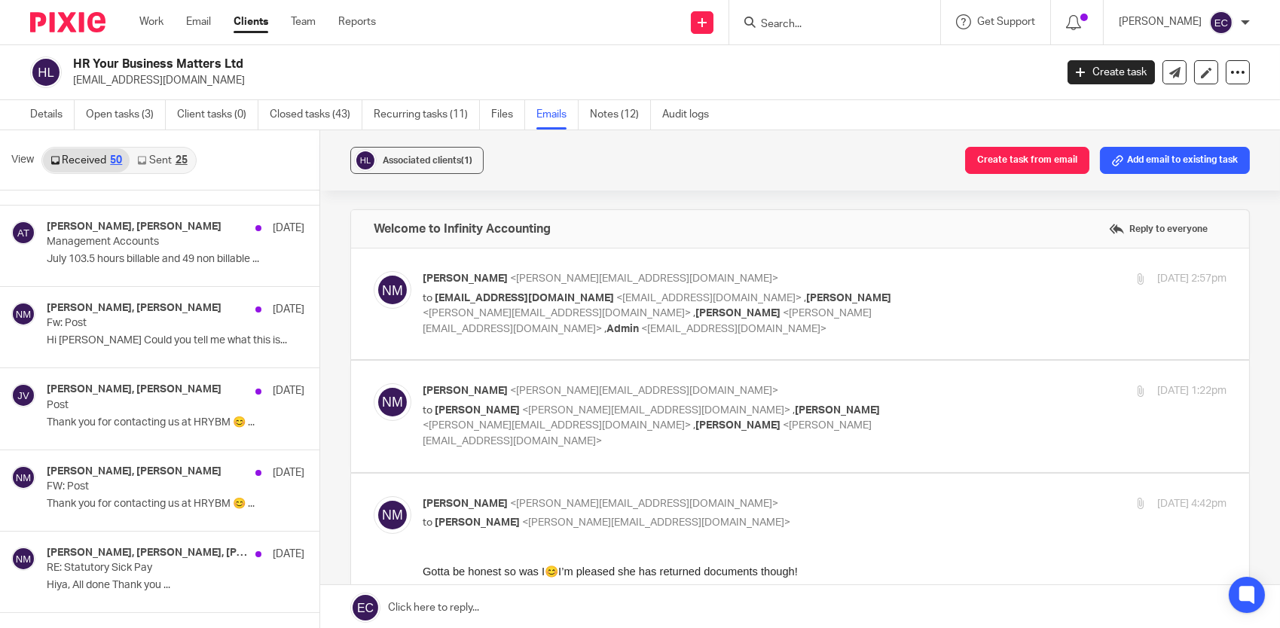
scroll to position [1959, 0]
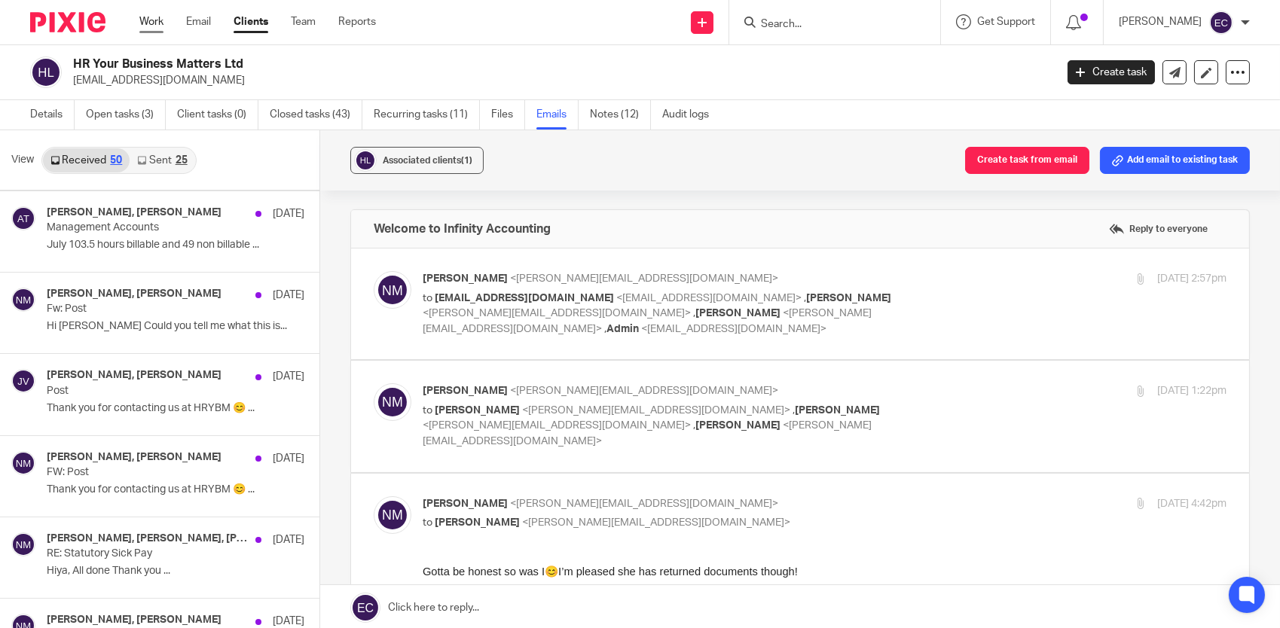
click at [148, 21] on link "Work" at bounding box center [151, 21] width 24 height 15
